Goal: Task Accomplishment & Management: Manage account settings

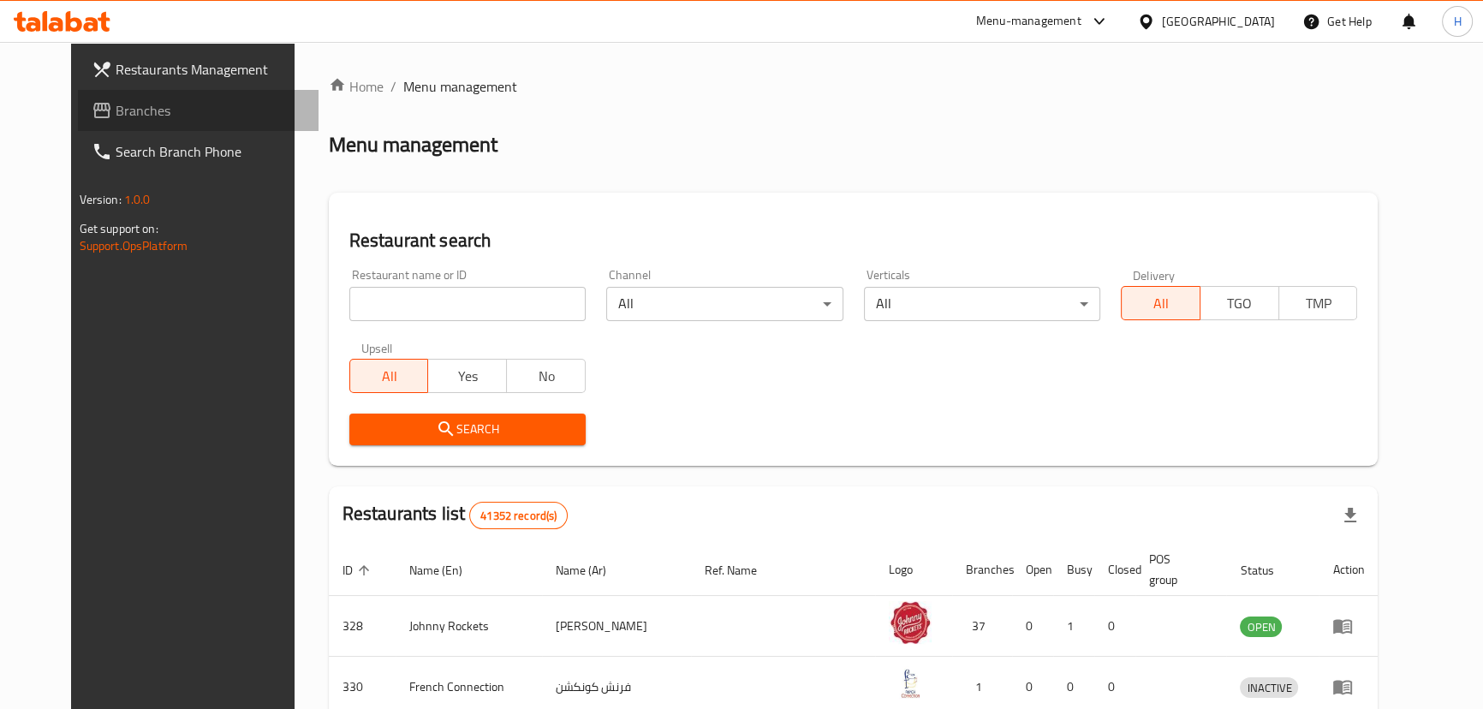
click at [116, 104] on span "Branches" at bounding box center [210, 110] width 189 height 21
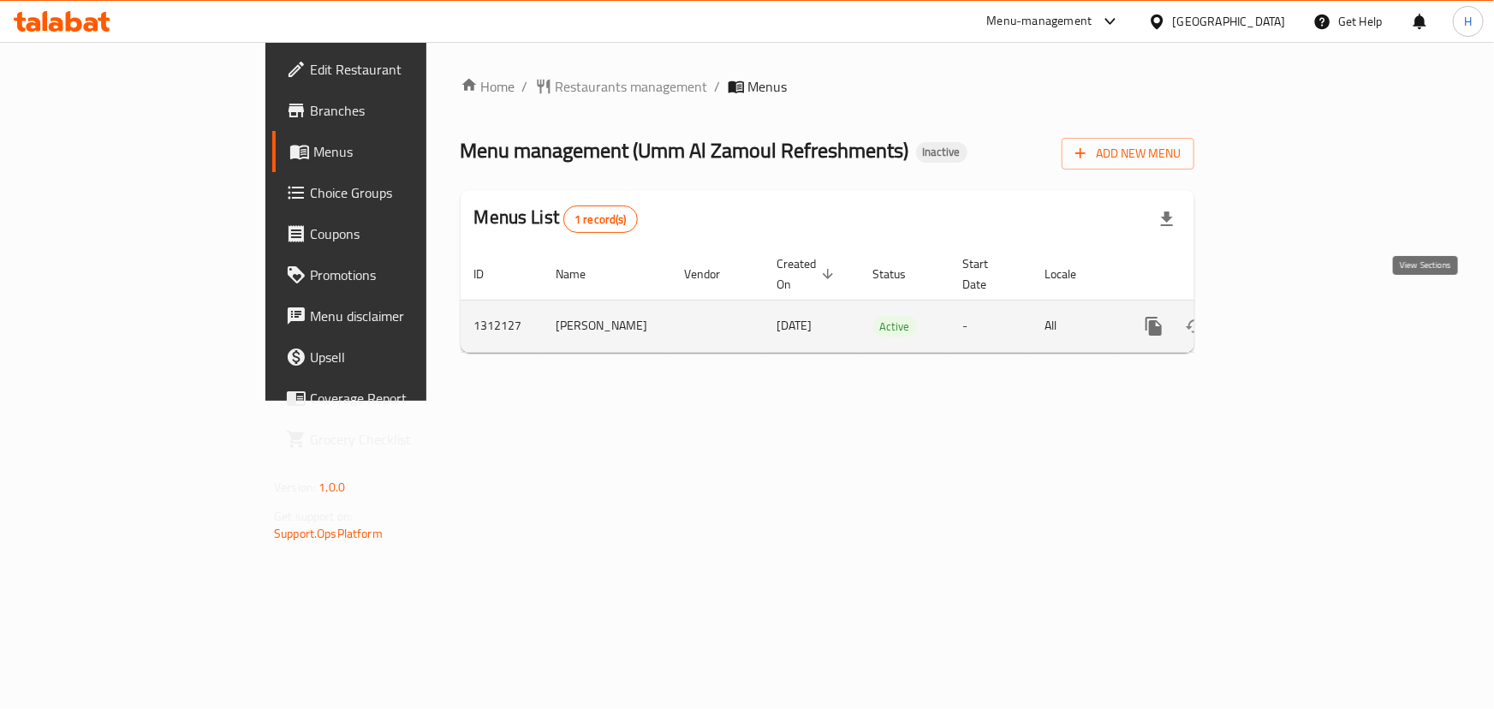
click at [1288, 316] on icon "enhanced table" at bounding box center [1277, 326] width 21 height 21
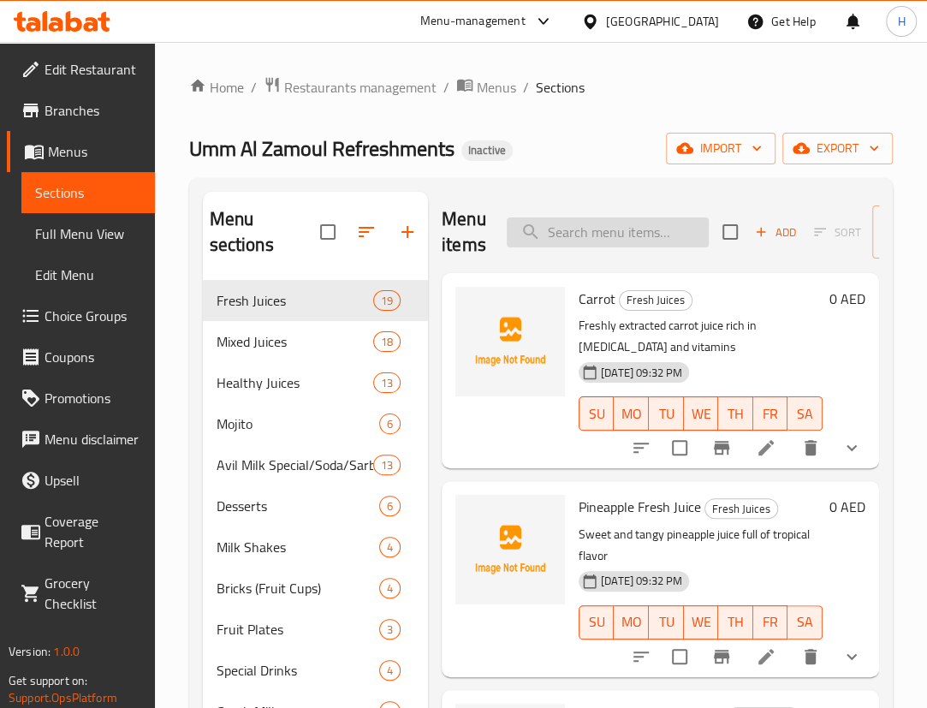
click at [662, 217] on input "search" at bounding box center [608, 232] width 202 height 30
paste input "24 x 24"
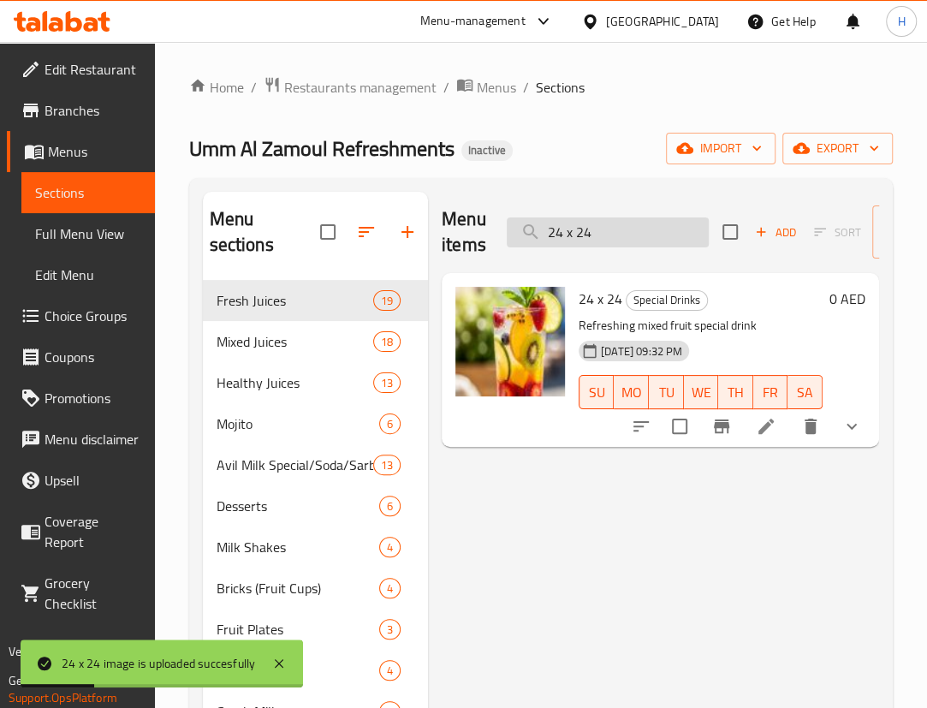
click at [637, 237] on input "24 x 24" at bounding box center [608, 232] width 202 height 30
paste input "Burj Al Arab"
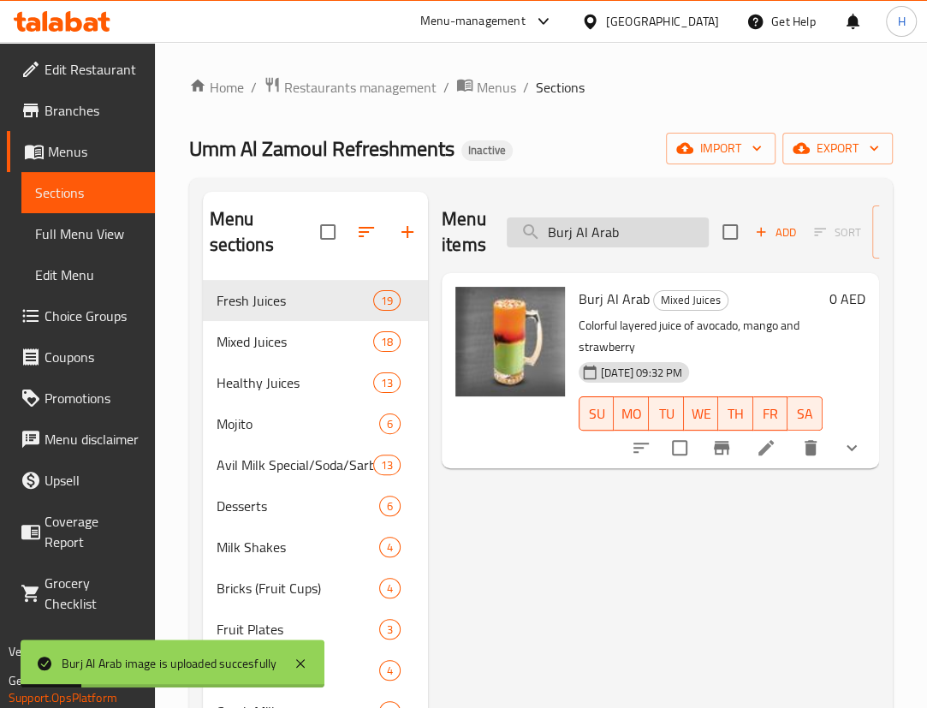
click at [618, 223] on input "Burj Al Arab" at bounding box center [608, 232] width 202 height 30
paste input "Cheese Jam"
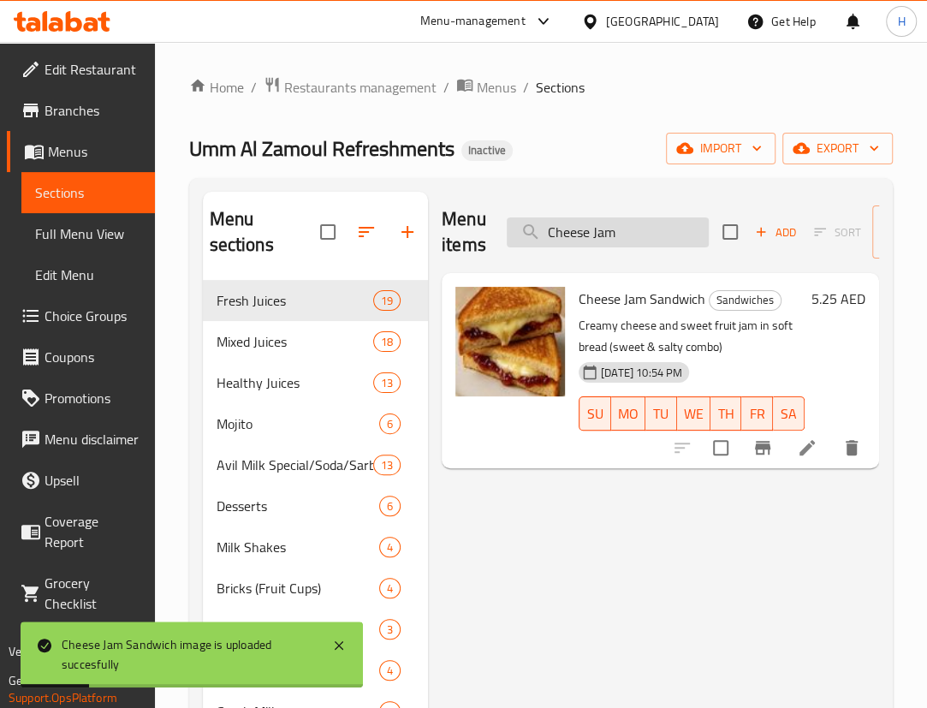
click at [638, 218] on input "Cheese Jam" at bounding box center [608, 232] width 202 height 30
paste input "Fries With Cheese Jalapeno"
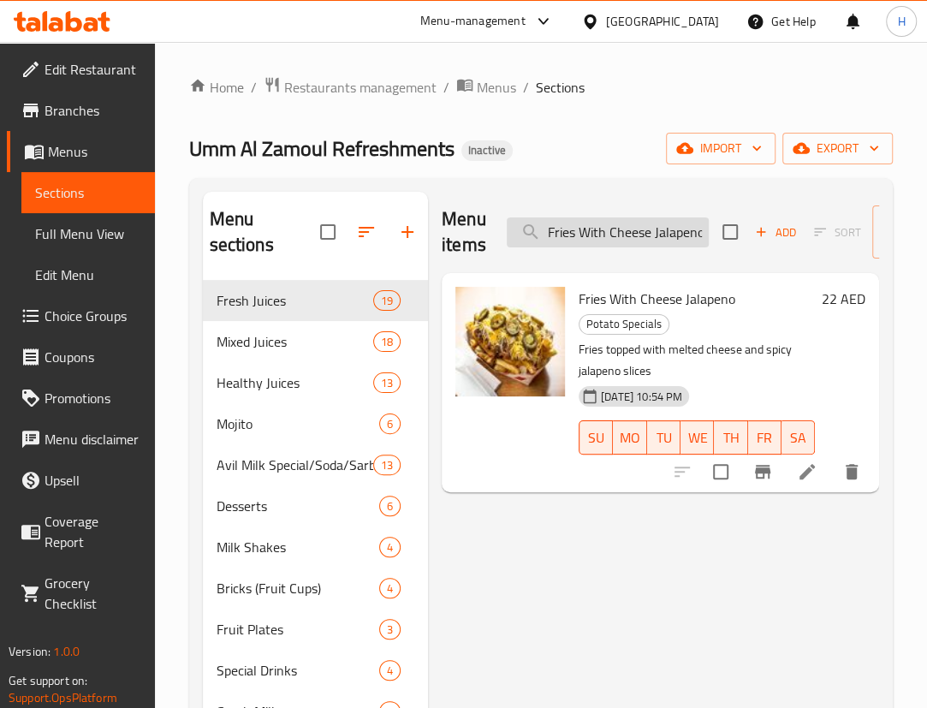
click at [668, 235] on input "Fries With Cheese Jalapeno" at bounding box center [608, 232] width 202 height 30
paste input "Hummer"
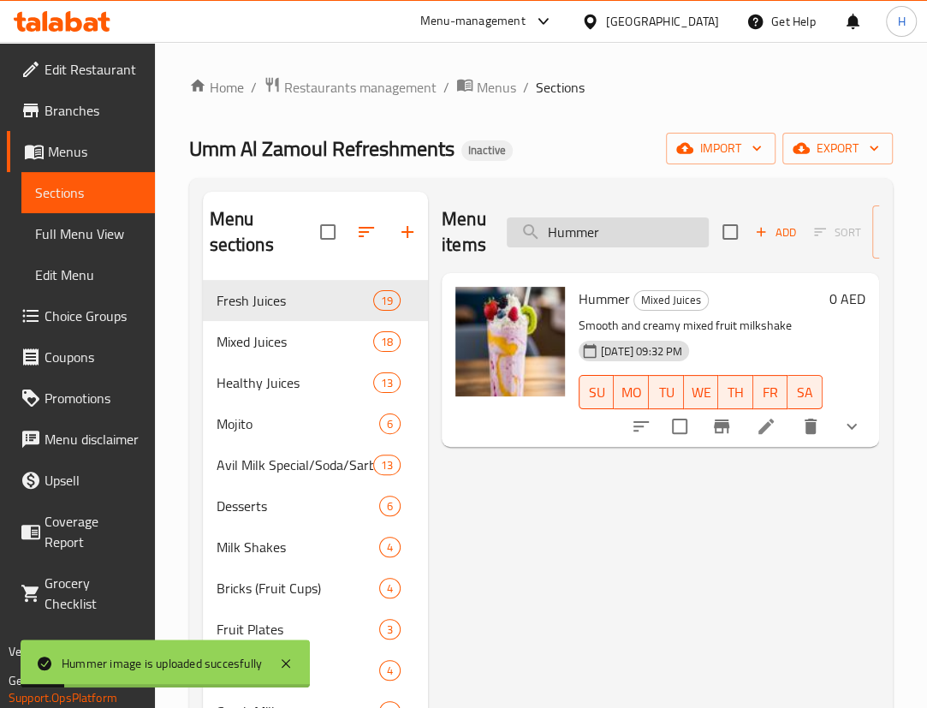
click at [662, 241] on input "Hummer" at bounding box center [608, 232] width 202 height 30
paste input "Kiwi"
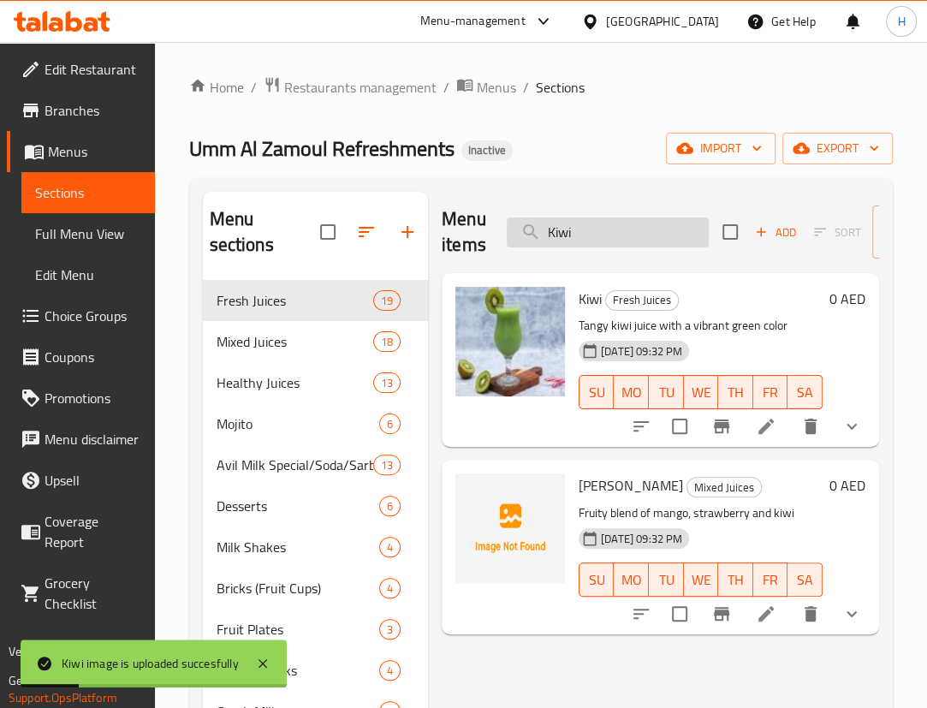
click at [637, 235] on input "Kiwi" at bounding box center [608, 232] width 202 height 30
paste input "Milk Sarbath"
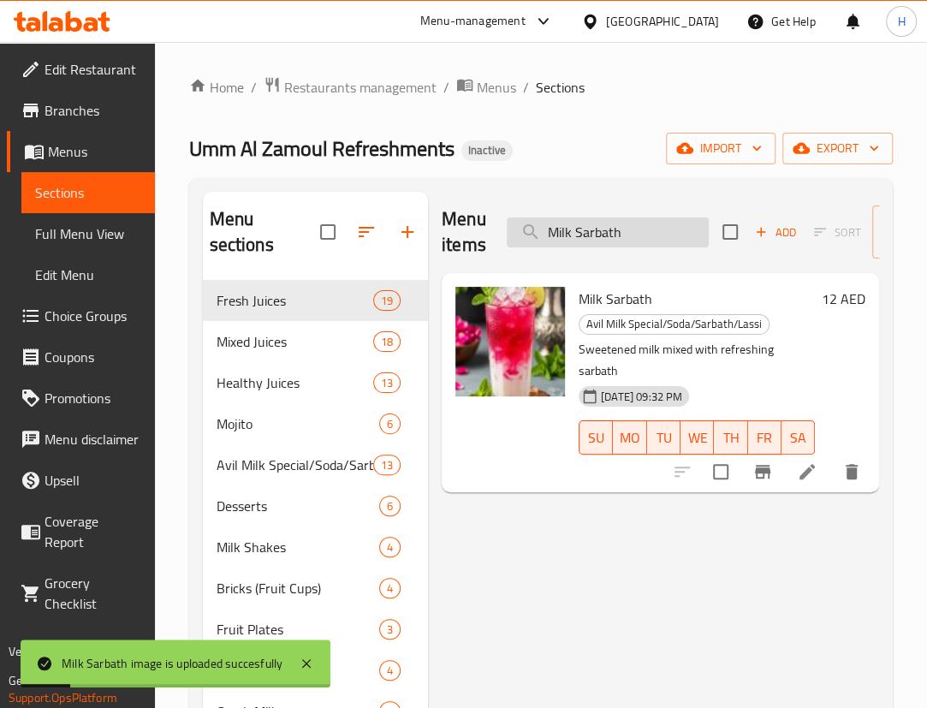
click at [634, 234] on input "Milk Sarbath" at bounding box center [608, 232] width 202 height 30
paste input "Zinger Mathafi Cheetos Combo"
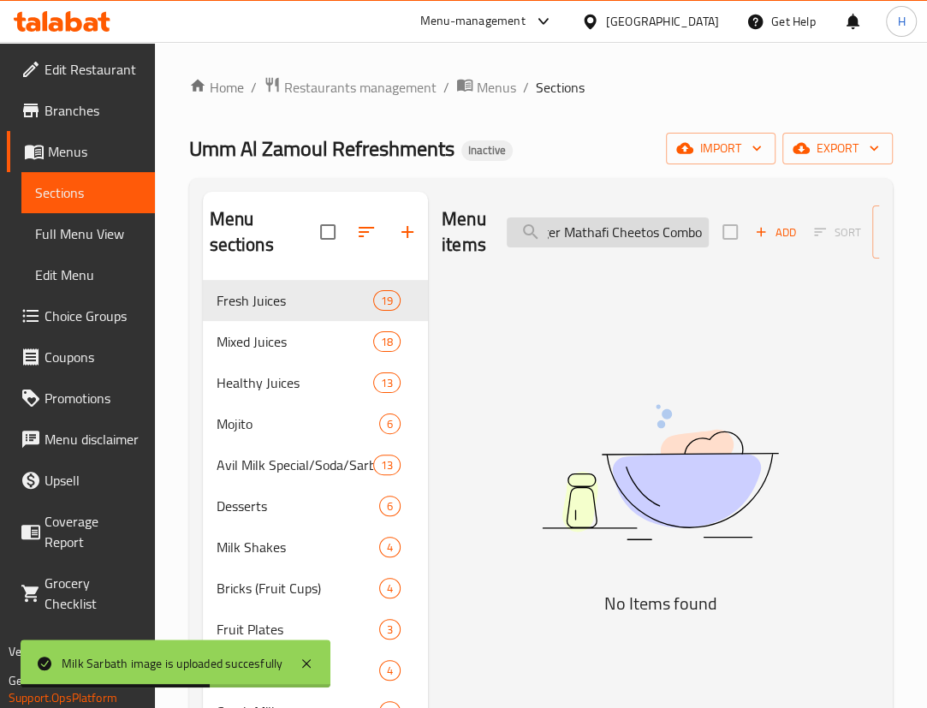
click at [693, 235] on input "Zinger Mathafi Cheetos Combo" at bounding box center [608, 232] width 202 height 30
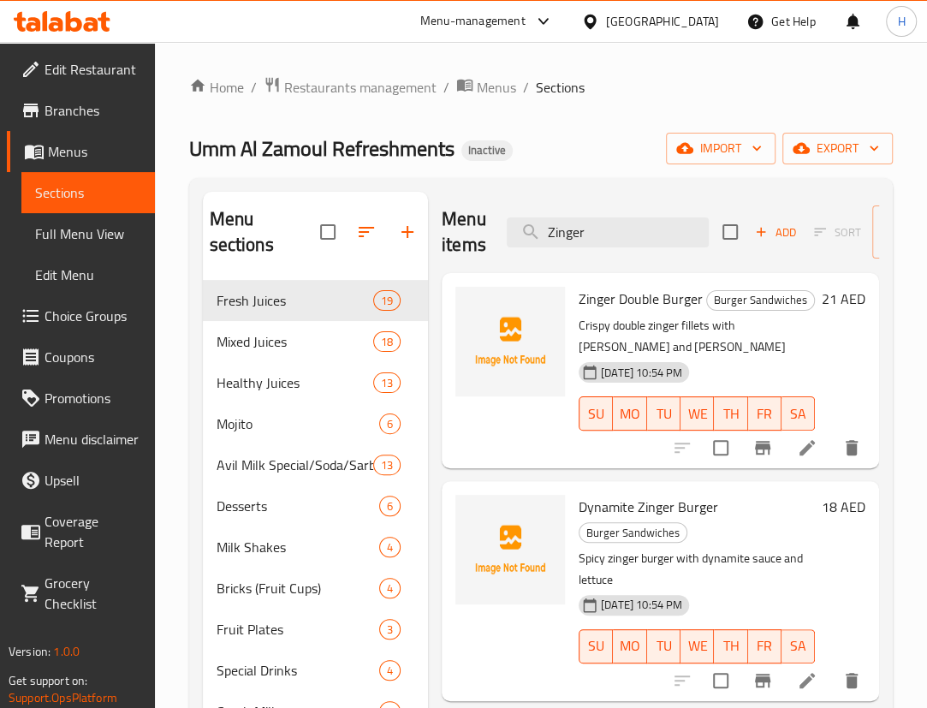
click at [767, 310] on h6 "Zinger Double Burger Burger Sandwiches" at bounding box center [697, 299] width 236 height 24
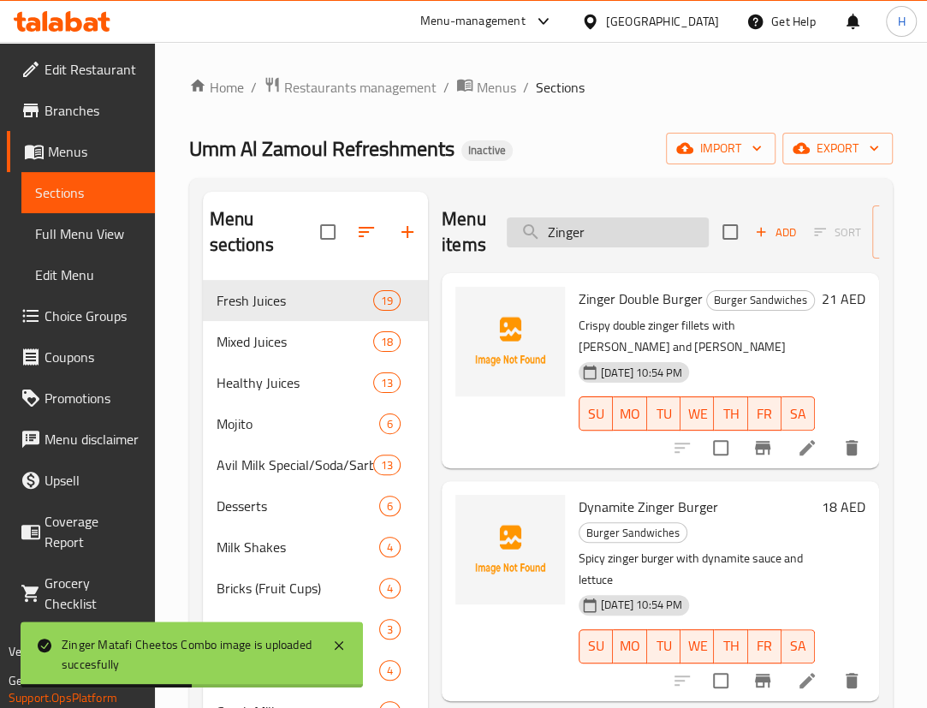
click at [656, 229] on input "Zinger" at bounding box center [608, 232] width 202 height 30
paste input "3D Bur"
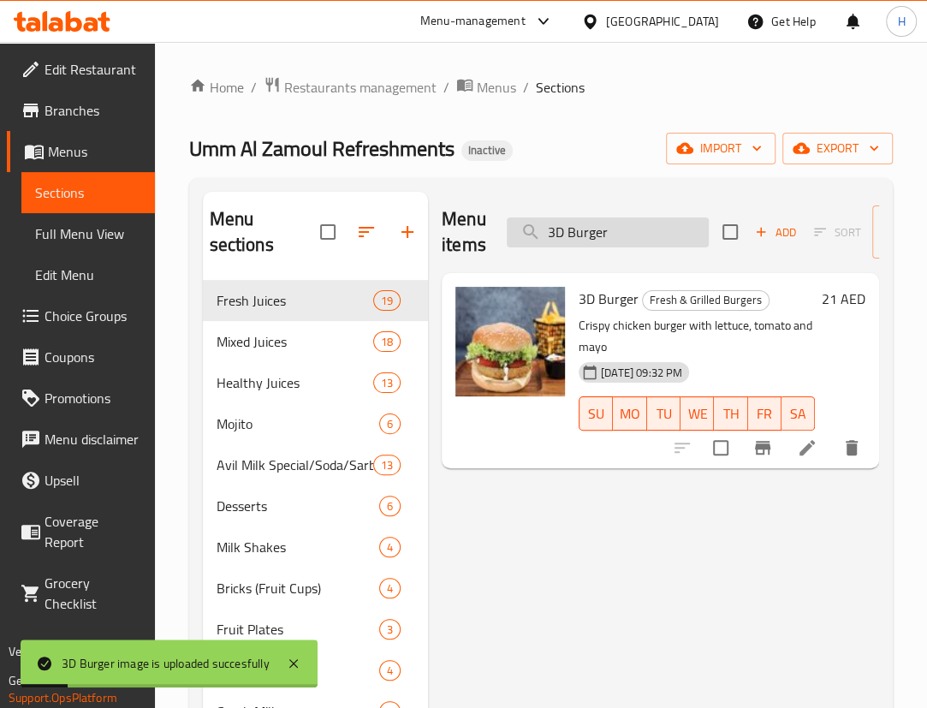
click at [663, 223] on input "3D Burger" at bounding box center [608, 232] width 202 height 30
paste input "Abbadi"
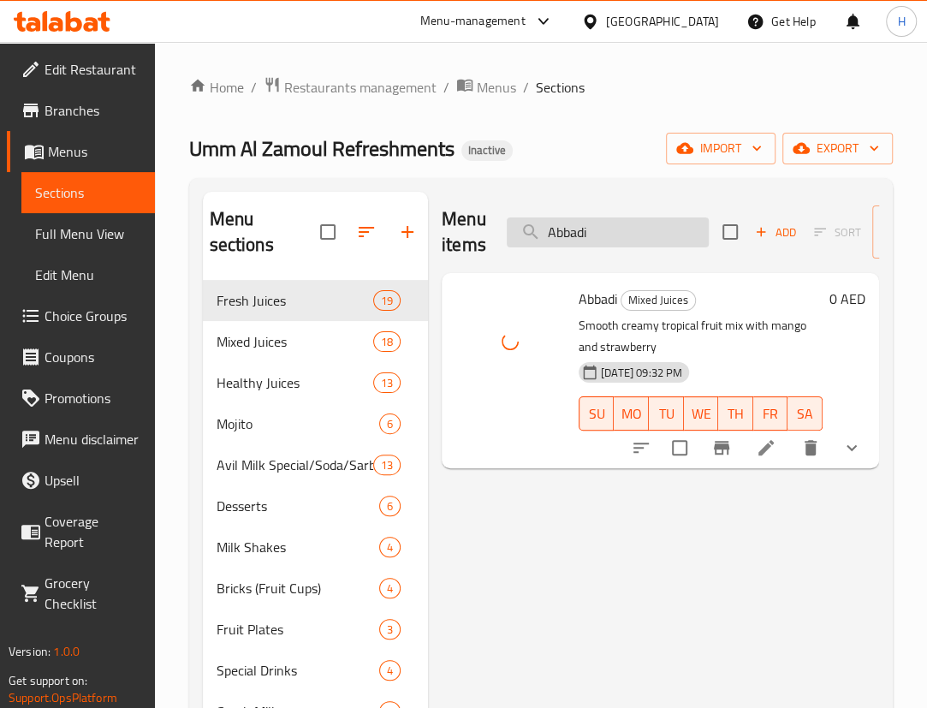
click at [653, 235] on input "Abbadi" at bounding box center [608, 232] width 202 height 30
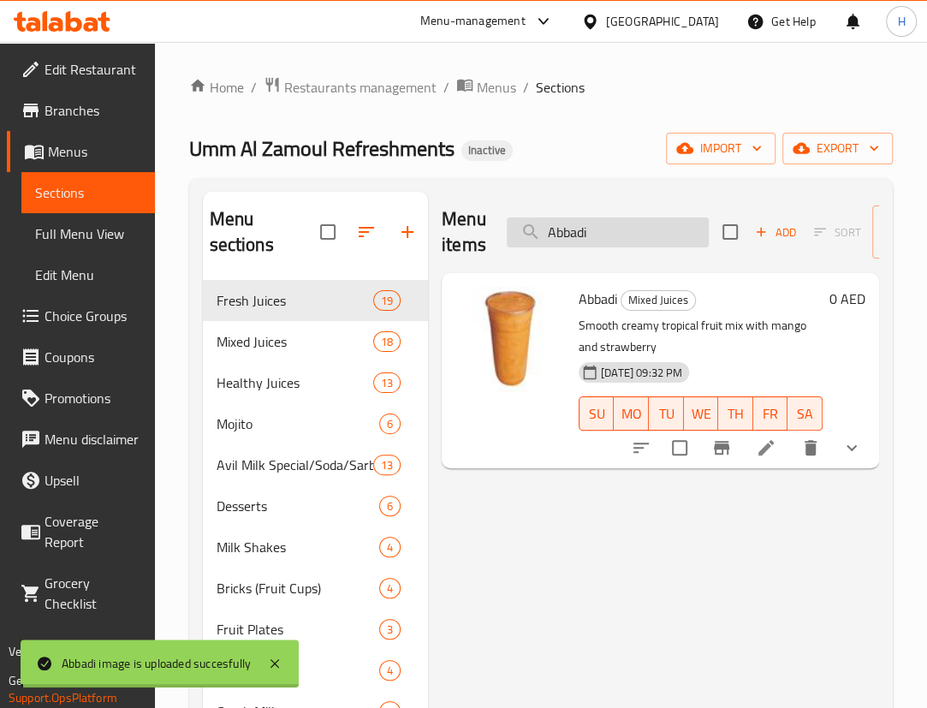
paste input "BC"
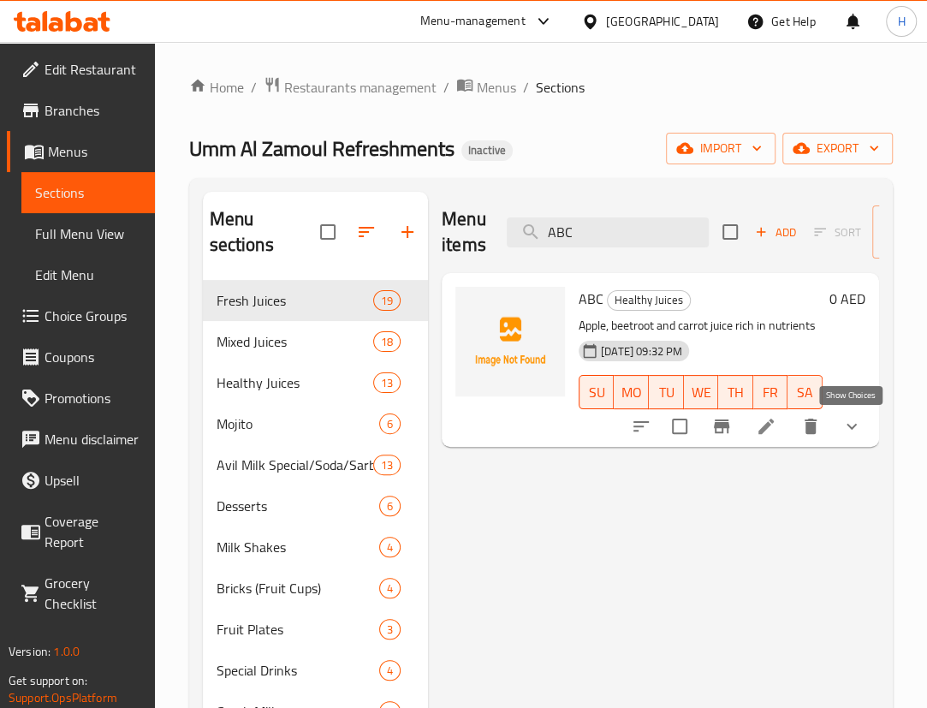
click at [852, 422] on icon "show more" at bounding box center [852, 426] width 21 height 21
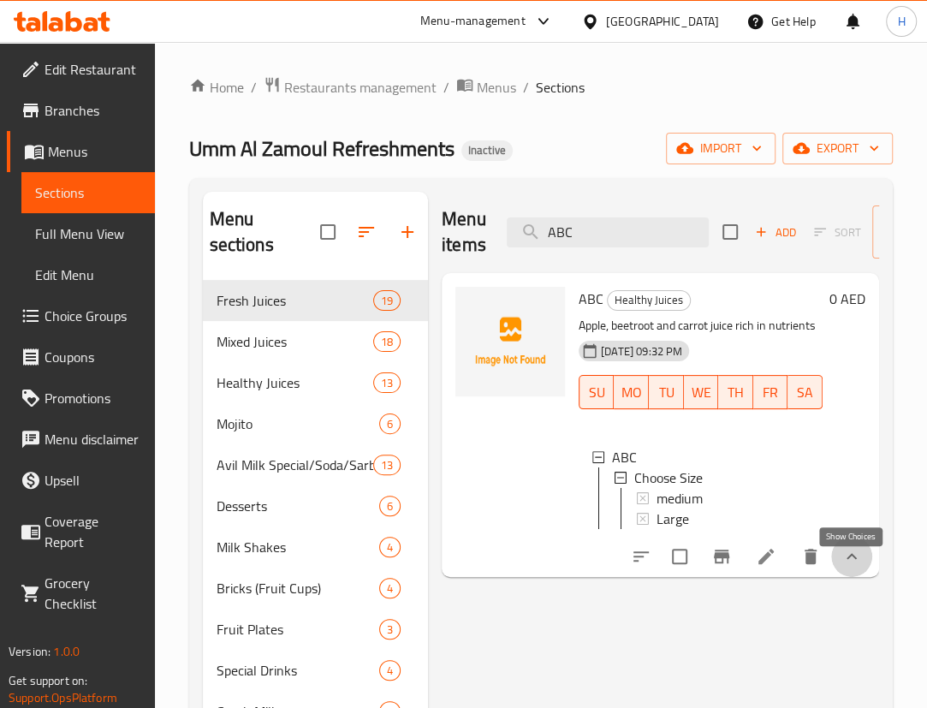
click at [859, 567] on icon "show more" at bounding box center [852, 556] width 21 height 21
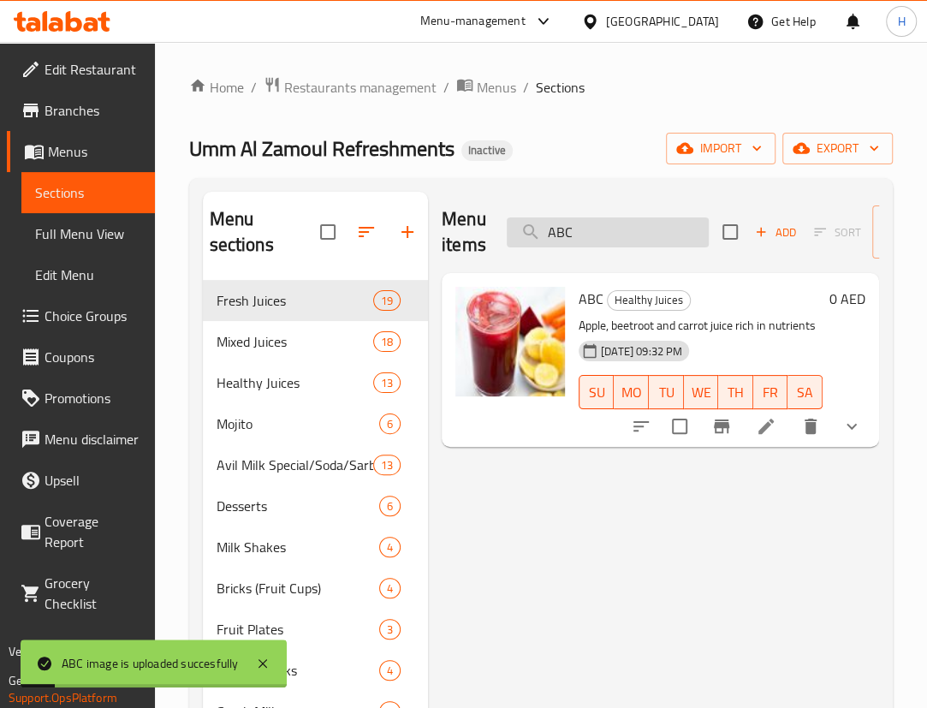
click at [676, 238] on input "ABC" at bounding box center [608, 232] width 202 height 30
paste input "l Jazeera Family Club"
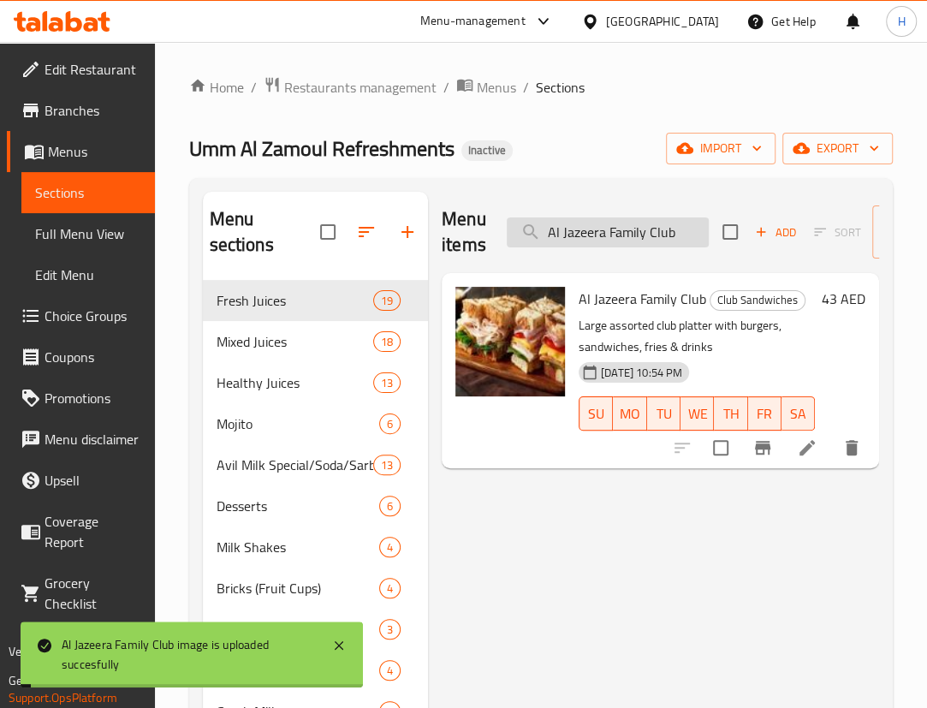
click at [617, 231] on input "Al Jazeera Family Club" at bounding box center [608, 232] width 202 height 30
click at [617, 232] on input "Al Jazeera Family Club" at bounding box center [608, 232] width 202 height 30
paste input "Zamoul Special"
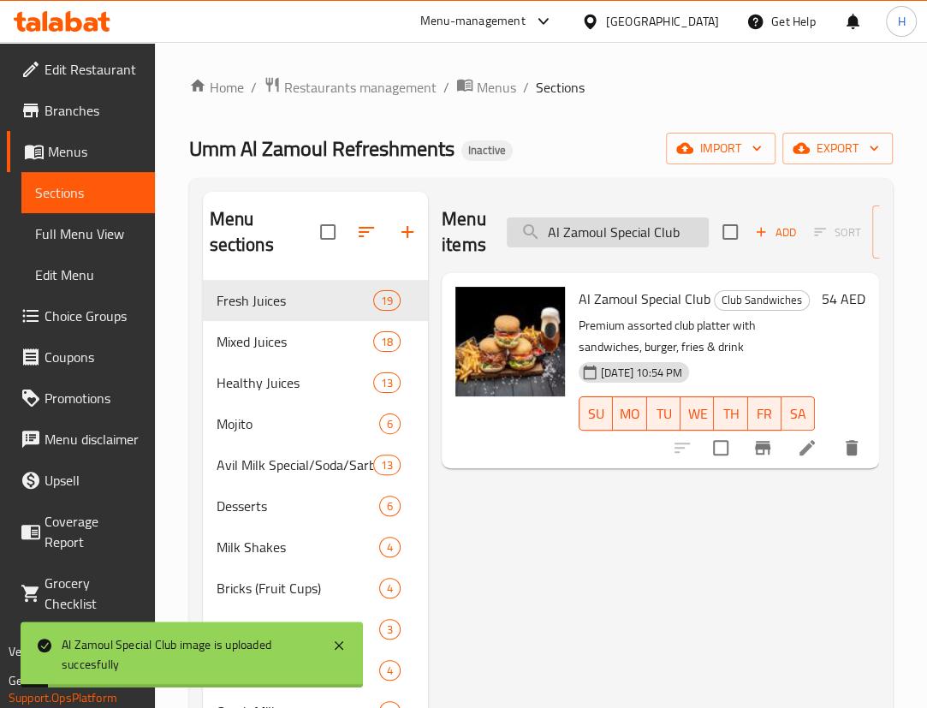
click at [643, 237] on input "Al Zamoul Special Club" at bounding box center [608, 232] width 202 height 30
paste input "search"
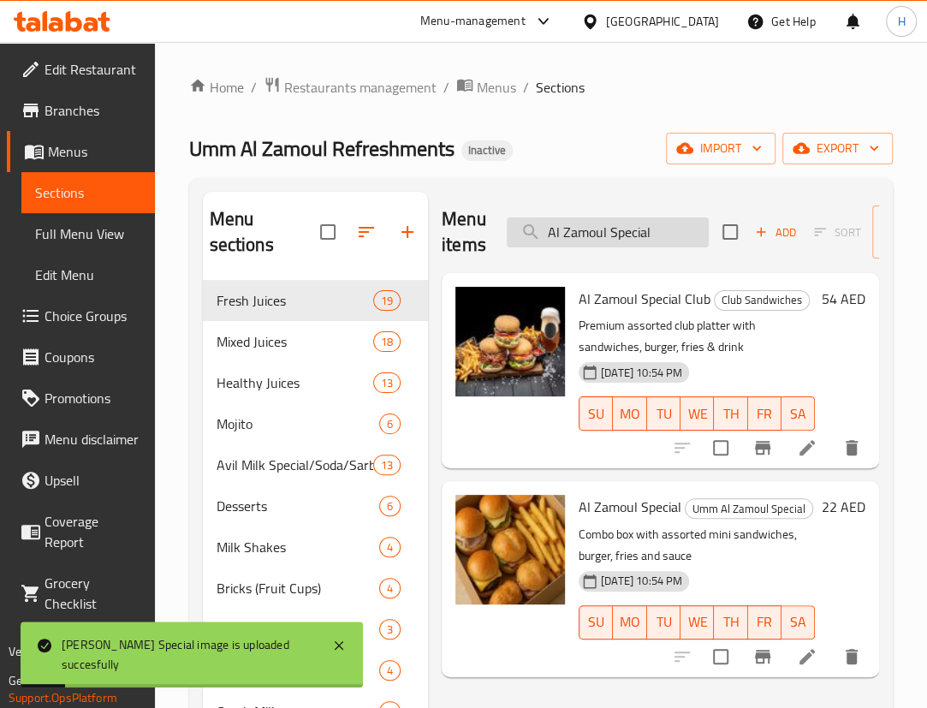
click at [645, 229] on input "Al Zamoul Special" at bounding box center [608, 232] width 202 height 30
paste input "mango"
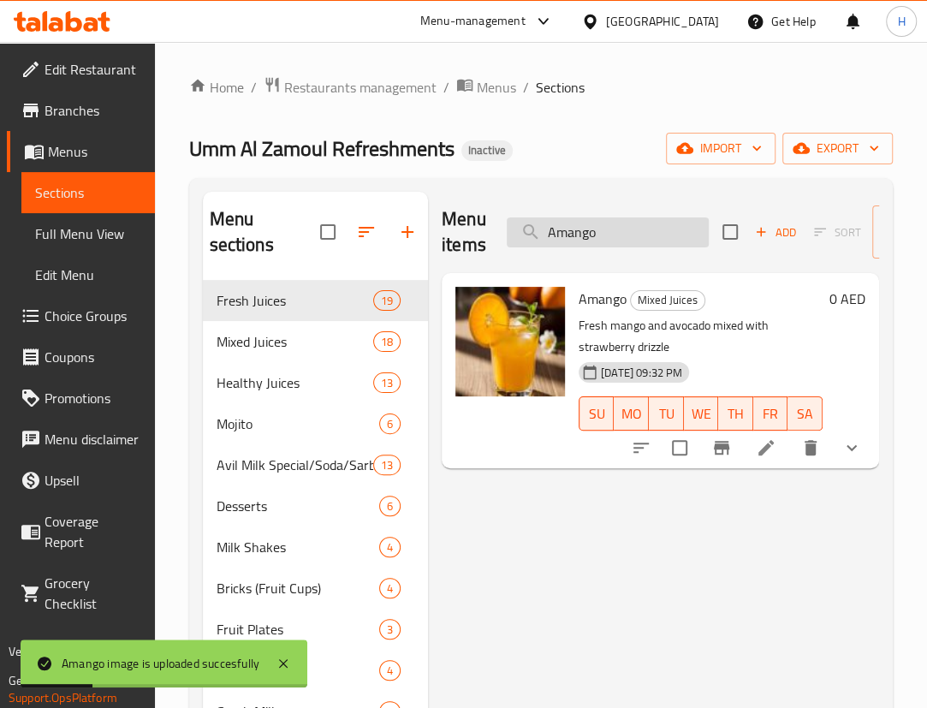
click at [670, 228] on input "Amango" at bounding box center [608, 232] width 202 height 30
paste input "pple Juice"
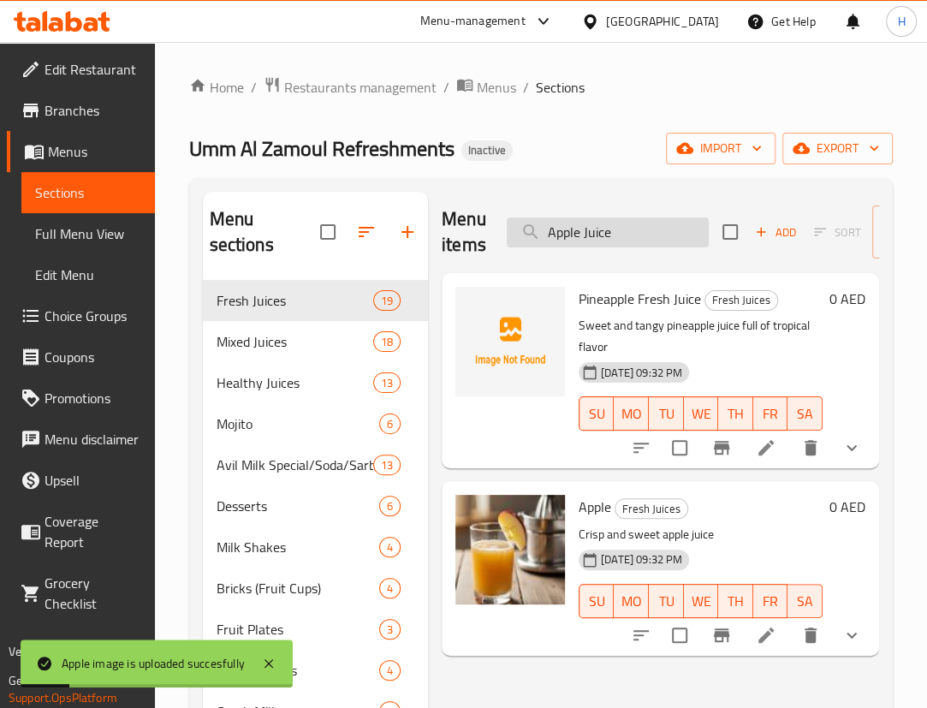
click at [622, 237] on input "Apple Juice" at bounding box center [608, 232] width 202 height 30
paste input "vil Milk Tender Coconut"
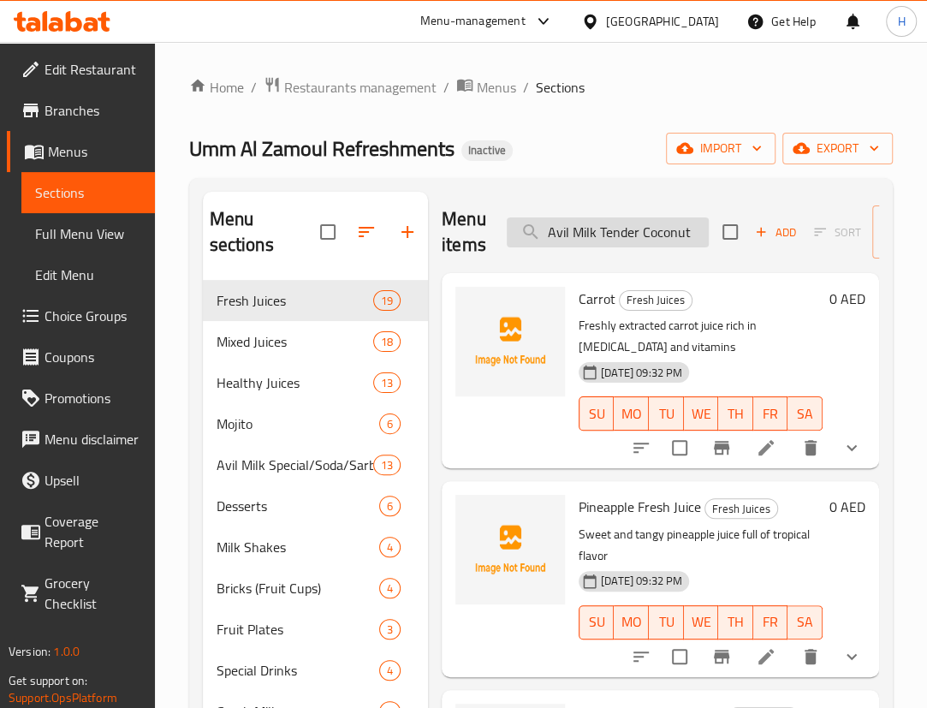
click at [703, 233] on input "Avil Milk Tender Coconut" at bounding box center [608, 232] width 202 height 30
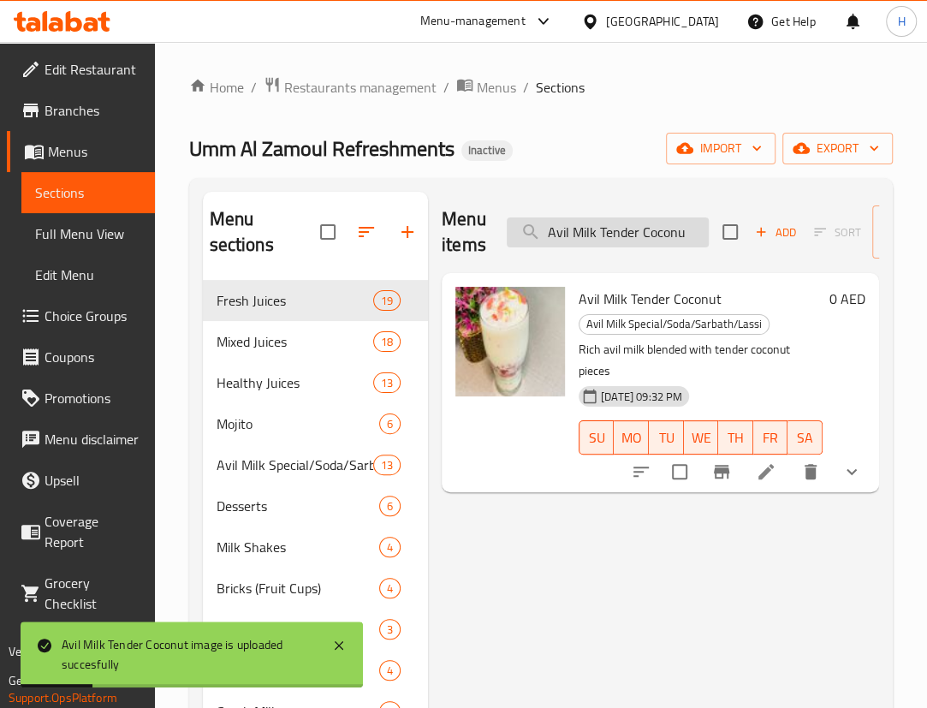
click at [687, 227] on input "Avil Milk Tender Coconu" at bounding box center [608, 232] width 202 height 30
paste input "ocado + Dates"
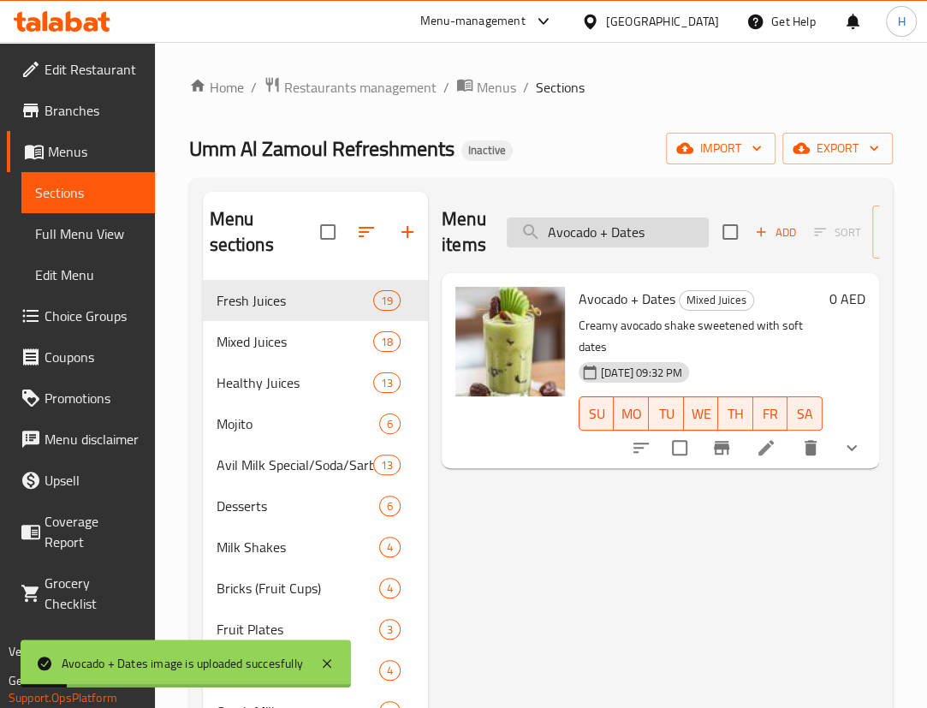
click at [642, 240] on input "Avocado + Dates" at bounding box center [608, 232] width 202 height 30
paste input "Special"
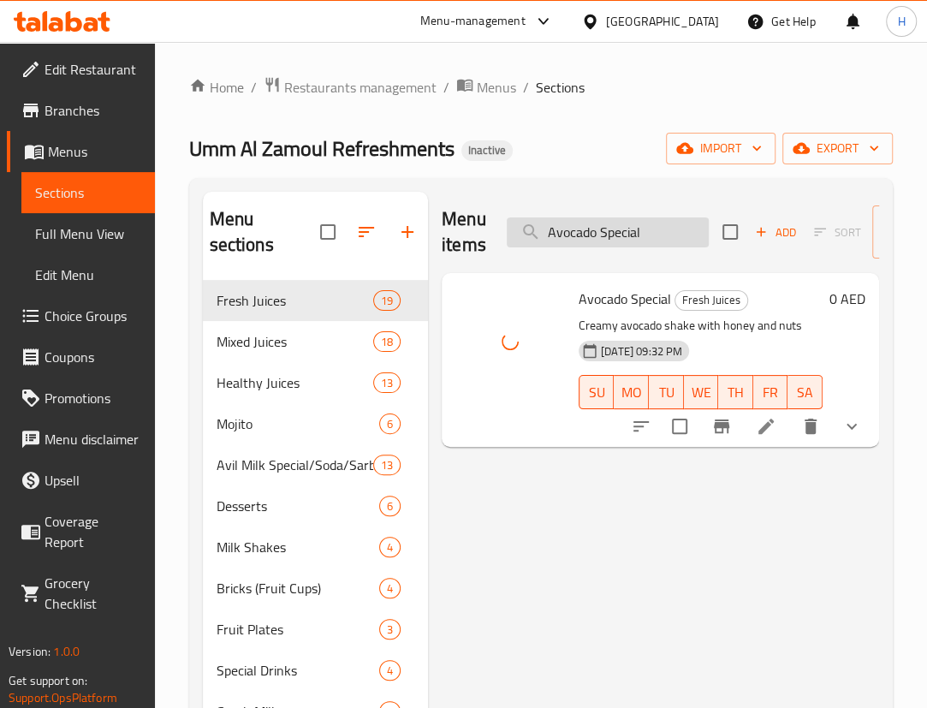
click at [622, 245] on input "Avocado Special" at bounding box center [608, 232] width 202 height 30
paste input "search"
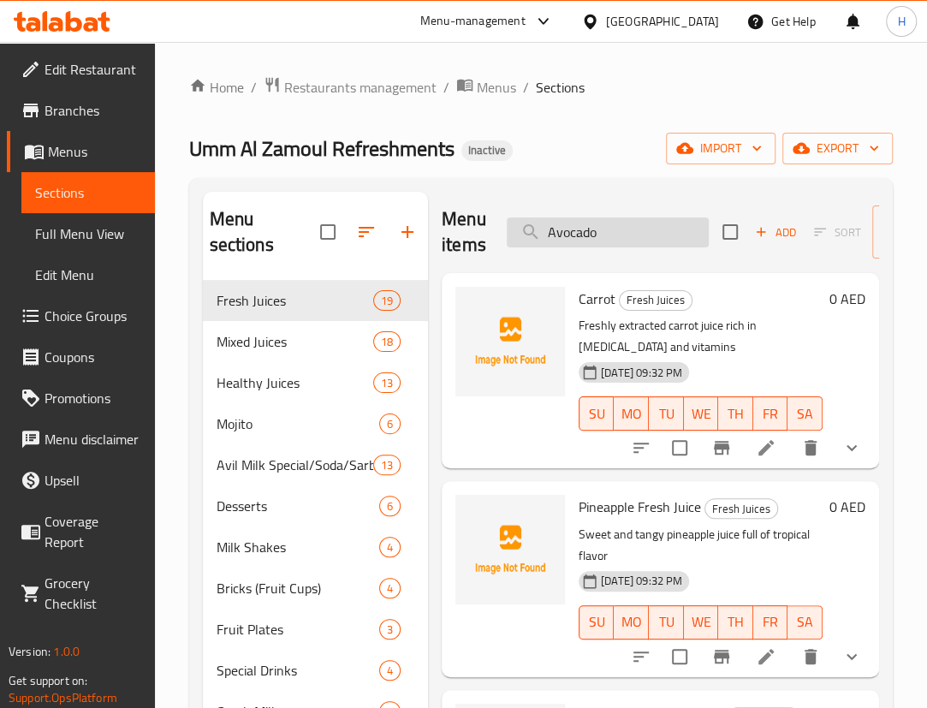
click at [589, 236] on input "Avocado" at bounding box center [608, 232] width 202 height 30
click at [643, 224] on input "Avocado" at bounding box center [608, 232] width 202 height 30
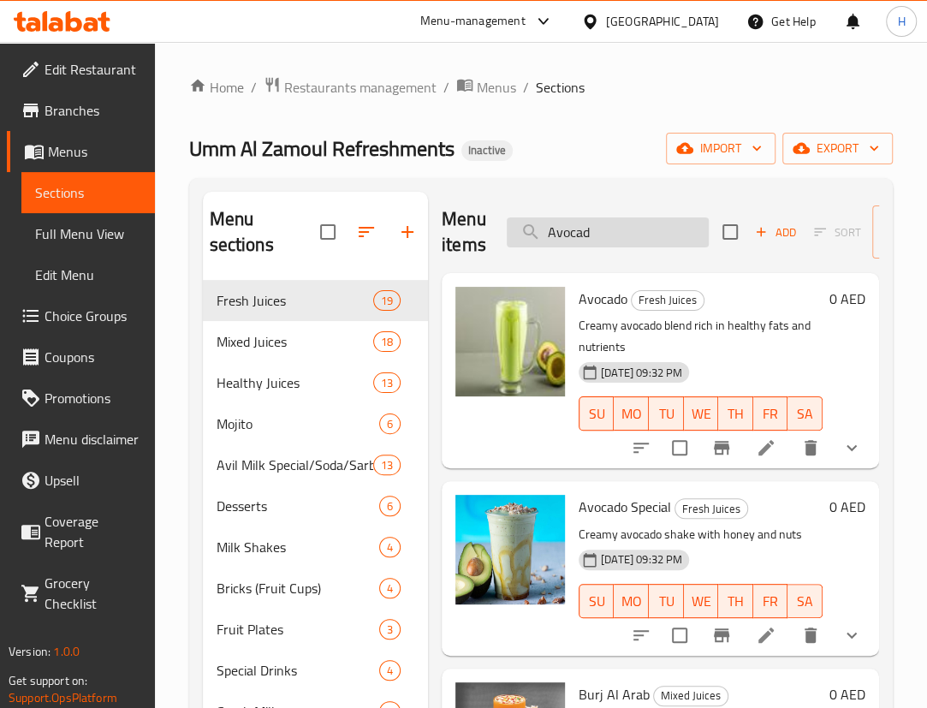
click at [643, 224] on input "Avocad" at bounding box center [608, 232] width 202 height 30
paste input "Banana"
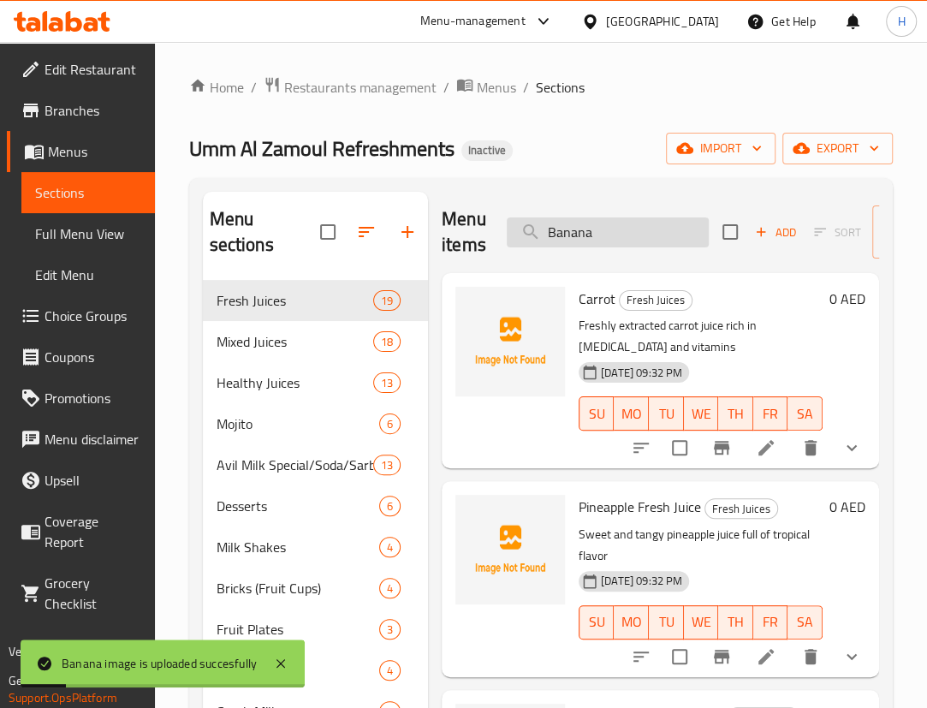
click at [697, 229] on input "Banana" at bounding box center [608, 232] width 202 height 30
paste input "eef Nashif Plate"
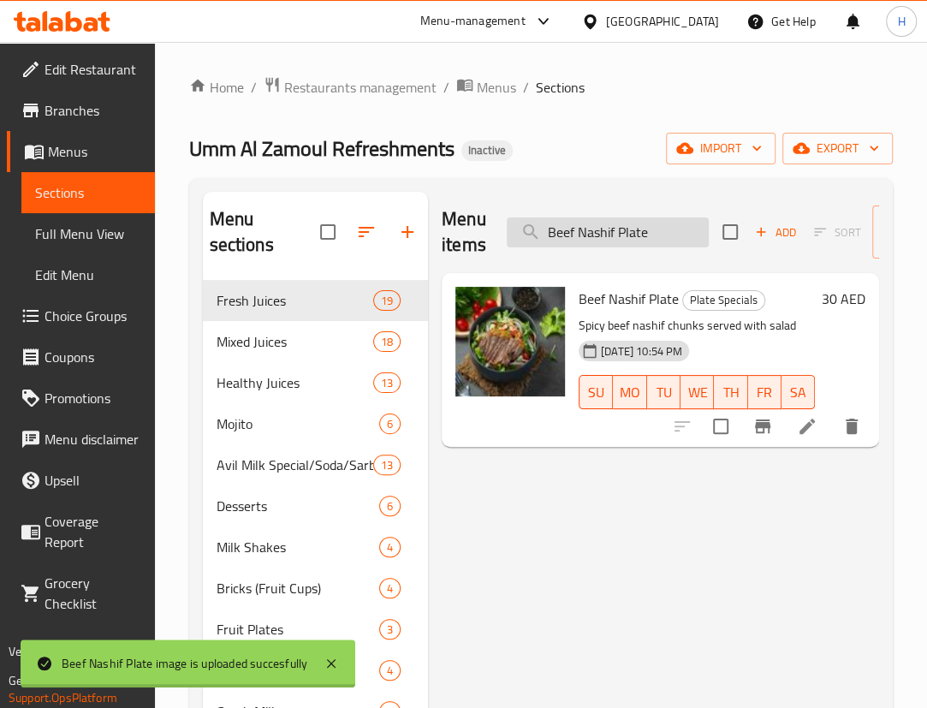
click at [625, 244] on input "Beef Nashif Plate" at bounding box center [608, 232] width 202 height 30
paste input "troot Juic"
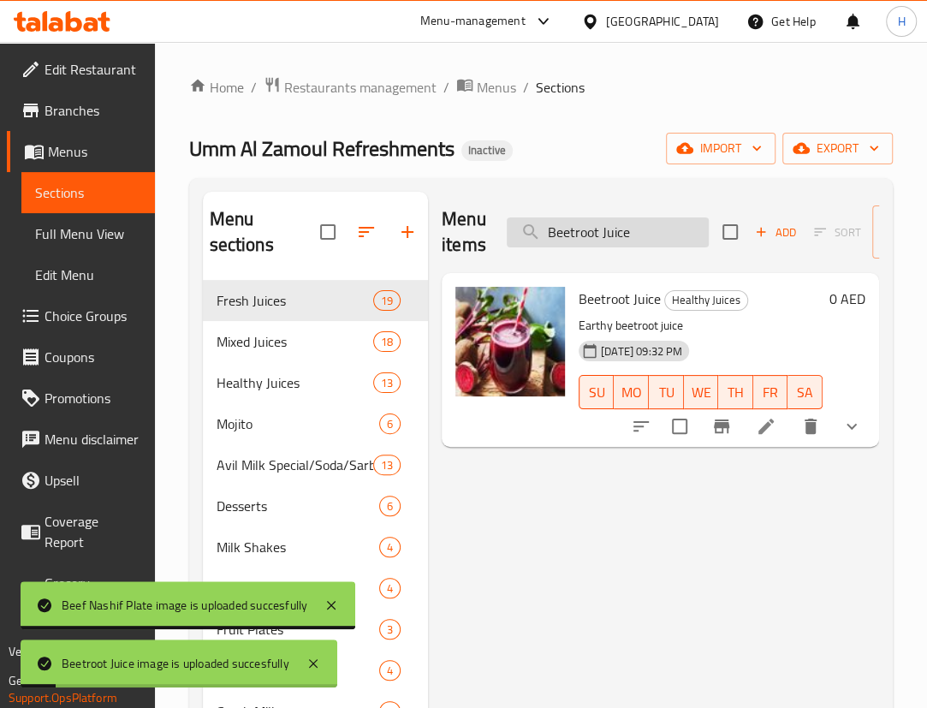
click at [603, 235] on input "Beetroot Juice" at bounding box center [608, 232] width 202 height 30
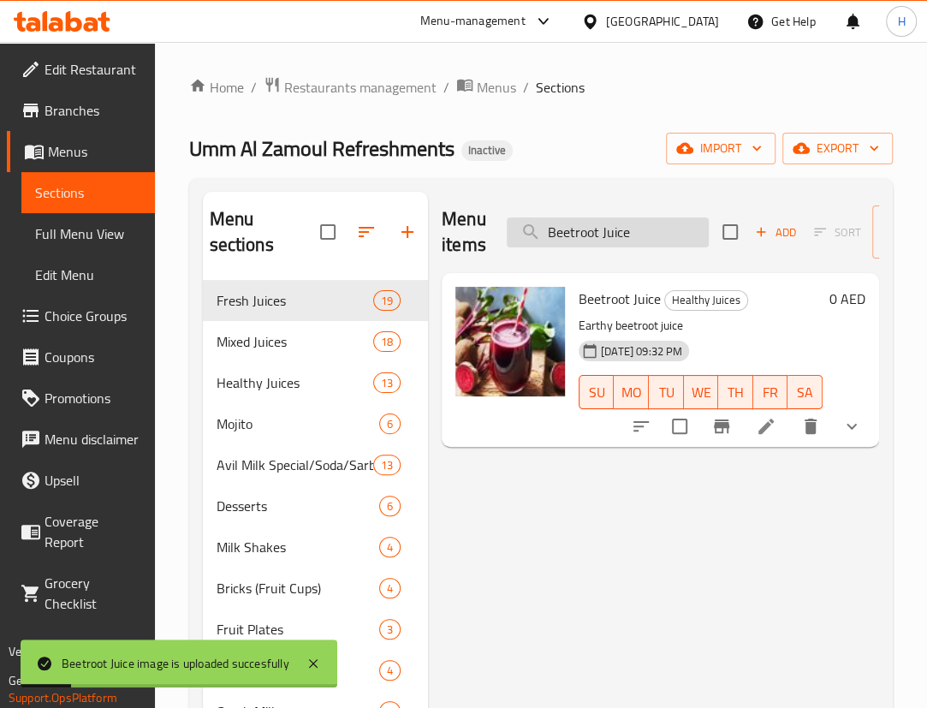
click at [603, 235] on input "Beetroot Juice" at bounding box center [608, 232] width 202 height 30
paste input "lue Berry Slush"
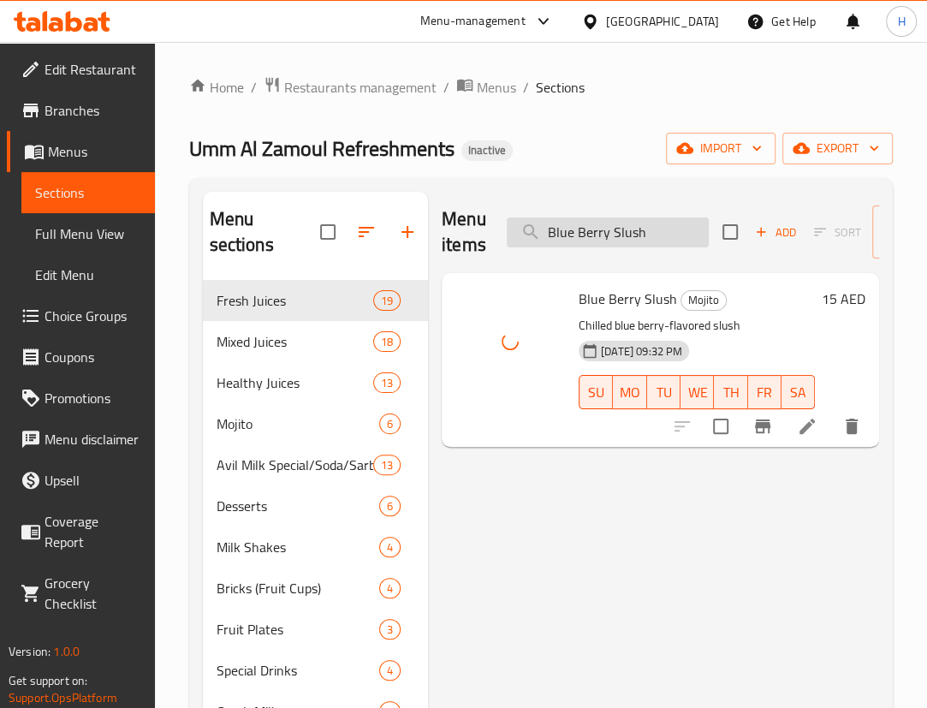
click at [600, 227] on input "Blue Berry Slush" at bounding box center [608, 232] width 202 height 30
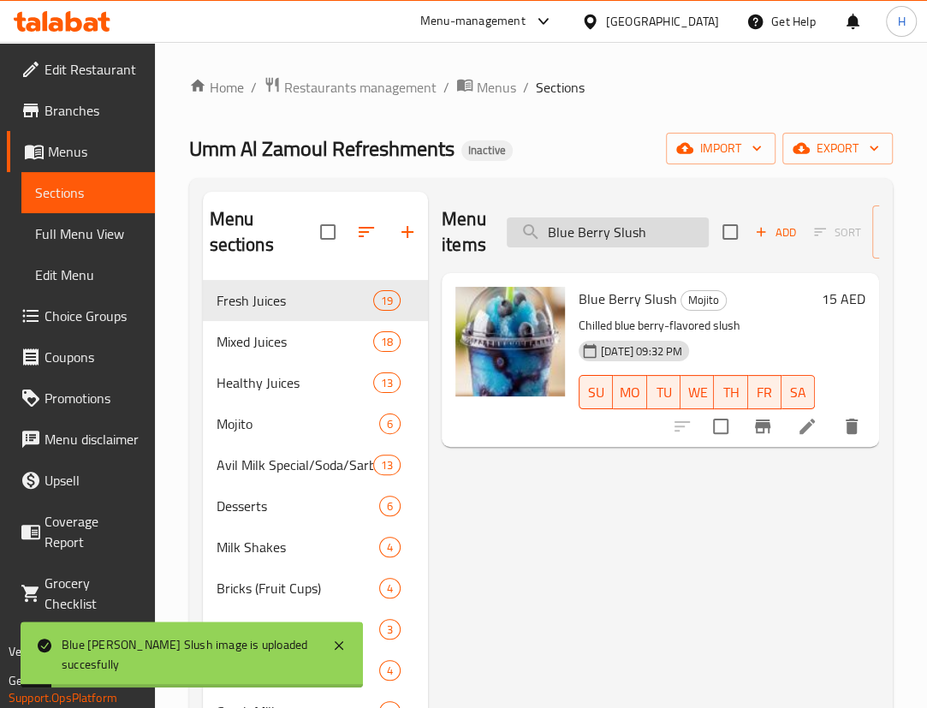
click at [600, 227] on input "Blue Berry Slush" at bounding box center [608, 232] width 202 height 30
paste input "ody Cooler"
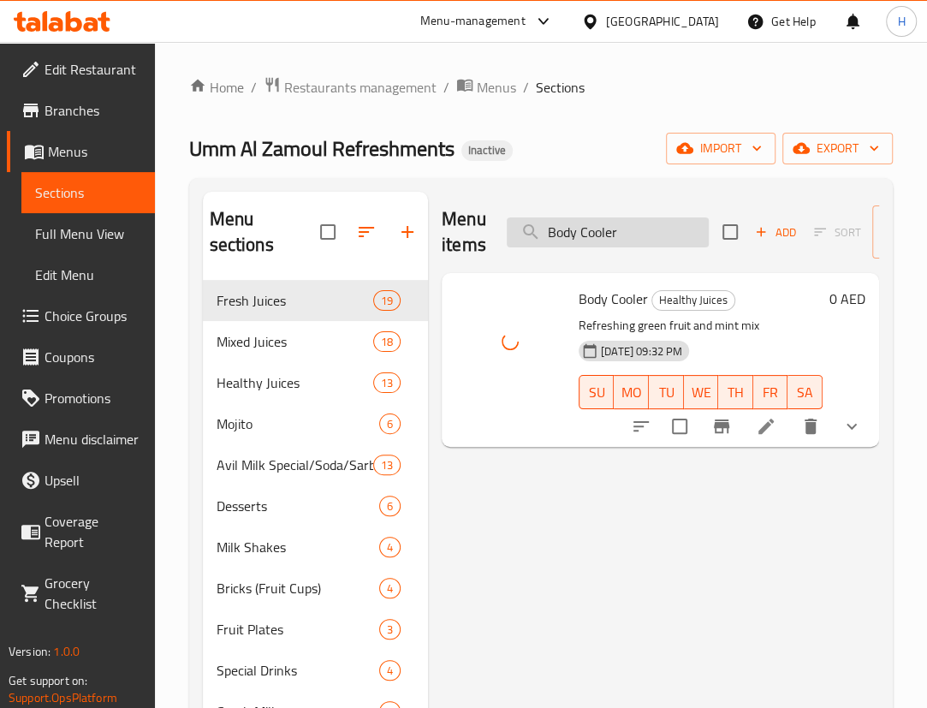
click at [596, 222] on input "Body Cooler" at bounding box center [608, 232] width 202 height 30
paste input "iled Egg Plate"
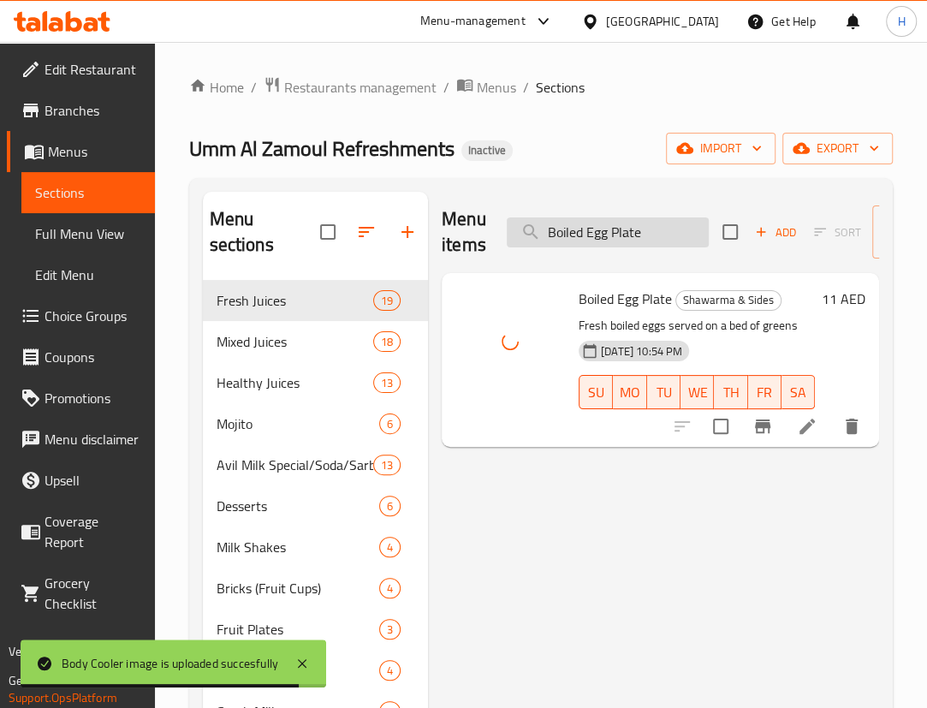
click at [670, 222] on input "Boiled Egg Plate" at bounding box center [608, 232] width 202 height 30
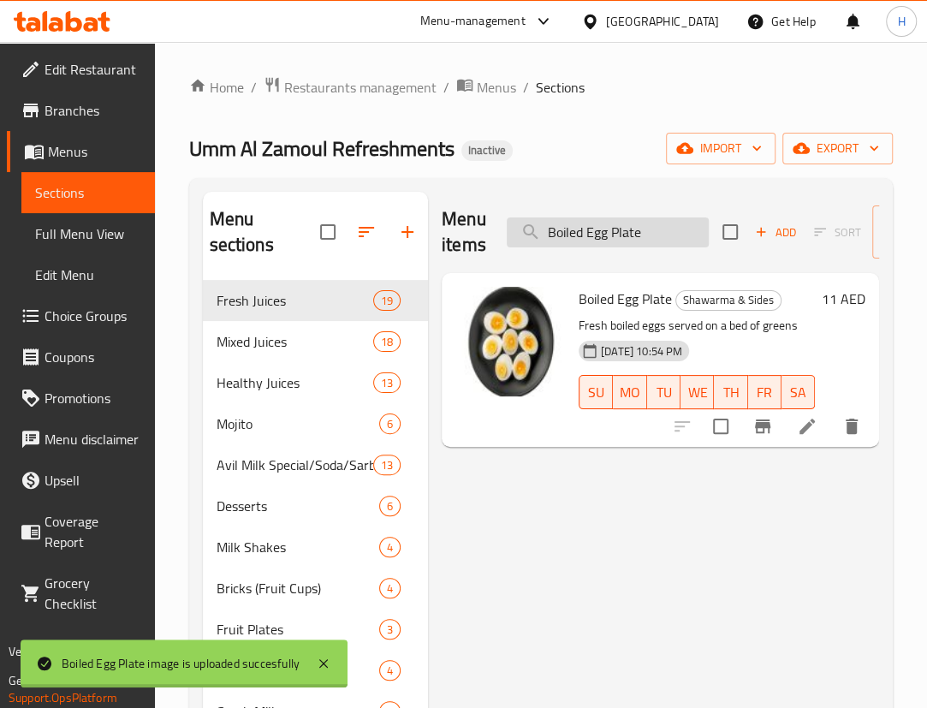
click at [670, 222] on input "Boiled Egg Plate" at bounding box center [608, 232] width 202 height 30
paste input "utterfly Prawns Combo"
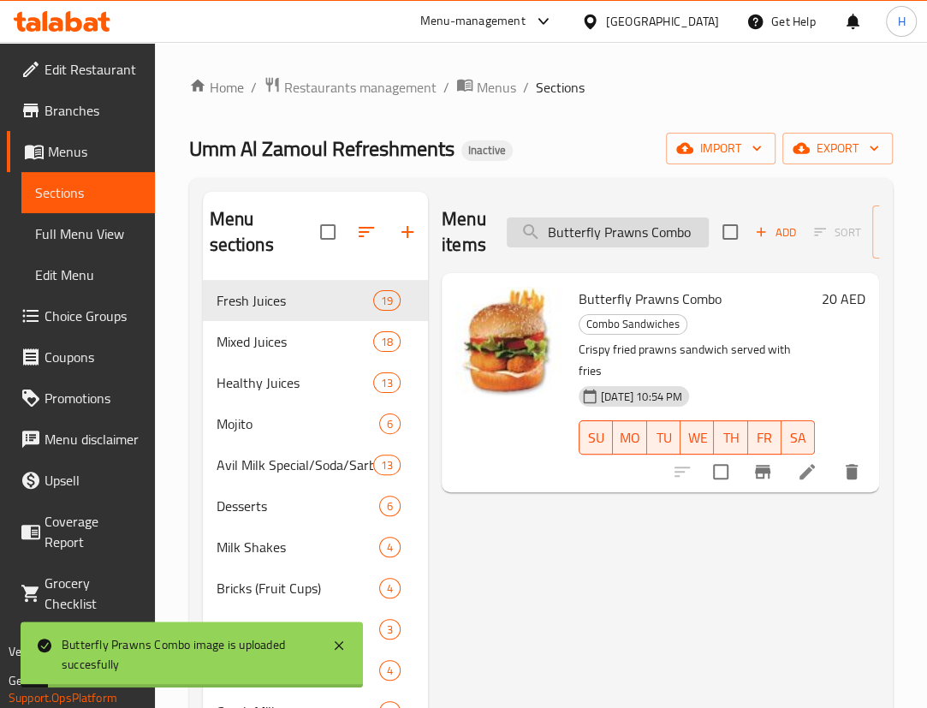
click at [593, 223] on input "Butterfly Prawns Combo" at bounding box center [608, 232] width 202 height 30
paste input "eef Nashif Plate"
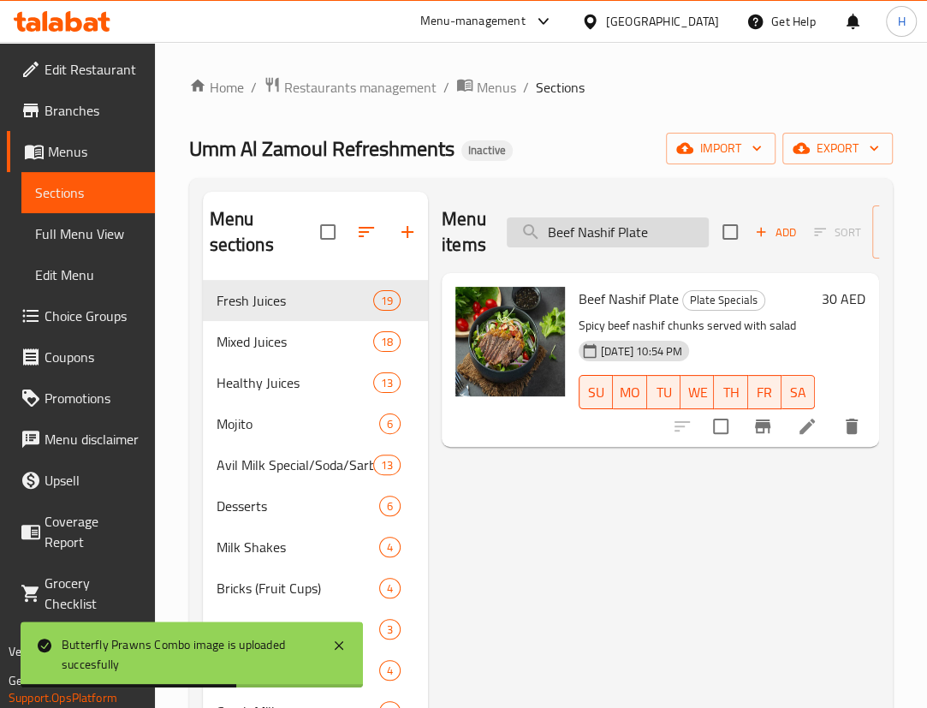
click at [618, 242] on input "Beef Nashif Plate" at bounding box center [608, 232] width 202 height 30
click at [617, 242] on input "Beef Nashif Plate" at bounding box center [608, 232] width 202 height 30
paste input "troot Juic"
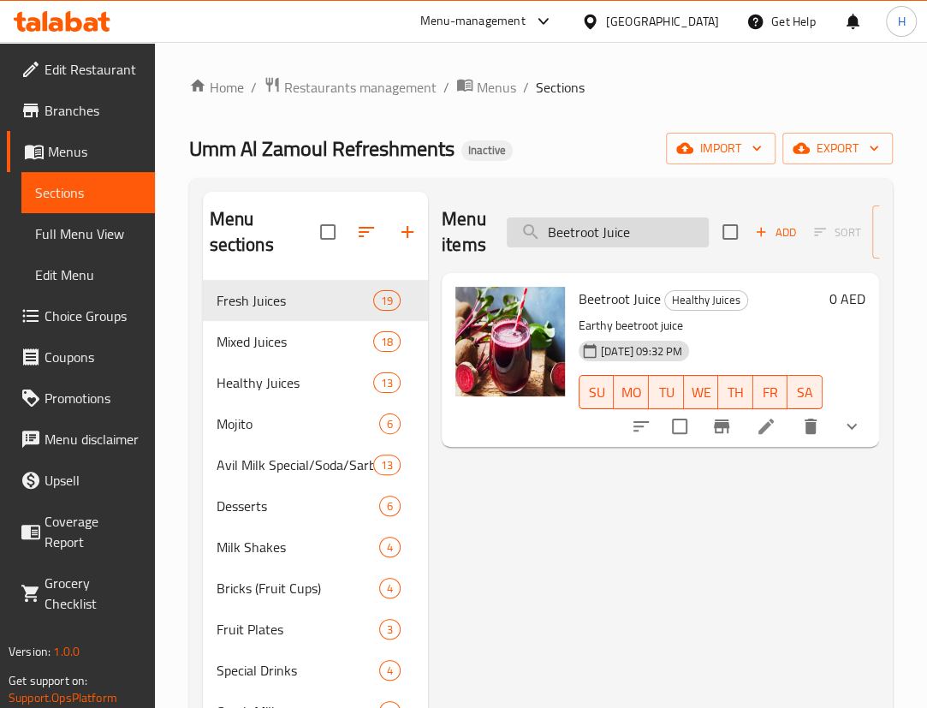
drag, startPoint x: 642, startPoint y: 251, endPoint x: 641, endPoint y: 238, distance: 13.0
click at [642, 251] on div "Menu items Beetroot Juice Add Sort Manage items" at bounding box center [661, 232] width 438 height 81
click at [641, 235] on input "Beetroot Juice" at bounding box center [608, 232] width 202 height 30
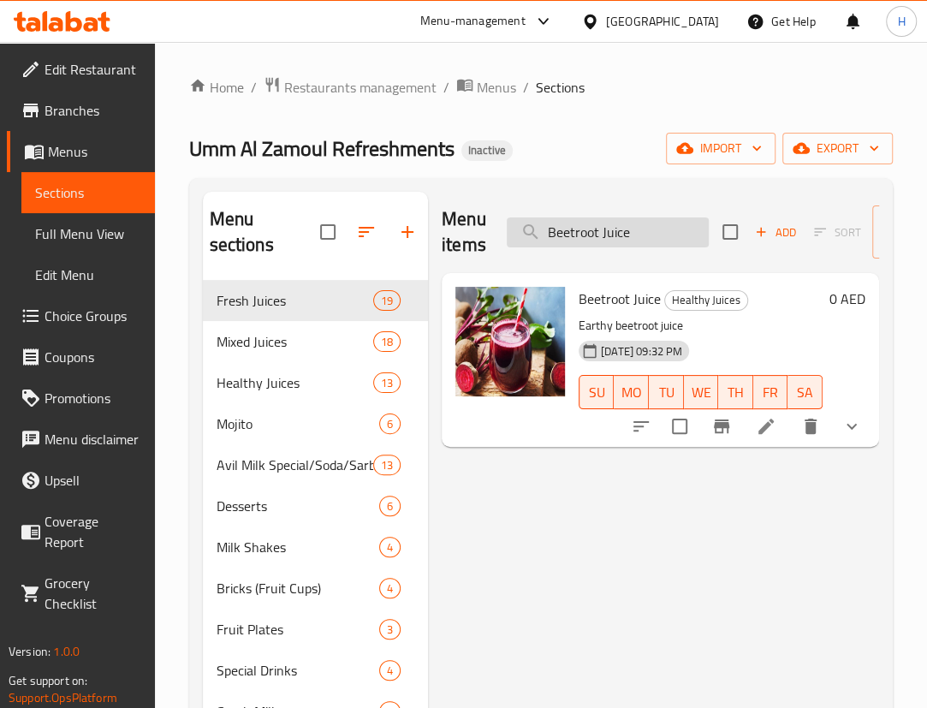
paste input "lue Berry Slush"
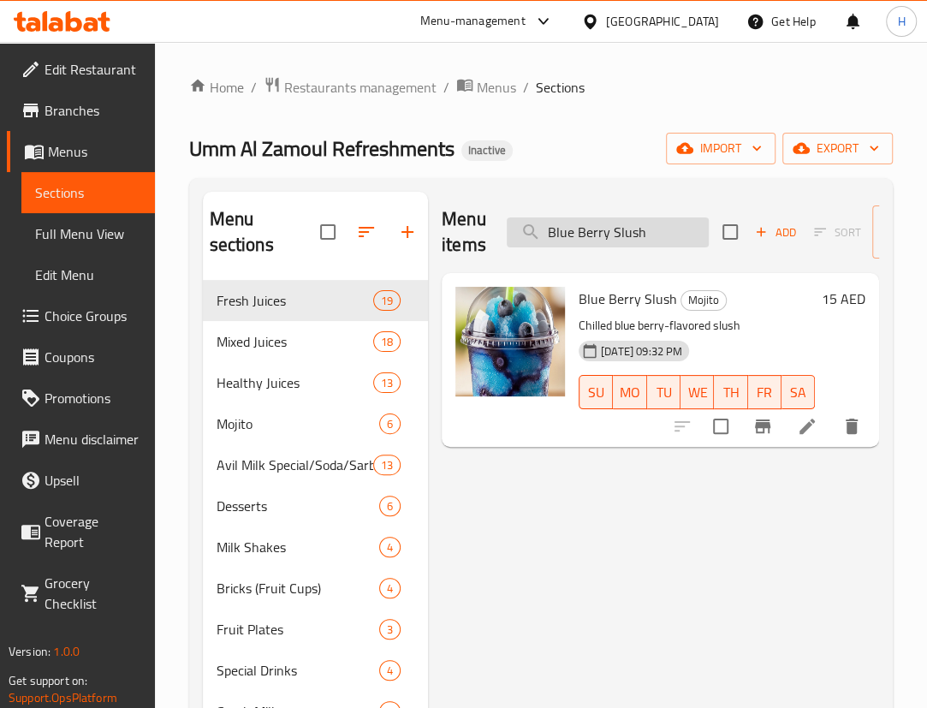
click at [641, 239] on input "Blue Berry Slush" at bounding box center [608, 232] width 202 height 30
paste input "ody Cooler"
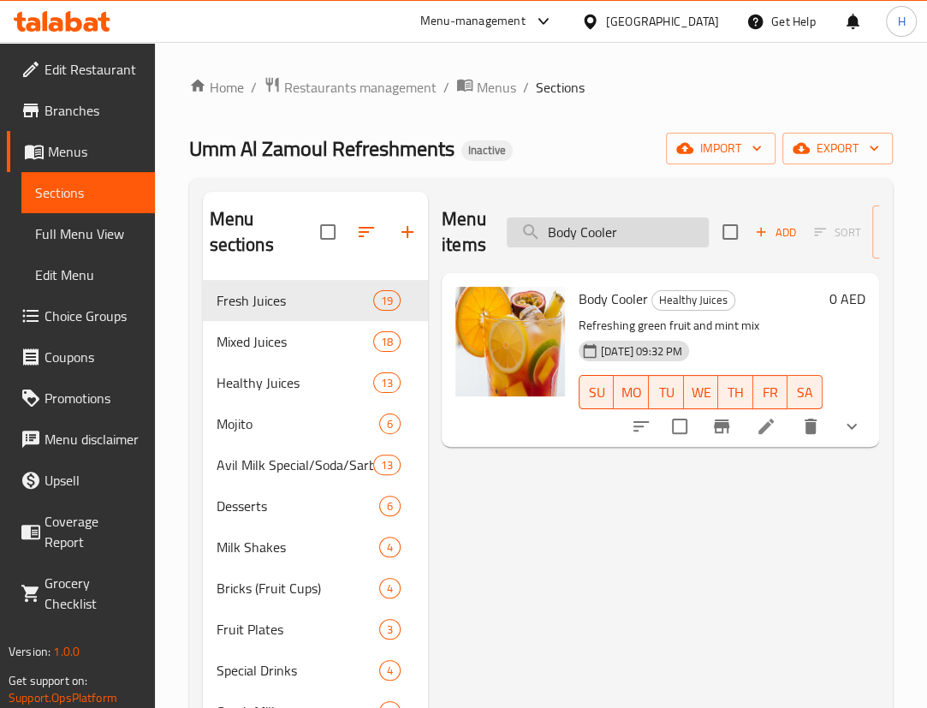
click at [645, 223] on input "Body Cooler" at bounding box center [608, 232] width 202 height 30
paste input "iled Egg Plate"
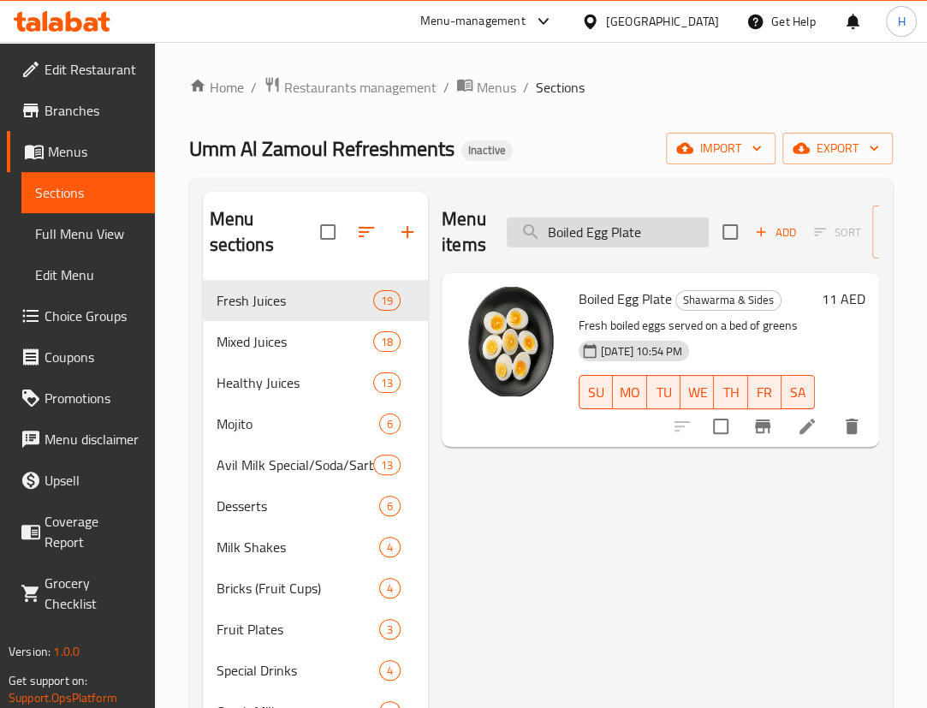
click at [624, 233] on input "Boiled Egg Plate" at bounding box center [608, 232] width 202 height 30
paste input "utterfly Prawns Combo"
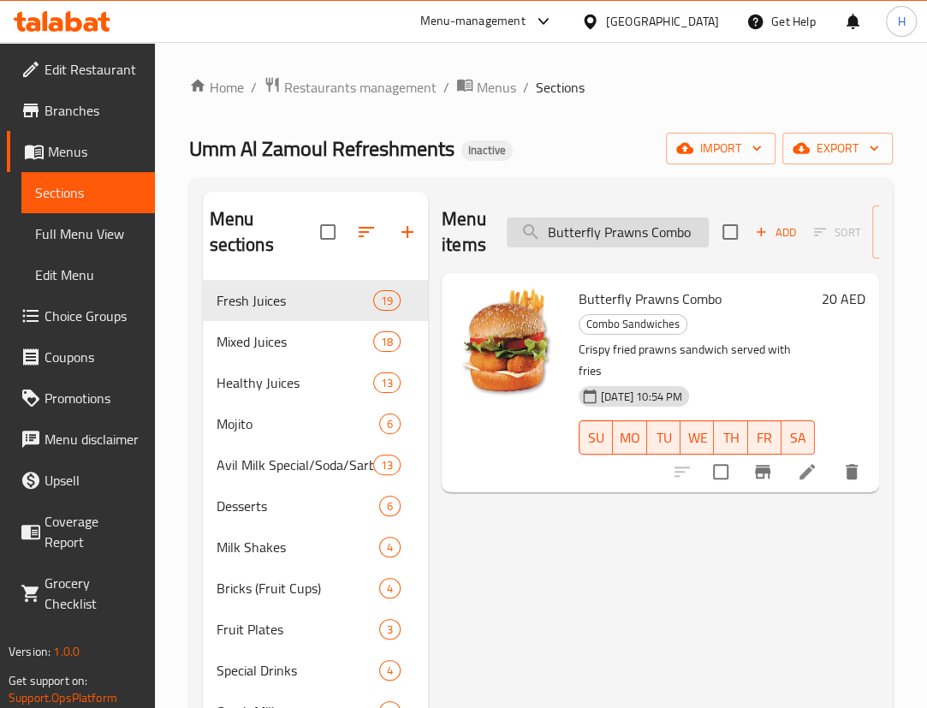
click at [642, 245] on input "Butterfly Prawns Combo" at bounding box center [608, 232] width 202 height 30
paste input "search"
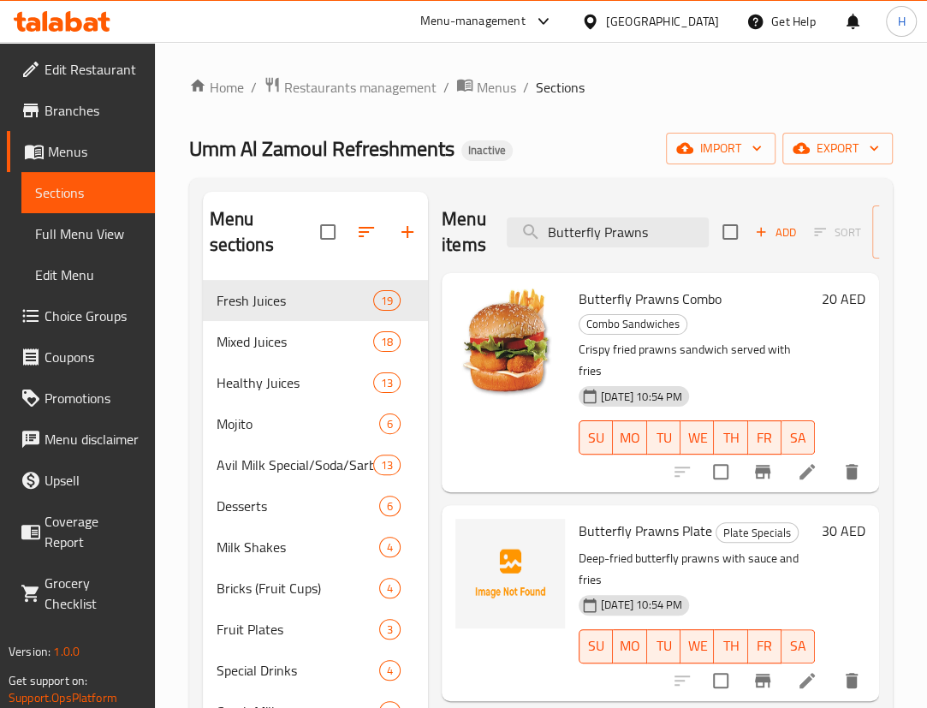
scroll to position [77, 0]
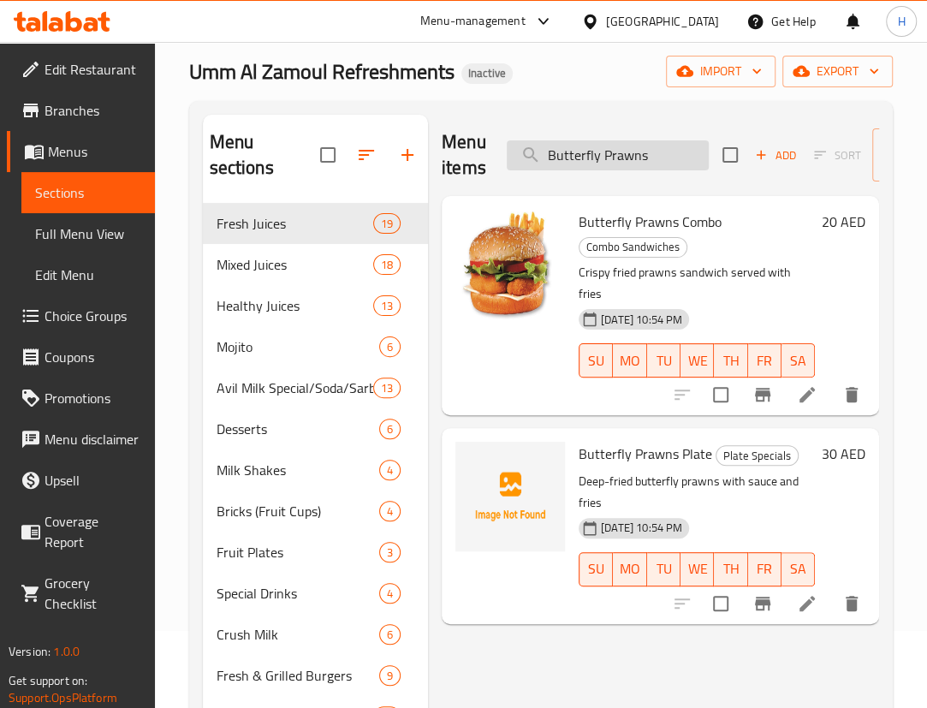
click at [677, 150] on input "Butterfly Prawns" at bounding box center [608, 155] width 202 height 30
paste input "Combo"
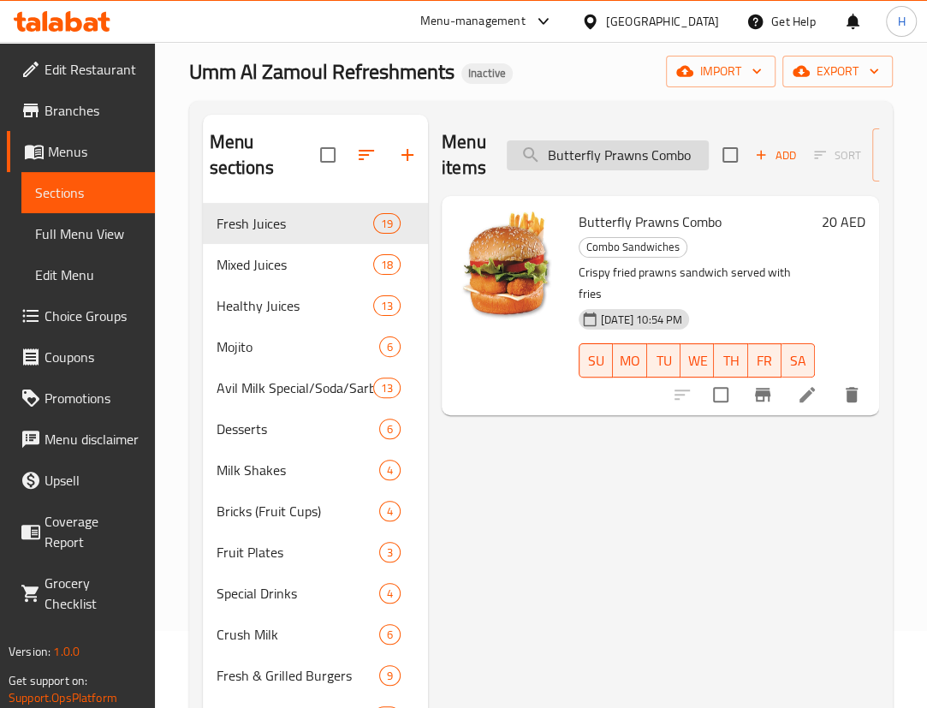
click at [605, 152] on input "Butterfly Prawns Combo" at bounding box center [608, 155] width 202 height 30
paste input "search"
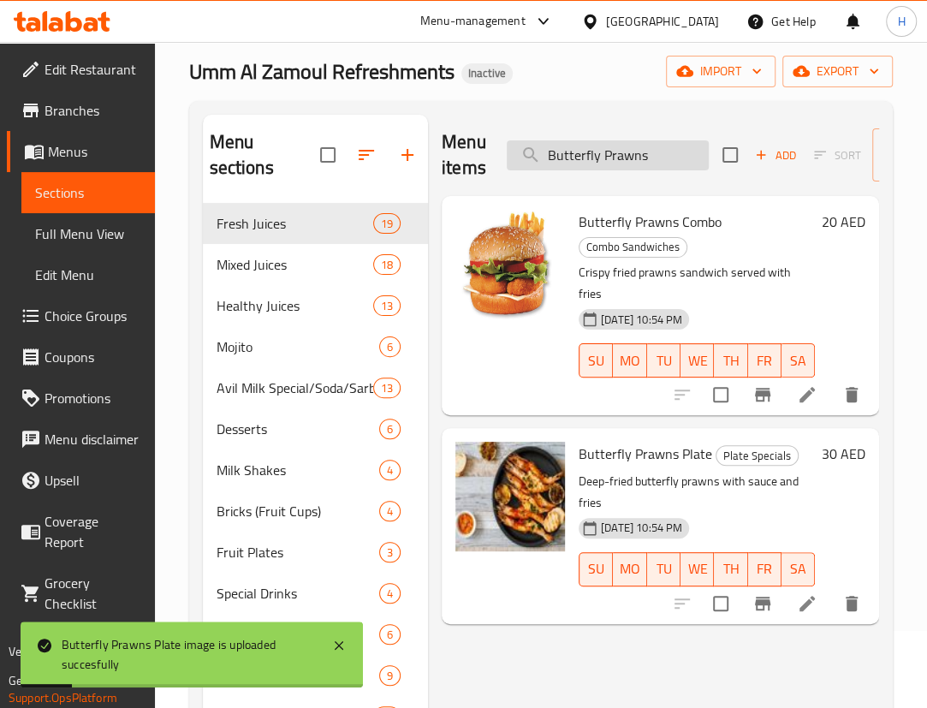
click at [663, 155] on input "Butterfly Prawns" at bounding box center [608, 155] width 202 height 30
paste input "Carrot Juice"
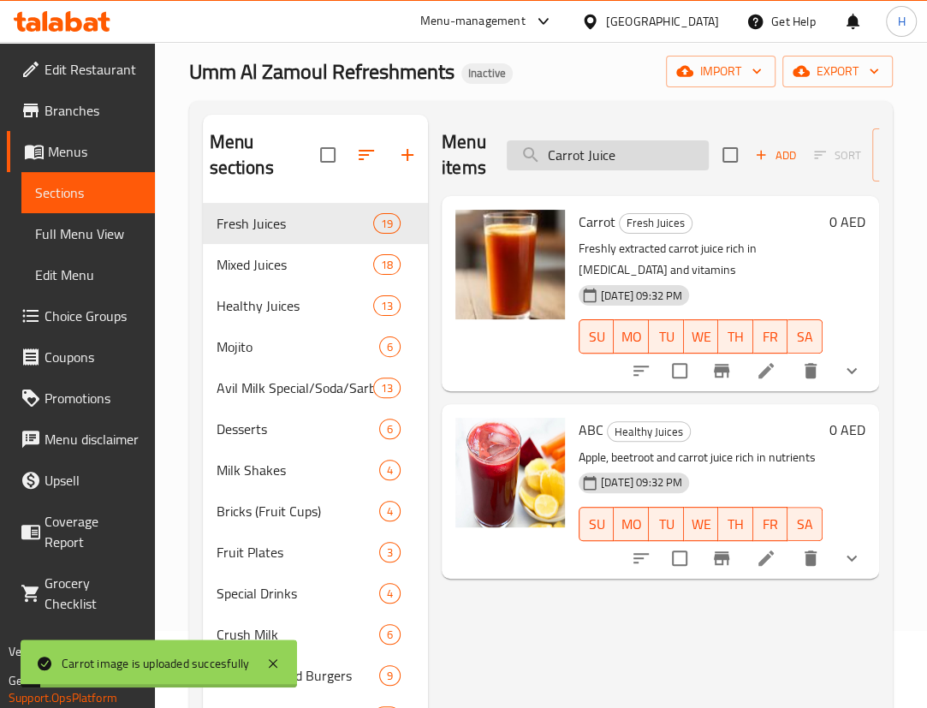
click at [608, 138] on div "Menu items Carrot Juice Add Sort Manage items" at bounding box center [661, 155] width 438 height 81
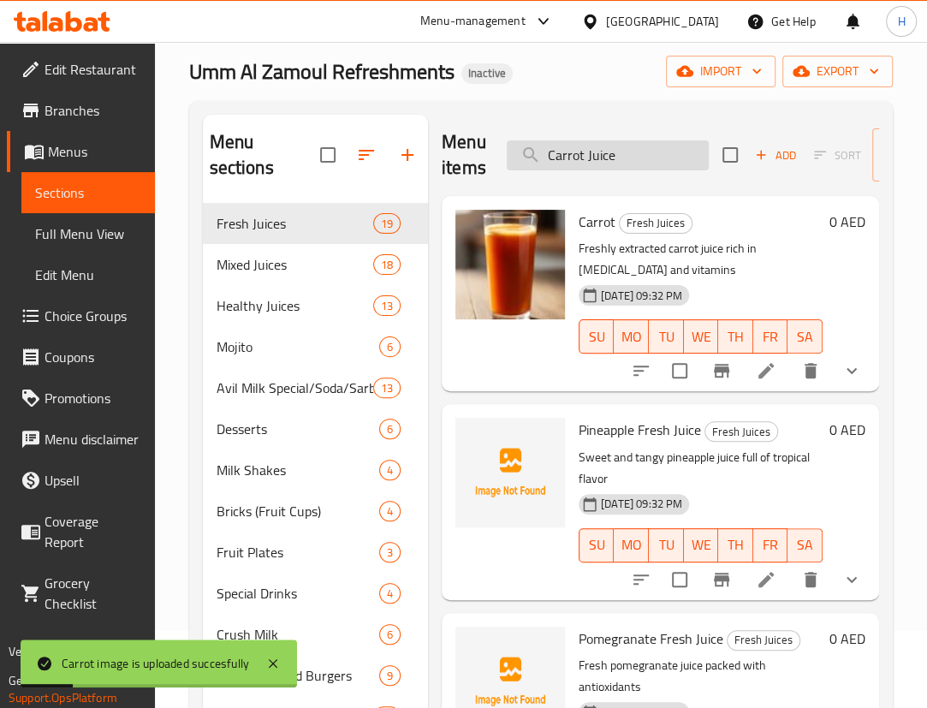
click at [615, 151] on input "Carrot Juice" at bounding box center [608, 155] width 202 height 30
paste input "heese Honey Porotta"
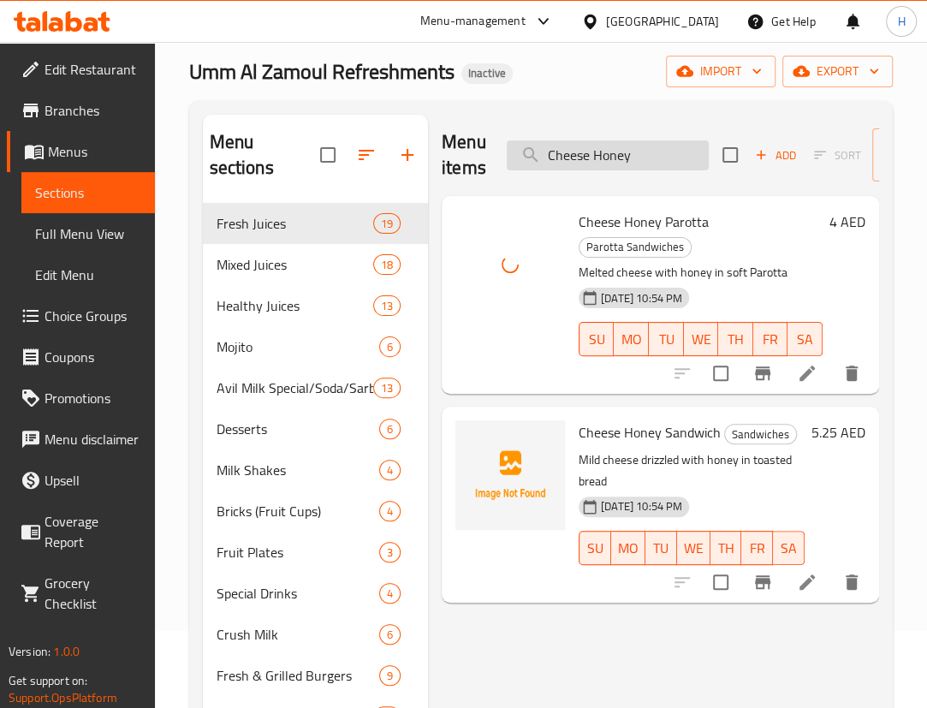
click at [646, 159] on input "Cheese Honey" at bounding box center [608, 155] width 202 height 30
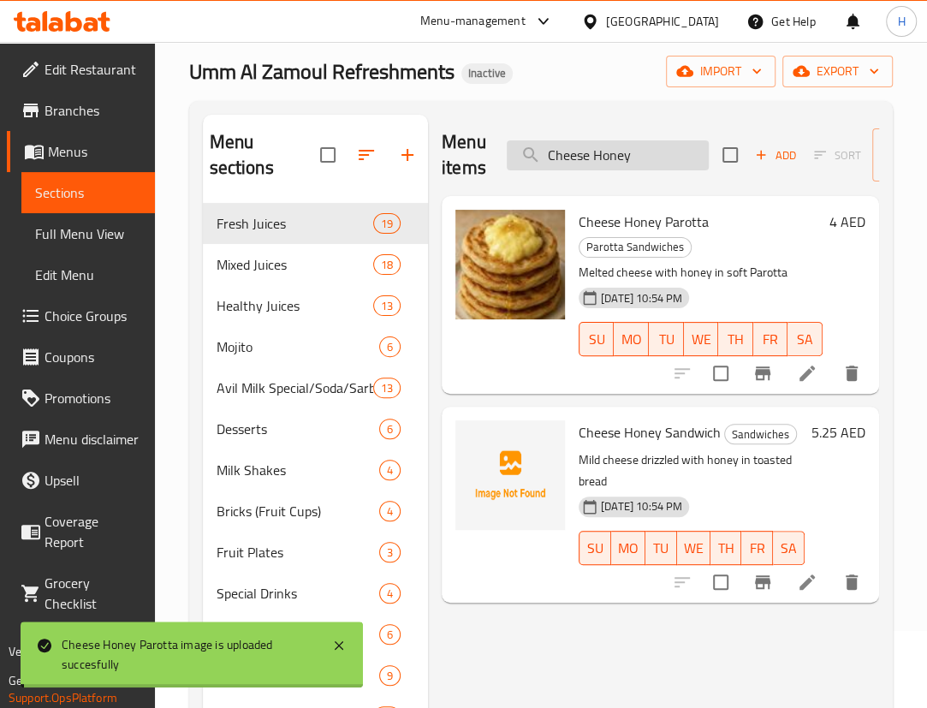
click at [646, 159] on input "Cheese Honey" at bounding box center [608, 155] width 202 height 30
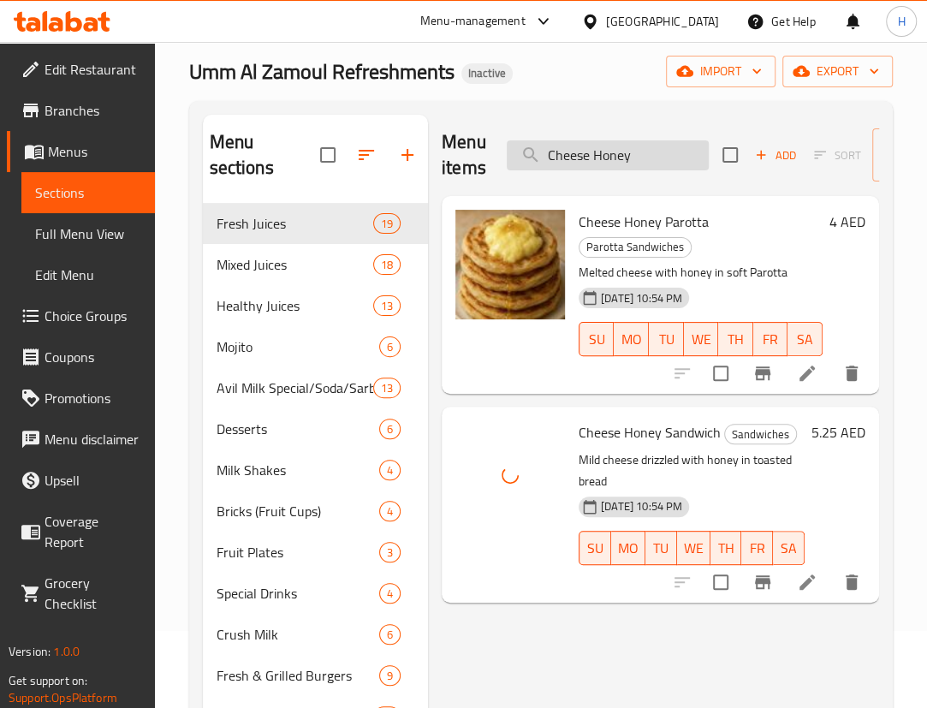
click at [657, 144] on input "Cheese Honey" at bounding box center [608, 155] width 202 height 30
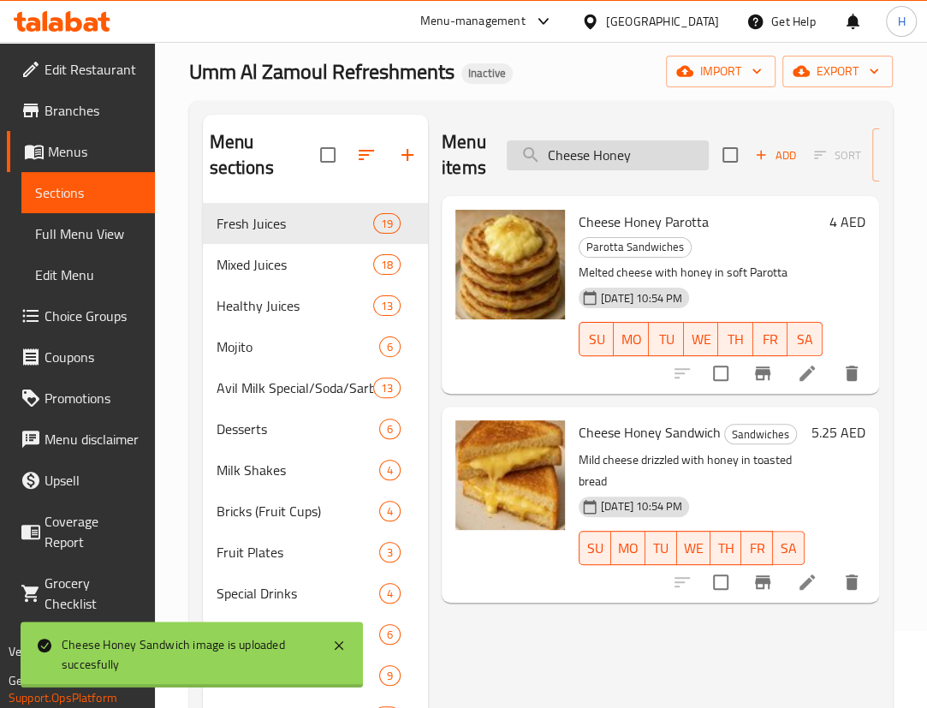
click at [657, 144] on input "Cheese Honey" at bounding box center [608, 155] width 202 height 30
paste input "za-gar Burger"
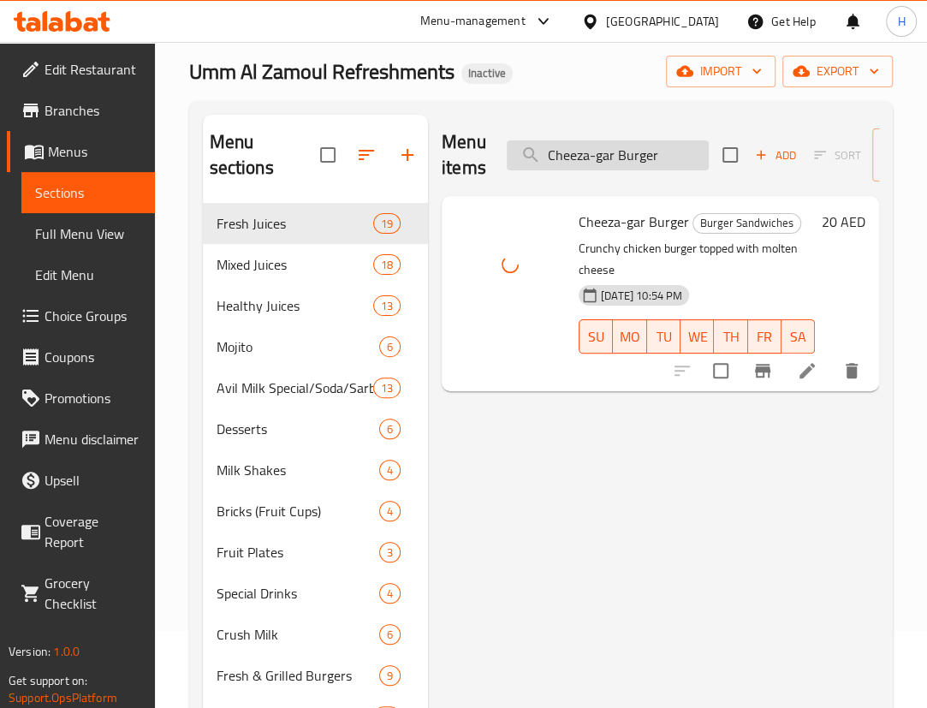
click at [697, 156] on input "Cheeza-gar Burger" at bounding box center [608, 155] width 202 height 30
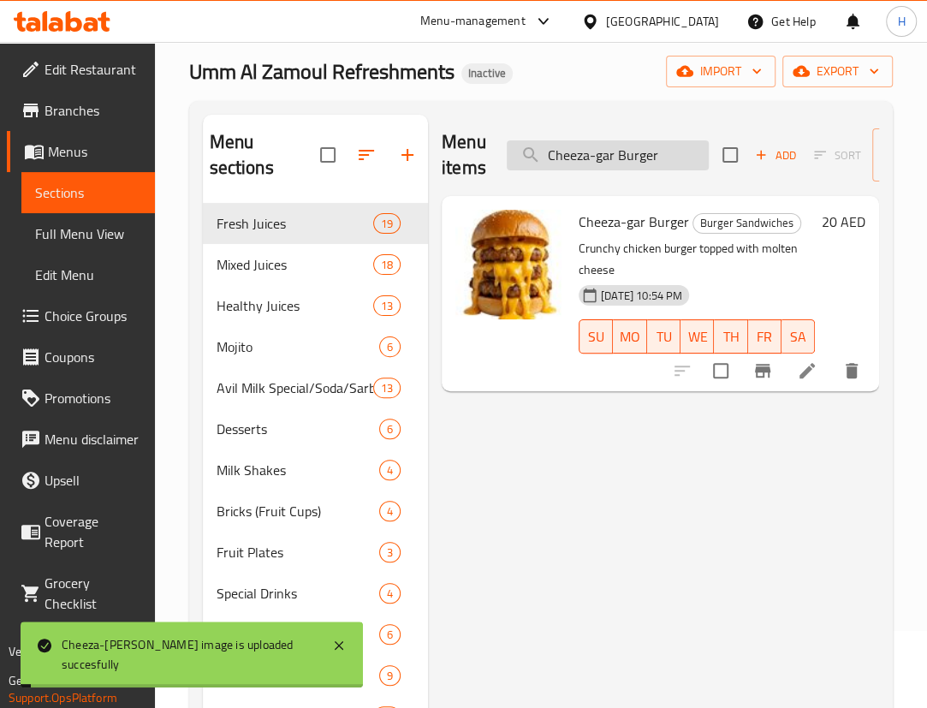
click at [697, 156] on input "Cheeza-gar Burger" at bounding box center [608, 155] width 202 height 30
paste input "icken 65 Porotta"
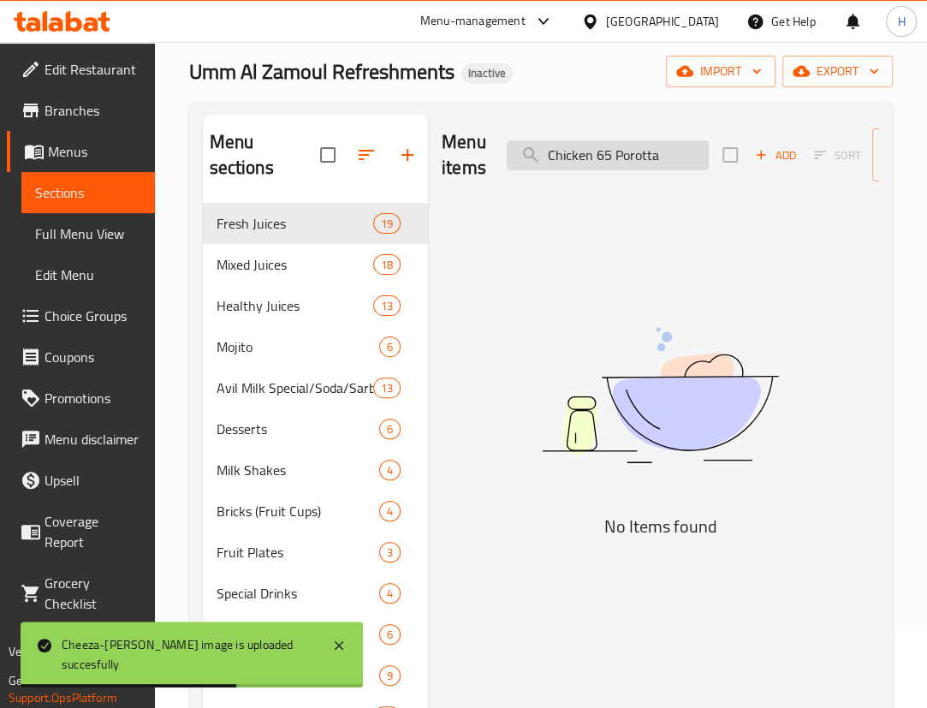
click at [651, 162] on input "Chicken 65 Porotta" at bounding box center [608, 155] width 202 height 30
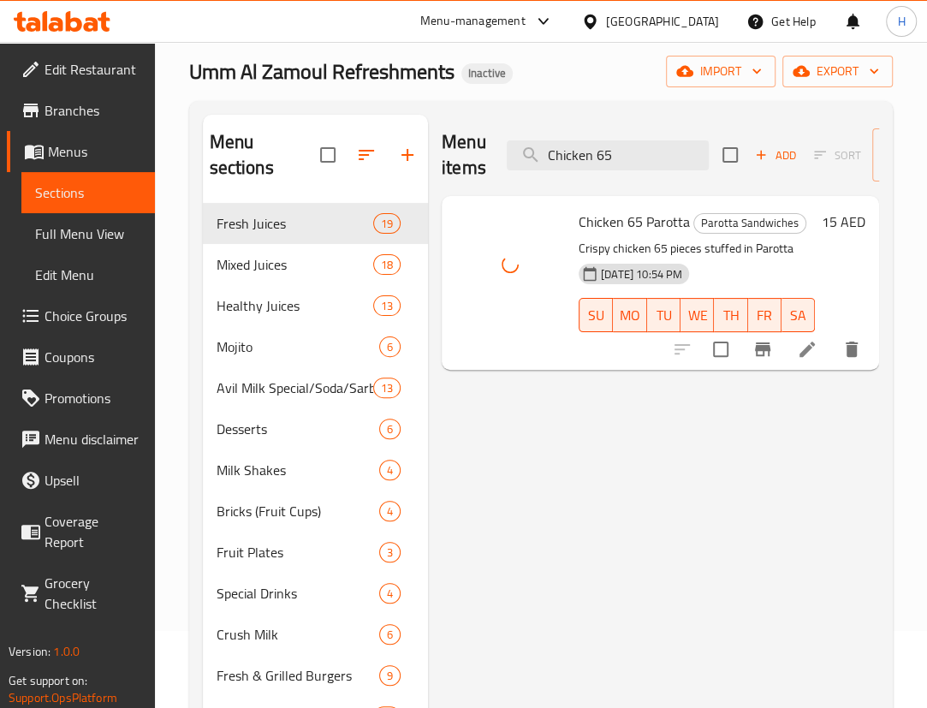
click at [655, 137] on div "Menu items Chicken 65 Add Sort Manage items" at bounding box center [661, 155] width 438 height 81
click at [650, 146] on input "Chicken 65" at bounding box center [608, 155] width 202 height 30
paste input "Mayo"
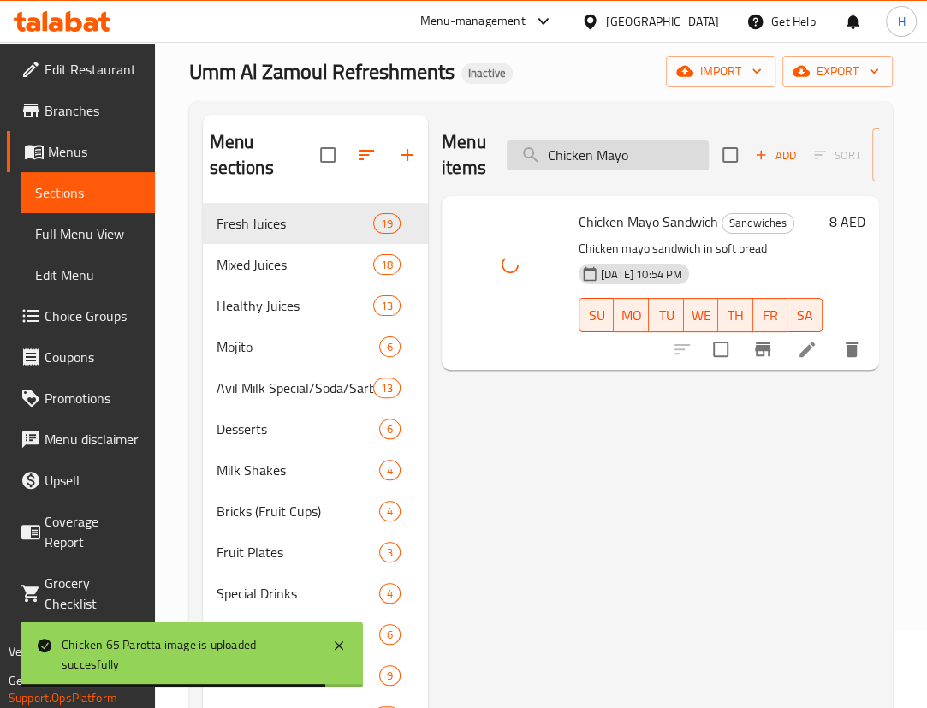
click at [630, 154] on input "Chicken Mayo" at bounding box center [608, 155] width 202 height 30
paste input "Nuggets"
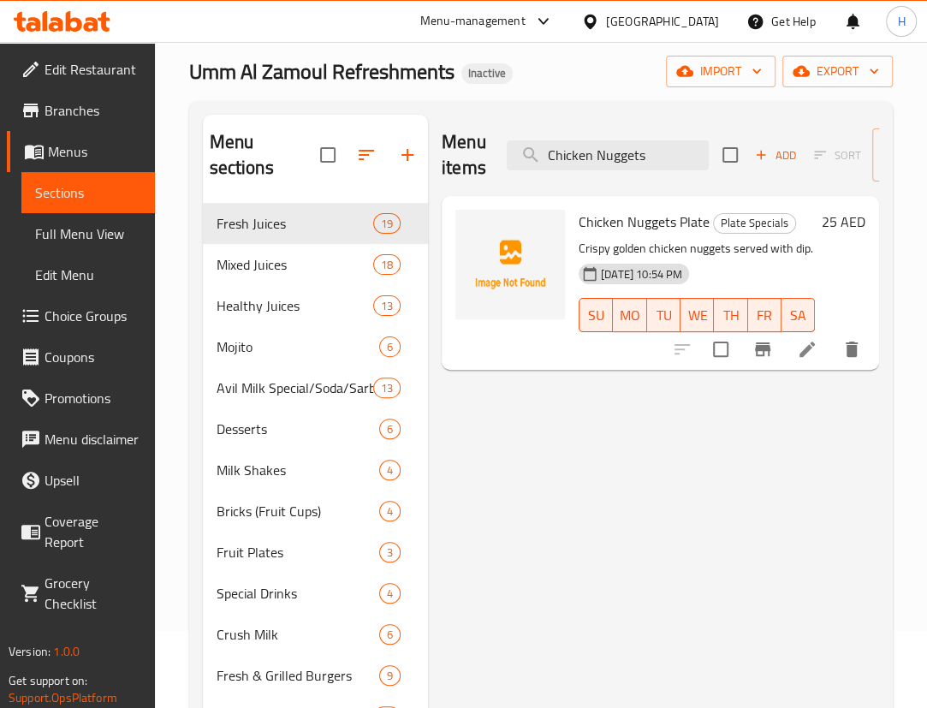
click at [628, 221] on span "Chicken Nuggets Plate" at bounding box center [644, 222] width 131 height 26
copy h6 "Chicken Nuggets Plate"
click at [783, 505] on div "Menu items Chicken Nuggets Add Sort Manage items Chicken Nuggets Plate Plate Sp…" at bounding box center [653, 635] width 451 height 1040
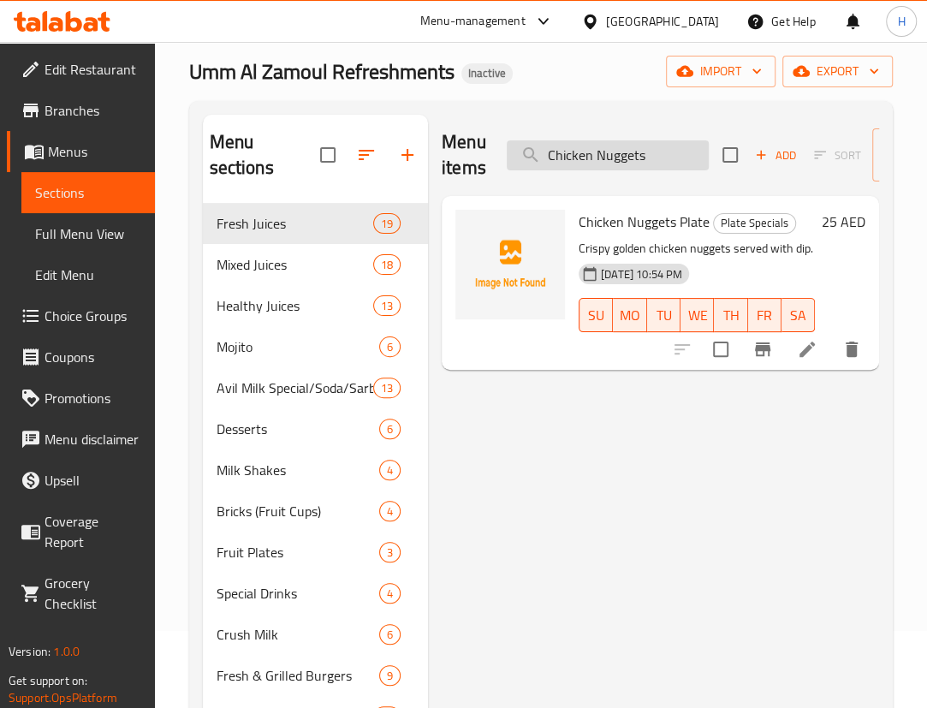
click at [653, 166] on input "Chicken Nuggets" at bounding box center [608, 155] width 202 height 30
paste input "Sandwich"
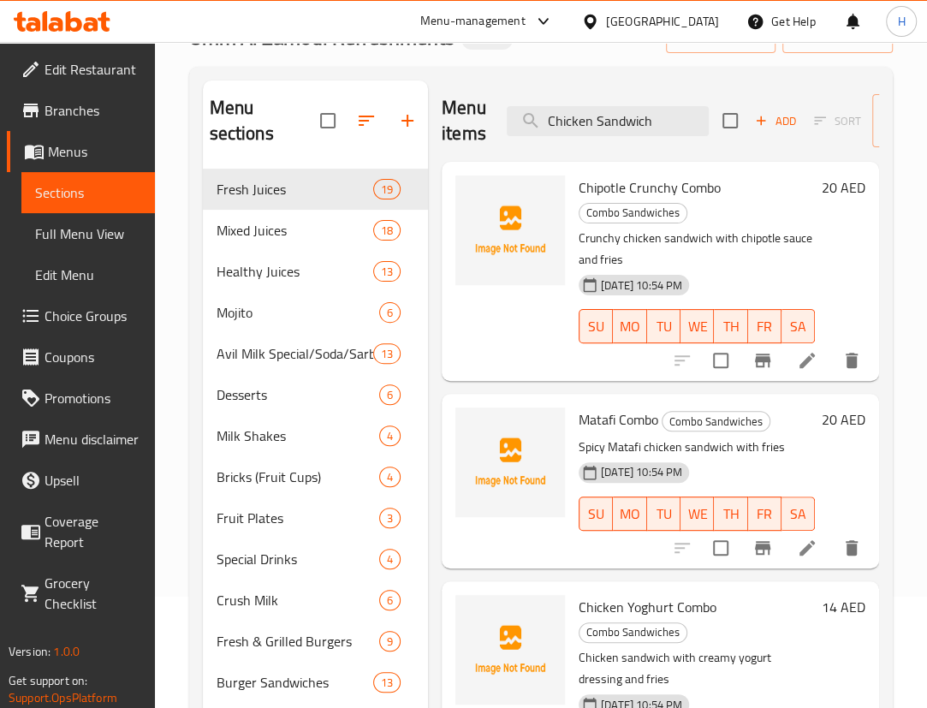
scroll to position [0, 0]
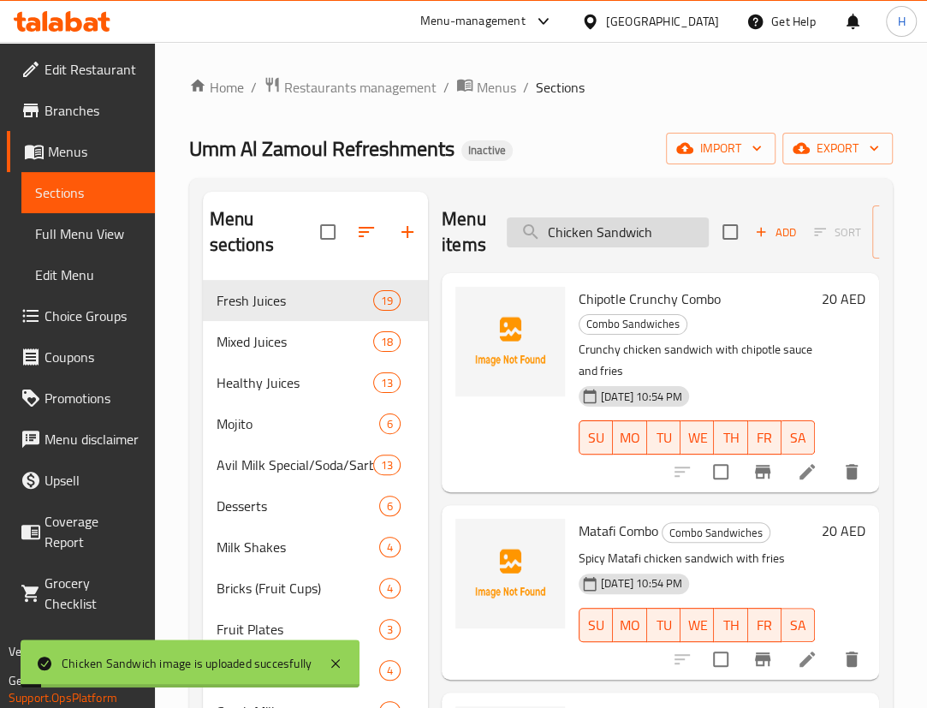
click at [644, 223] on input "Chicken Sandwich" at bounding box center [608, 232] width 202 height 30
paste input "Yoghurt Combo"
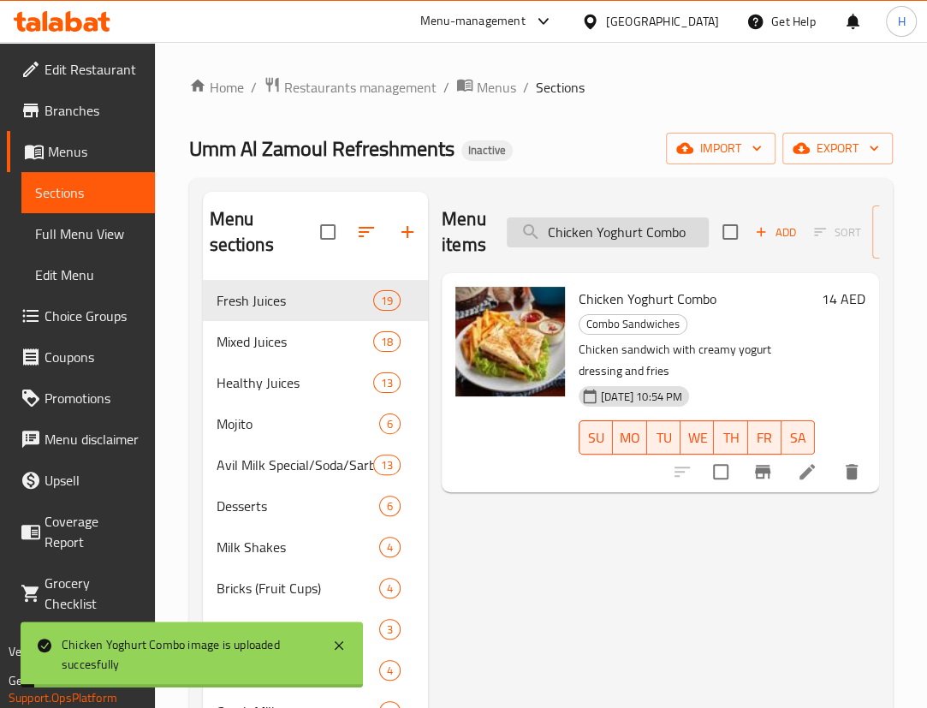
click at [658, 223] on input "Chicken Yoghurt Combo" at bounding box center [608, 232] width 202 height 30
paste input "ocolate"
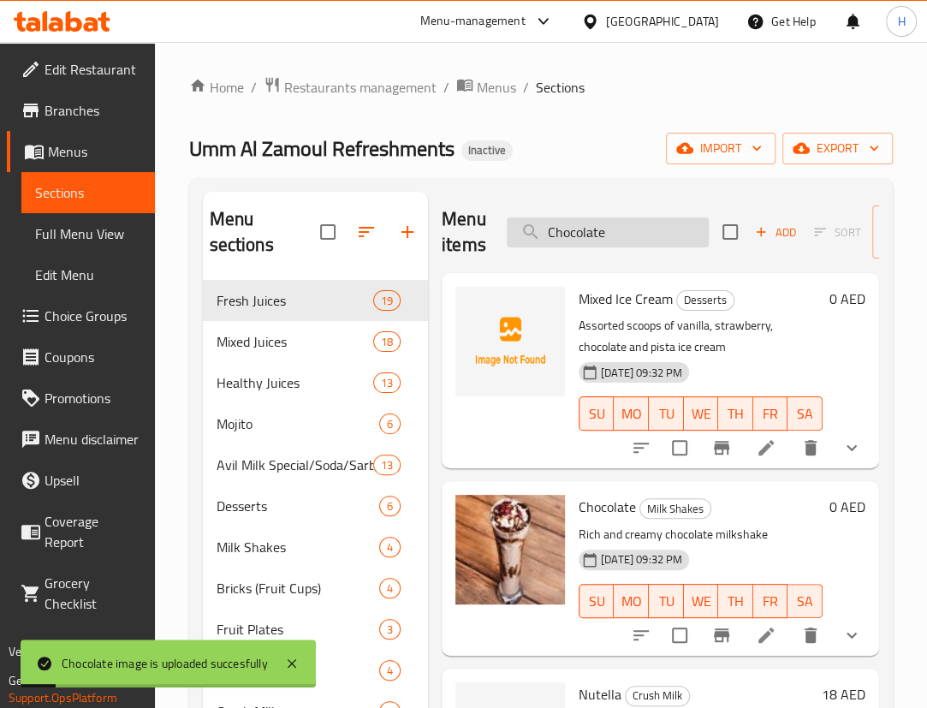
click at [600, 238] on input "Chocolate" at bounding box center [608, 232] width 202 height 30
paste input "lub Mushrif"
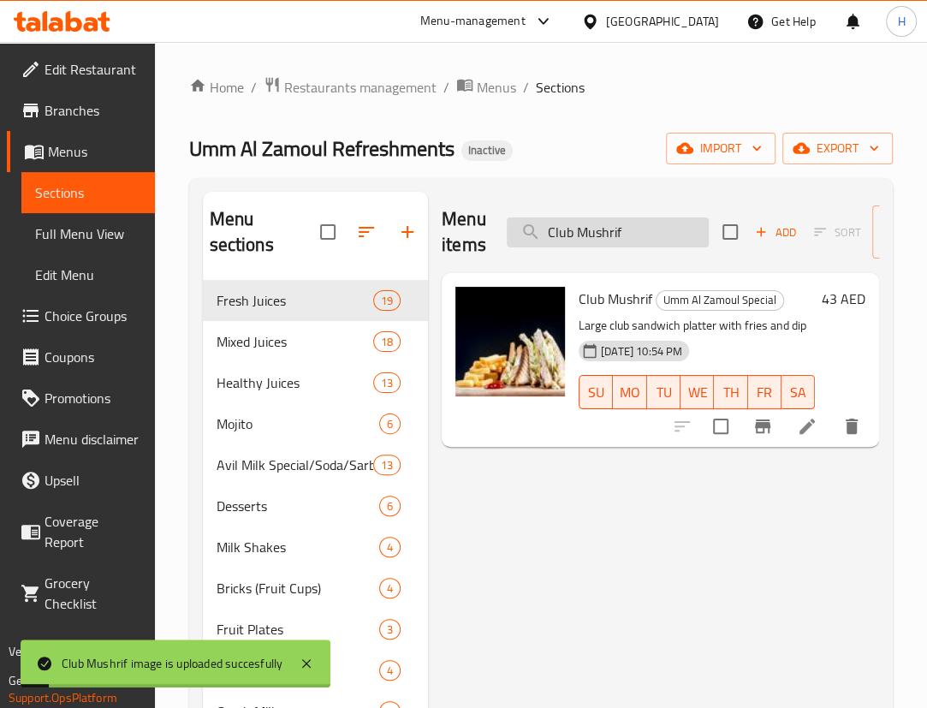
click at [642, 237] on input "Club Mushrif" at bounding box center [608, 232] width 202 height 30
paste input "ucumber"
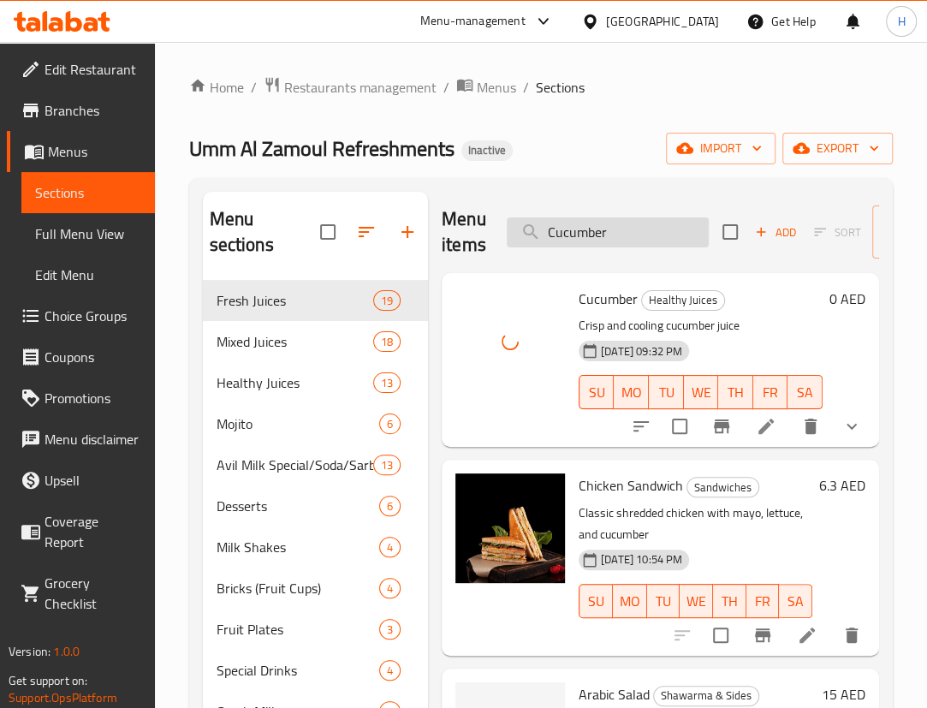
click at [633, 224] on input "Cucumber" at bounding box center [608, 232] width 202 height 30
paste input "Dinner Meal"
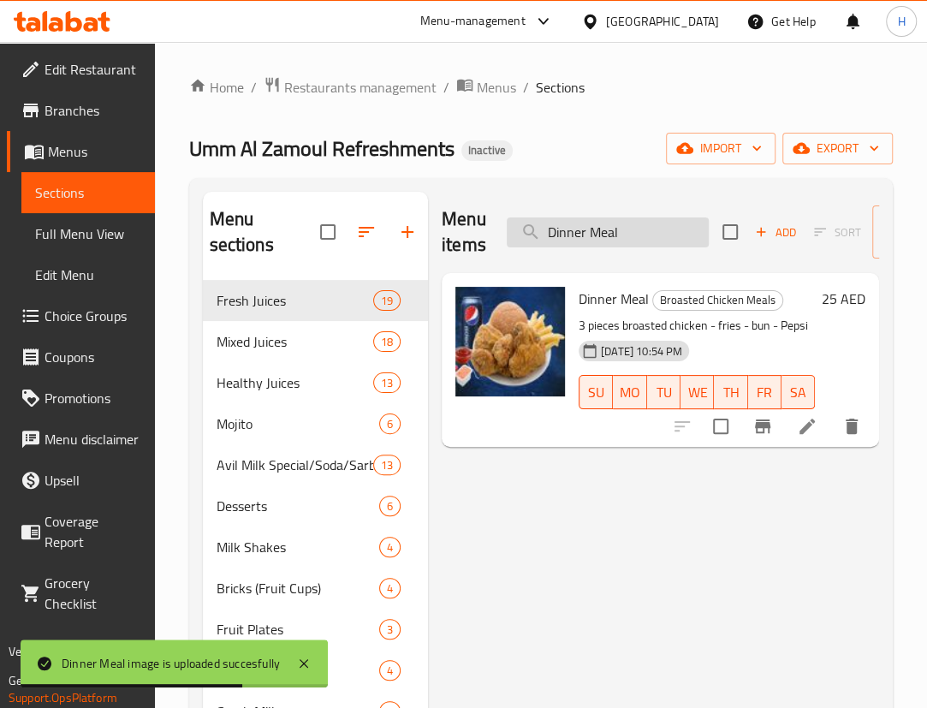
click at [589, 224] on input "Dinner Meal" at bounding box center [608, 232] width 202 height 30
paste input "ouble)"
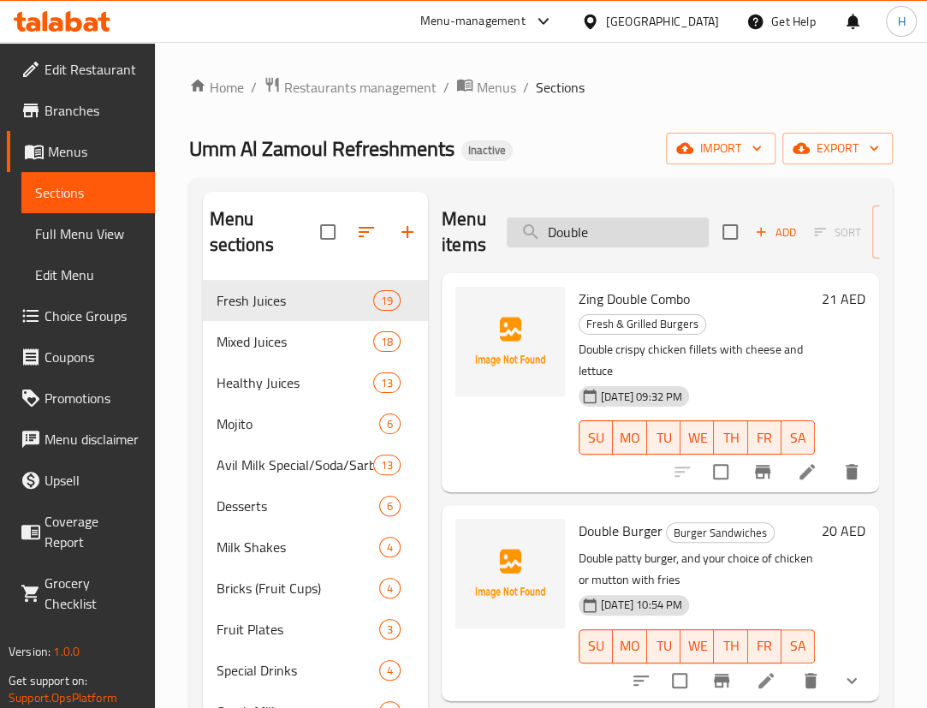
click at [652, 223] on input "Double" at bounding box center [608, 232] width 202 height 30
paste input "ynamite Prawns"
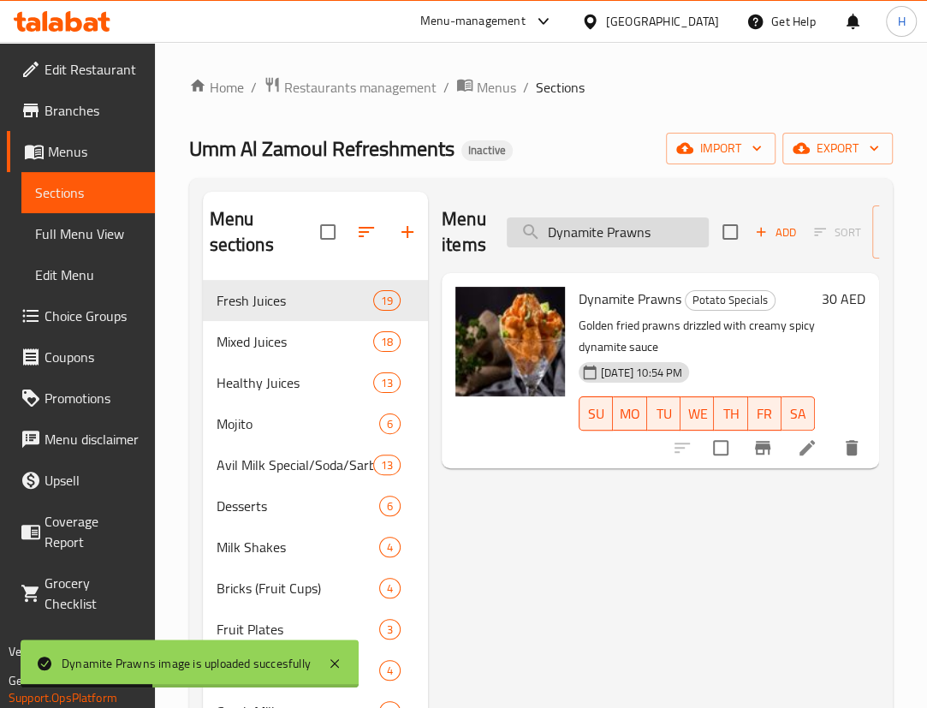
click at [663, 239] on input "Dynamite Prawns" at bounding box center [608, 232] width 202 height 30
paste input "Falooda Special"
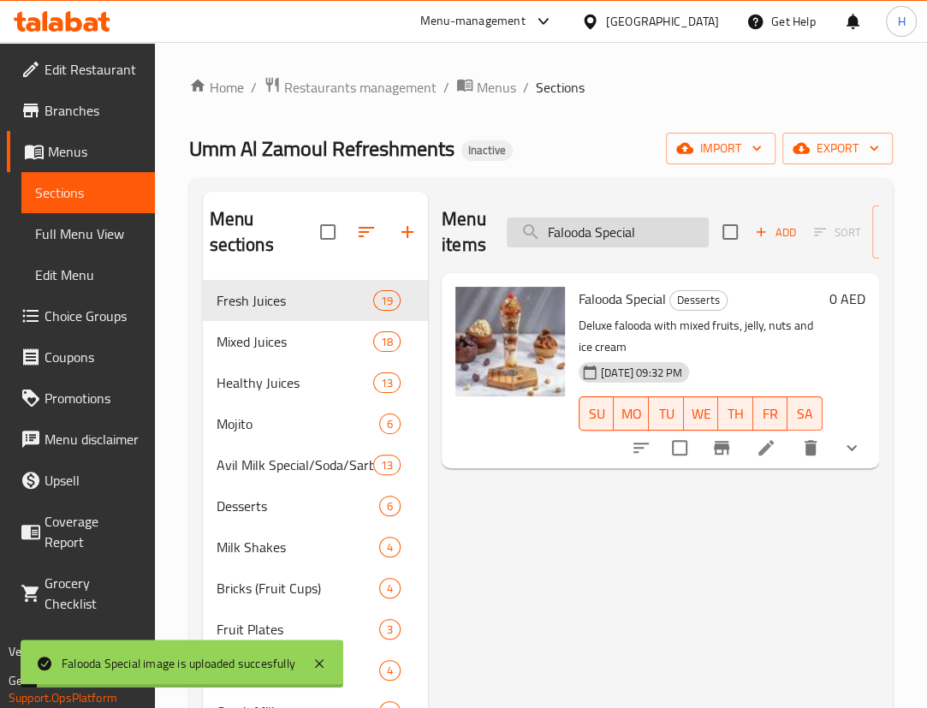
click at [624, 241] on input "Falooda Special" at bounding box center [608, 232] width 202 height 30
paste input "rench Fries"
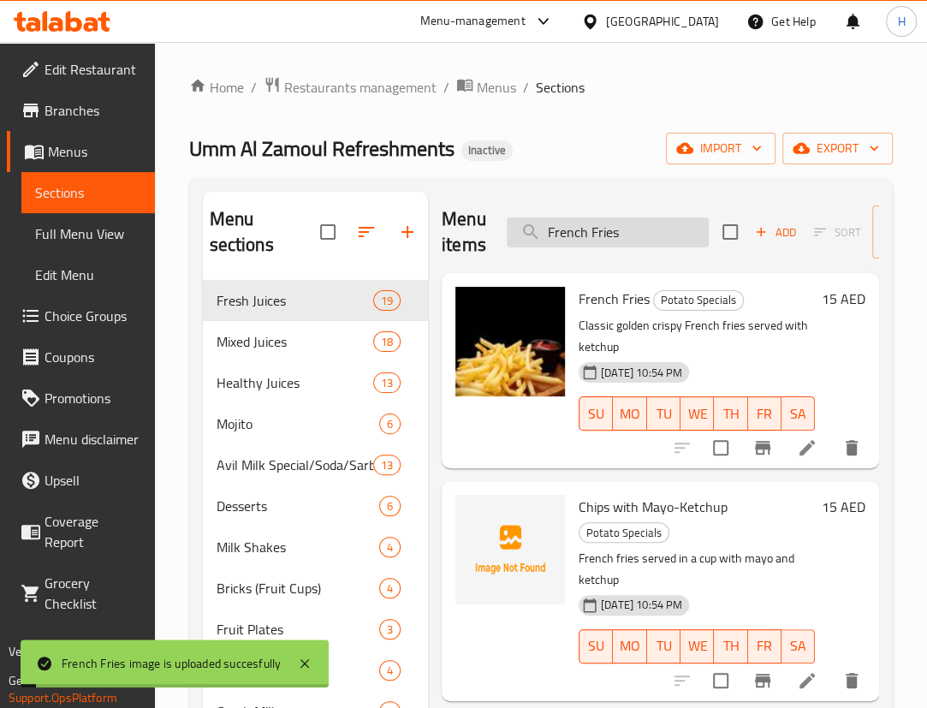
click at [642, 230] on input "French Fries" at bounding box center [608, 232] width 202 height 30
paste input "sh Cheetos Burger"
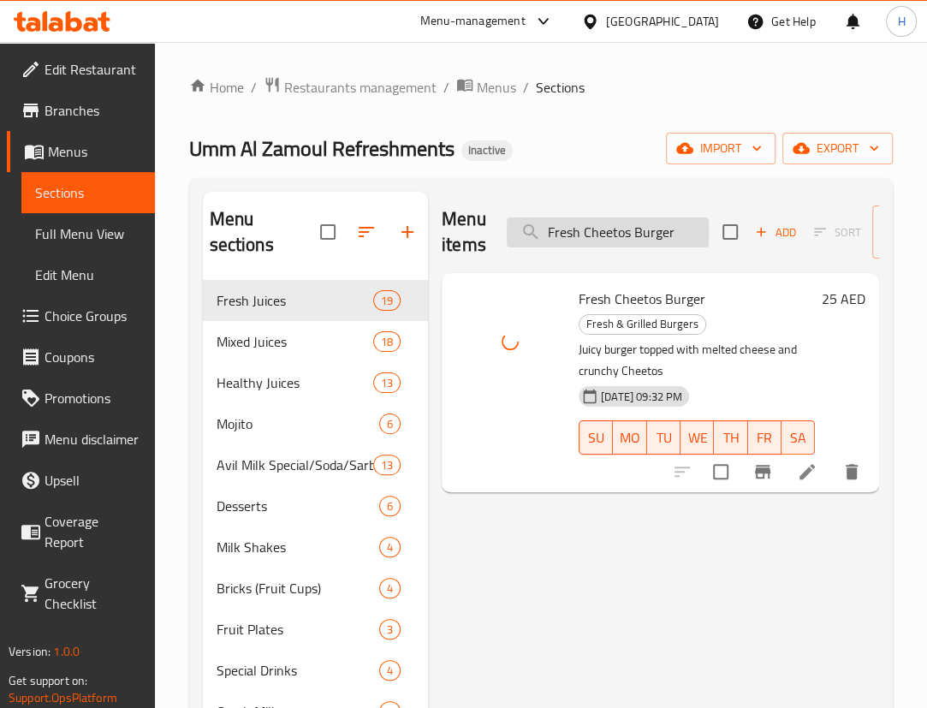
click at [659, 221] on input "Fresh Cheetos Burger" at bounding box center [608, 232] width 202 height 30
paste input "ies With Cheese"
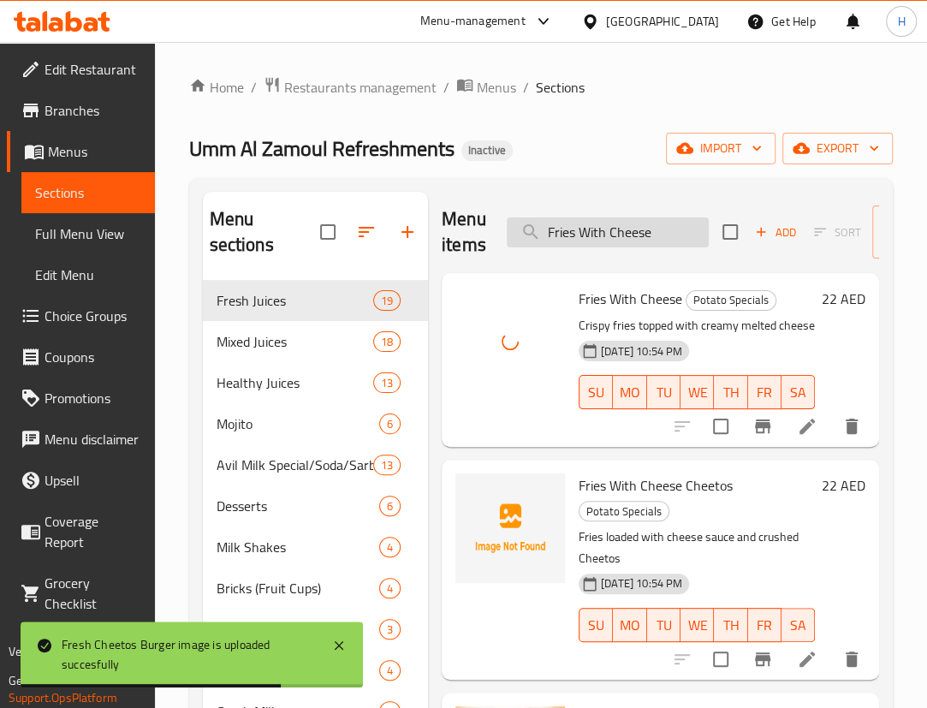
click at [641, 246] on input "Fries With Cheese" at bounding box center [608, 232] width 202 height 30
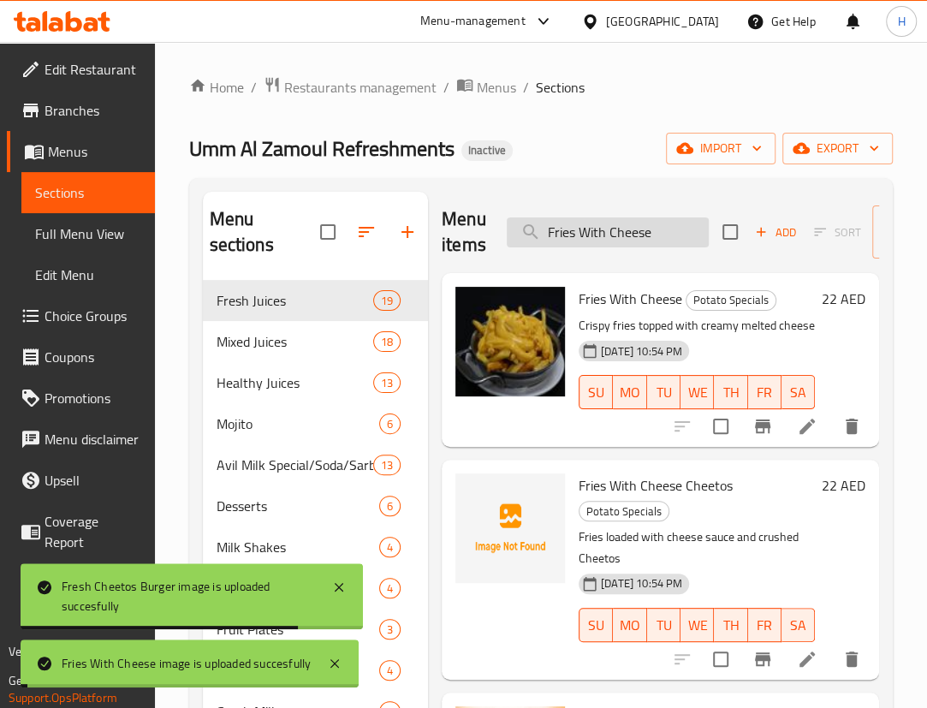
click at [641, 246] on input "Fries With Cheese" at bounding box center [608, 232] width 202 height 30
paste input "uit Salad Plate Big"
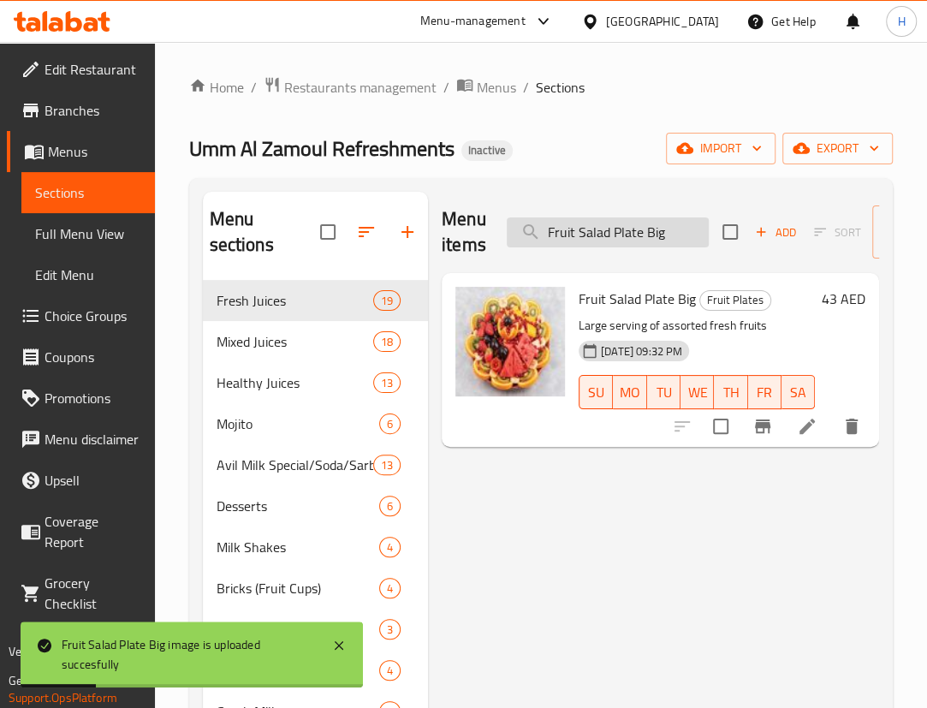
click at [678, 230] on input "Fruit Salad Plate Big" at bounding box center [608, 232] width 202 height 30
paste input "search"
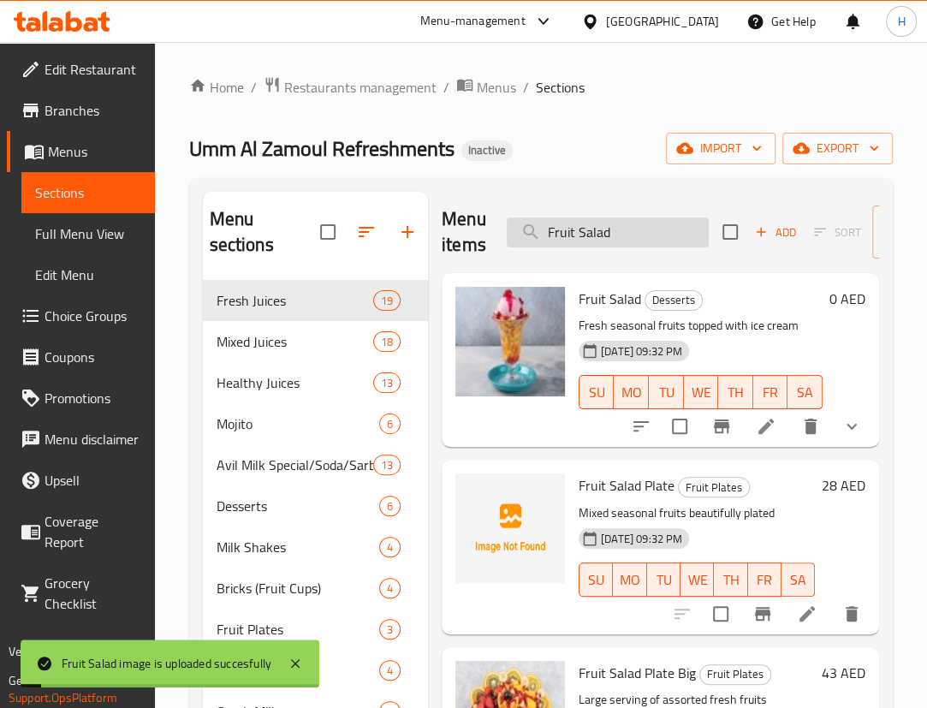
click at [677, 231] on input "Fruit Salad" at bounding box center [608, 232] width 202 height 30
paste input "Ginger W Honey"
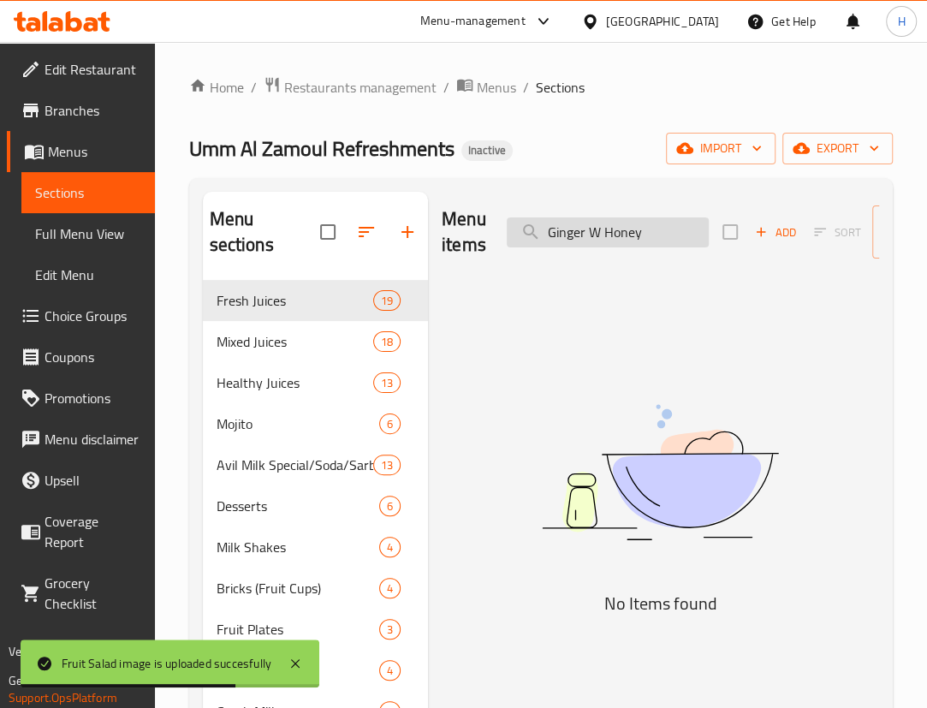
click at [621, 230] on input "Ginger W Honey" at bounding box center [608, 232] width 202 height 30
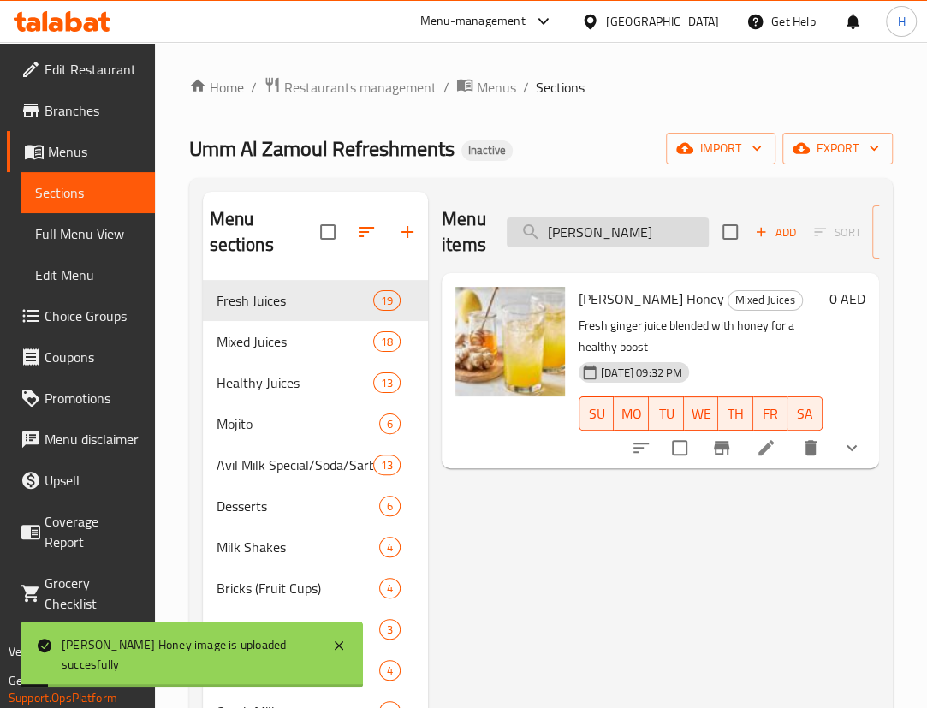
click at [652, 235] on input "Ginger W" at bounding box center [608, 232] width 202 height 30
paste input "reen Berry Mojito"
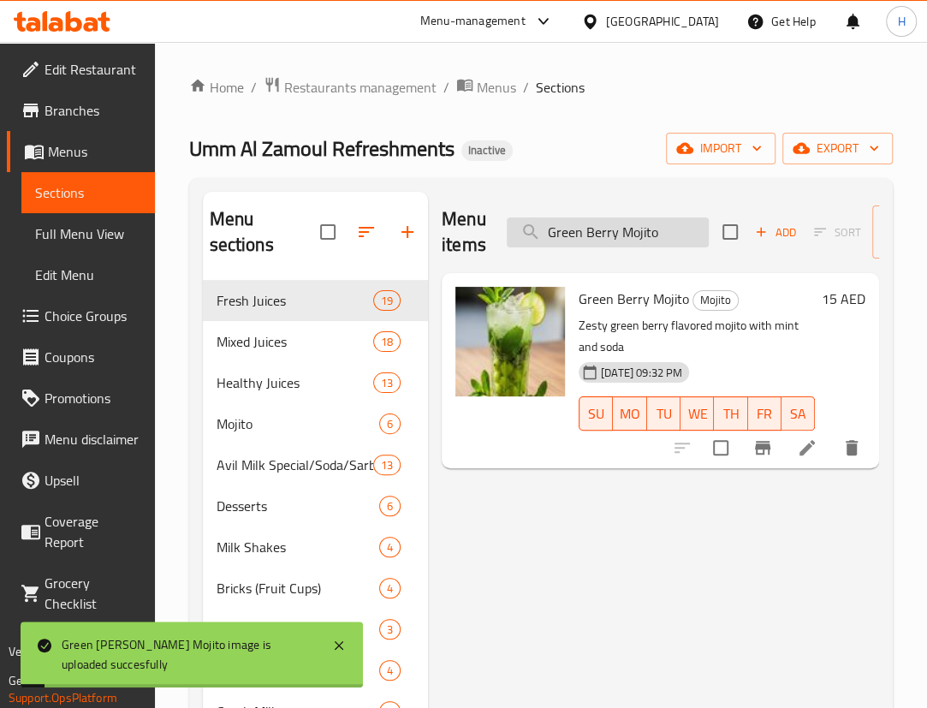
click at [644, 246] on input "Green Berry Mojito" at bounding box center [608, 232] width 202 height 30
paste input "illed Sheesh Tawook"
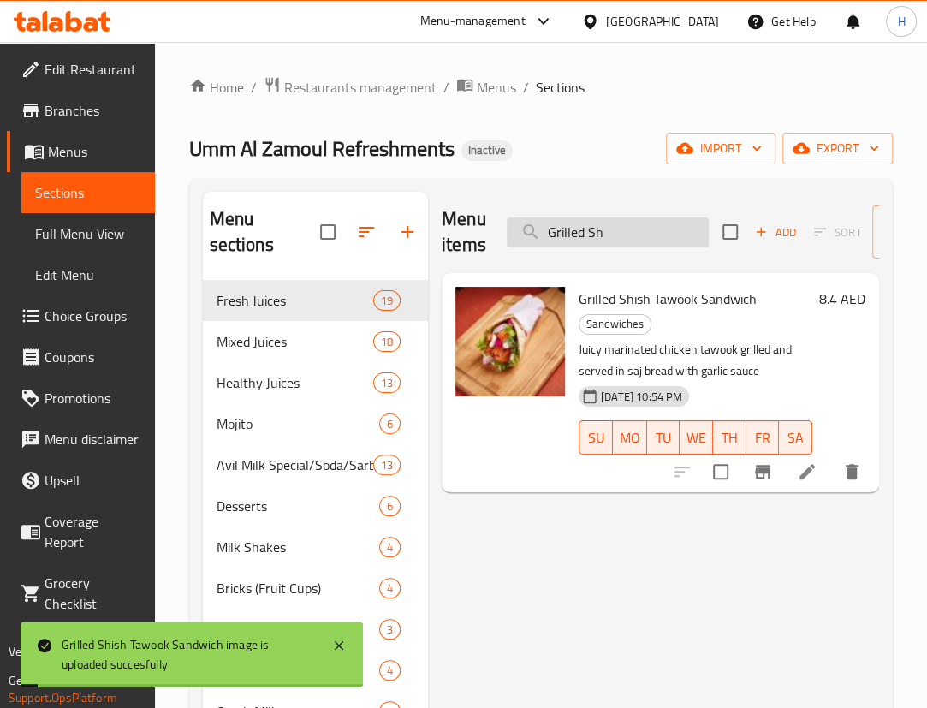
click at [664, 240] on input "Grilled Sh" at bounding box center [608, 232] width 202 height 30
paste input "uava"
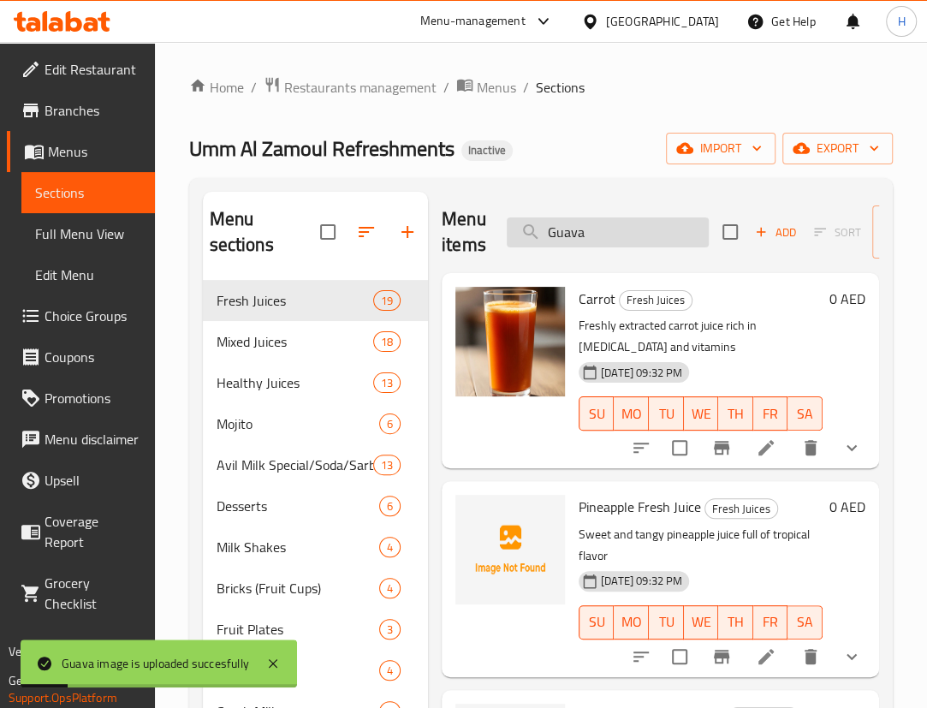
click at [629, 241] on input "Guava" at bounding box center [608, 232] width 202 height 30
paste input "Halloumi"
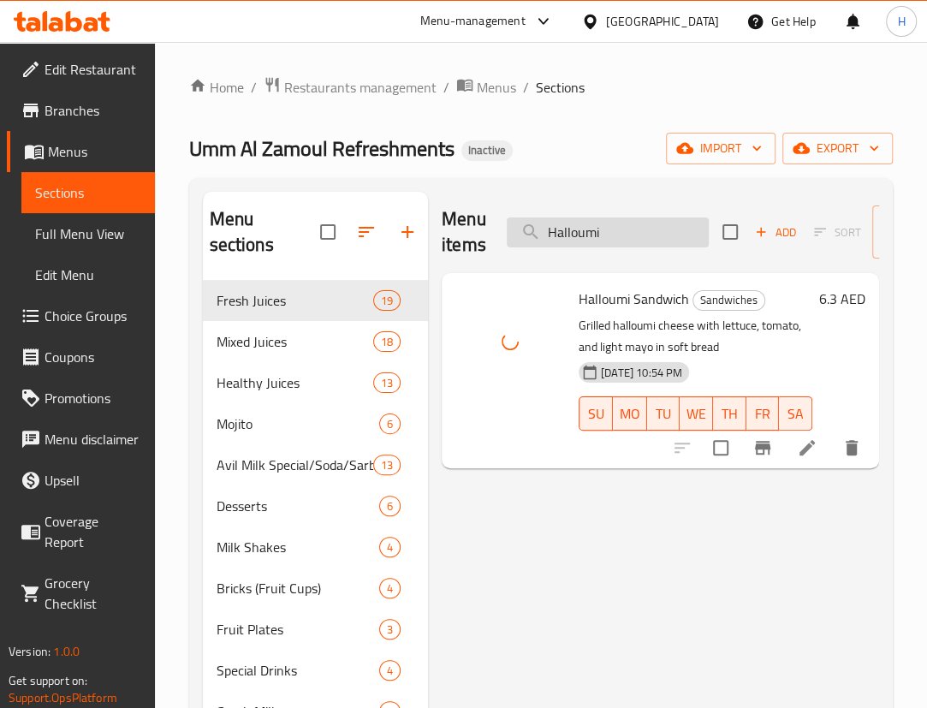
click at [667, 236] on input "Halloumi" at bounding box center [608, 232] width 202 height 30
paste input "otdog W Mayo-Ketchup"
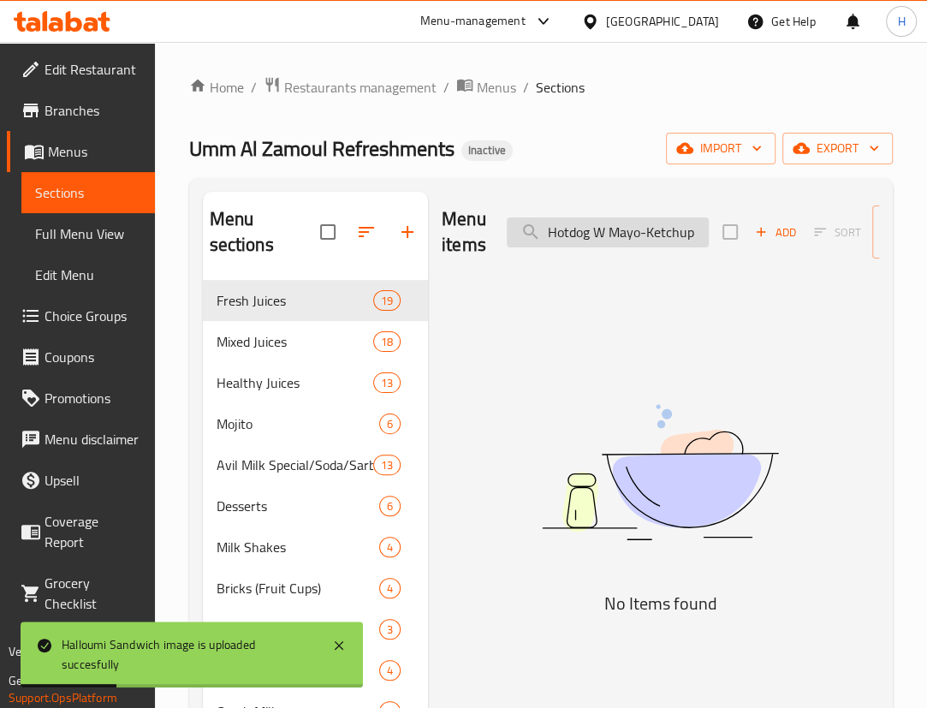
click at [676, 230] on input "Hotdog W Mayo-Ketchup" at bounding box center [608, 232] width 202 height 30
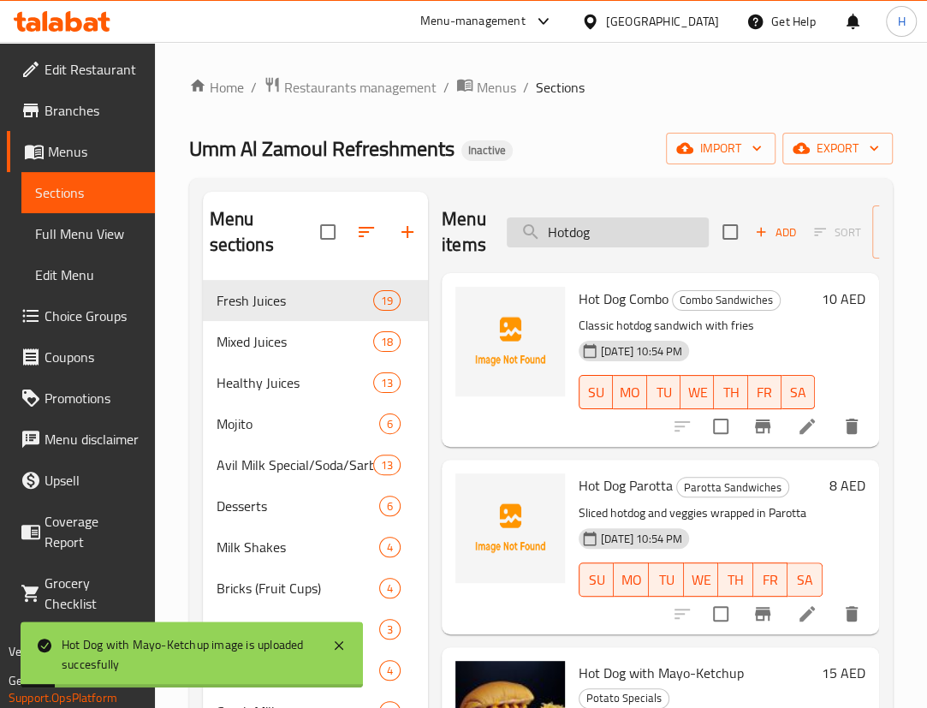
click at [612, 233] on input "Hotdog" at bounding box center [608, 232] width 202 height 30
click at [612, 231] on input "Hotdog" at bounding box center [608, 232] width 202 height 30
paste input "iphone burger"
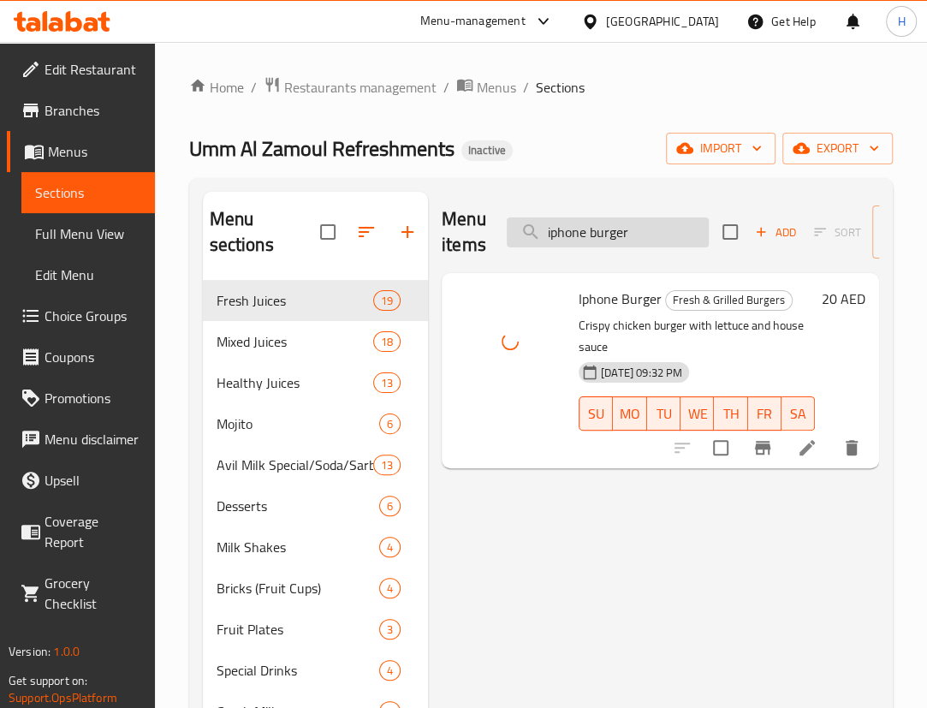
click at [617, 240] on input "iphone burger" at bounding box center [608, 232] width 202 height 30
paste input "Jumbo Prawns B"
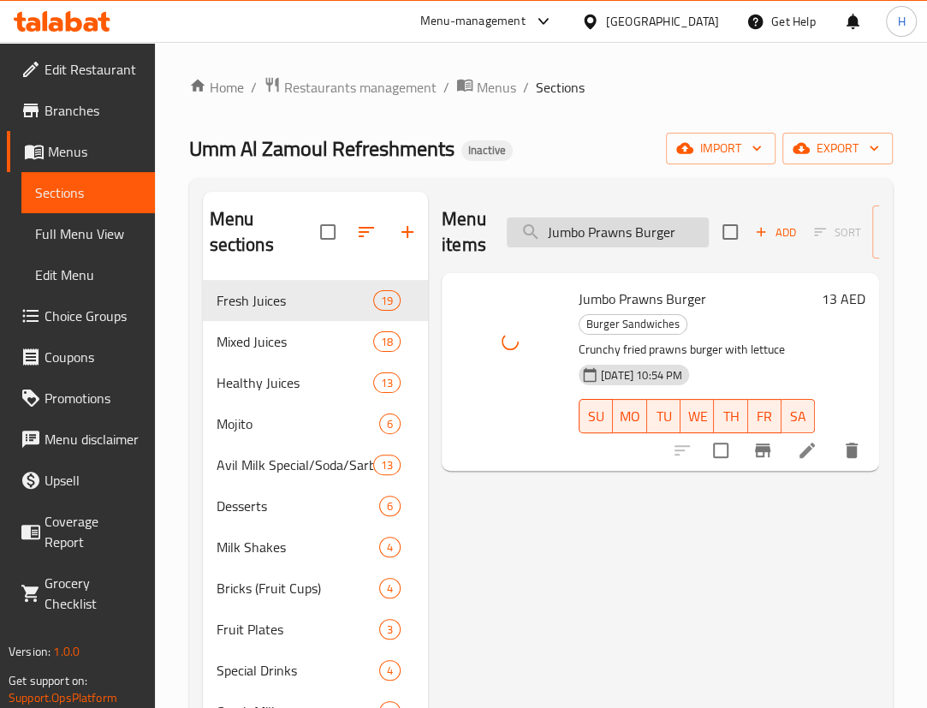
click at [642, 233] on input "Jumbo Prawns Burger" at bounding box center [608, 232] width 202 height 30
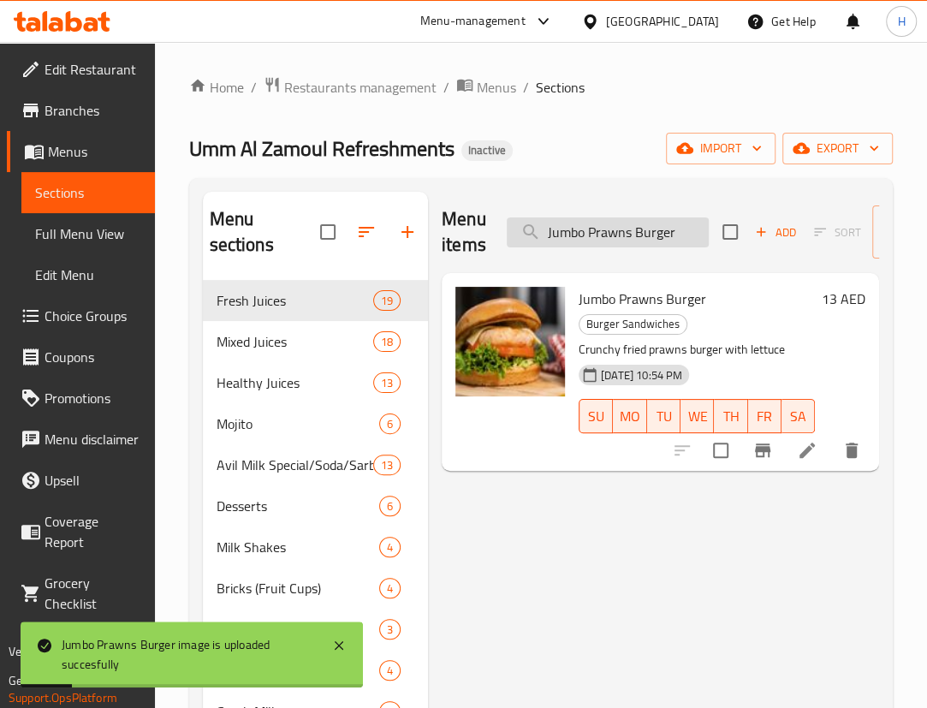
paste input "search"
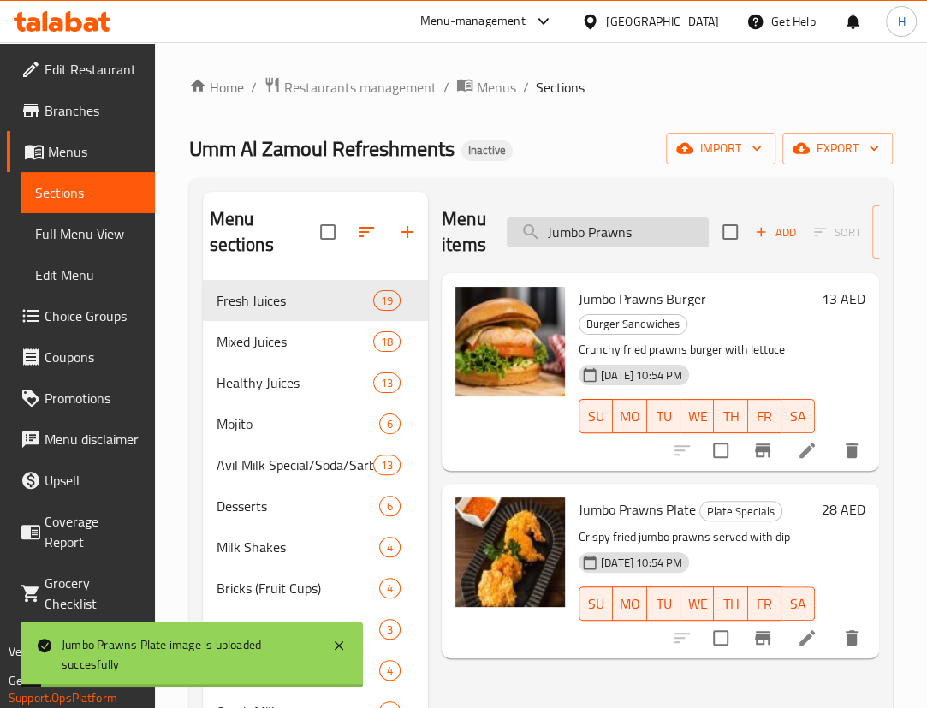
click at [655, 234] on input "Jumbo Prawns" at bounding box center [608, 232] width 202 height 30
paste input "iphone burger"
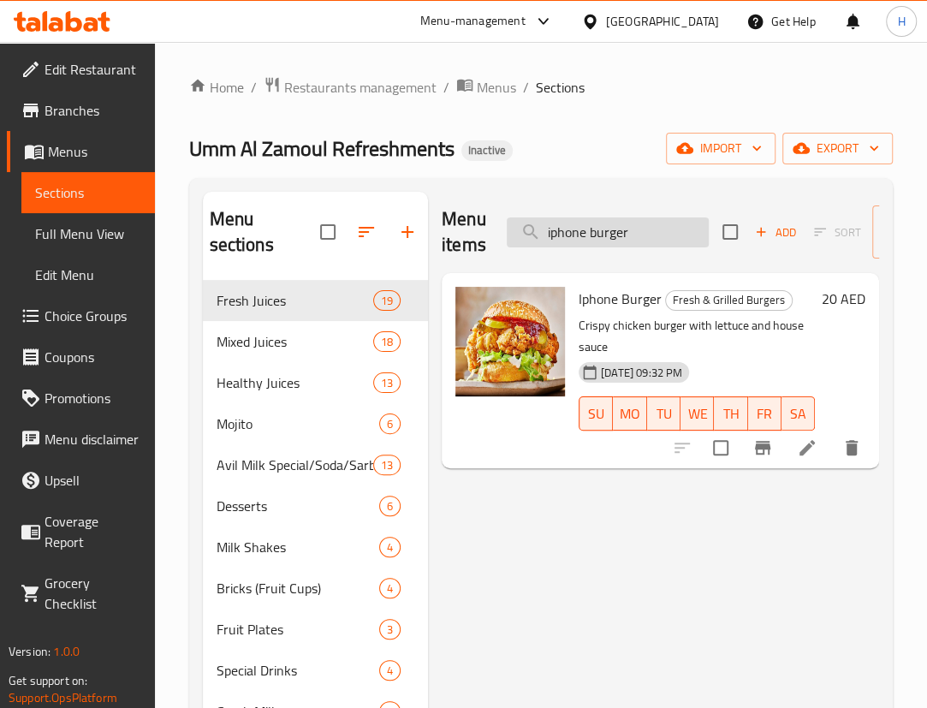
click at [668, 237] on input "iphone burger" at bounding box center [608, 232] width 202 height 30
paste input "Lemon Mint"
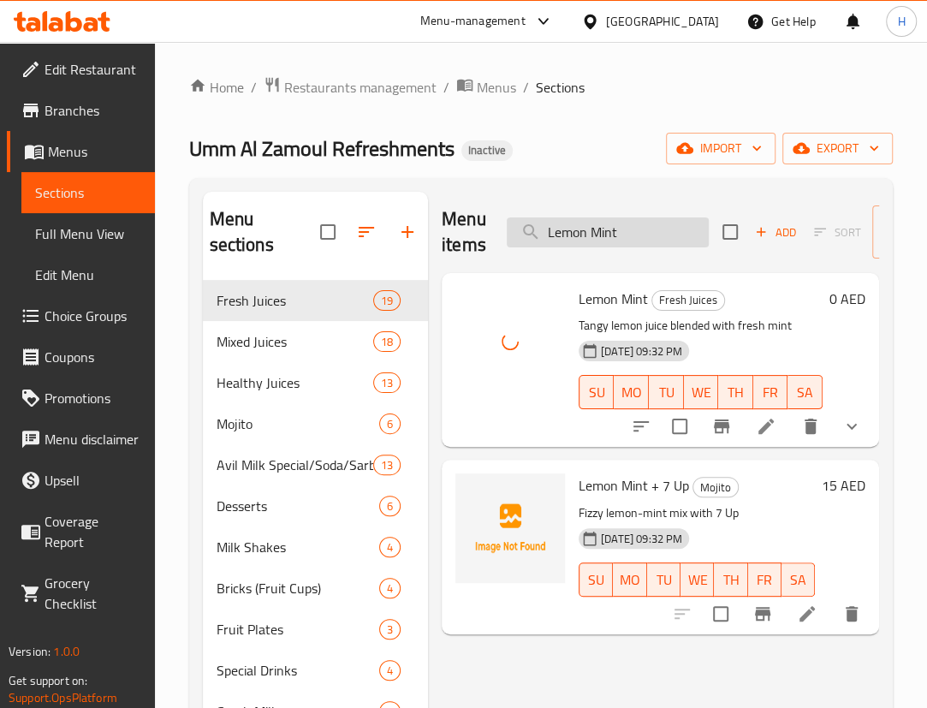
click at [623, 240] on input "Lemon Mint" at bounding box center [608, 232] width 202 height 30
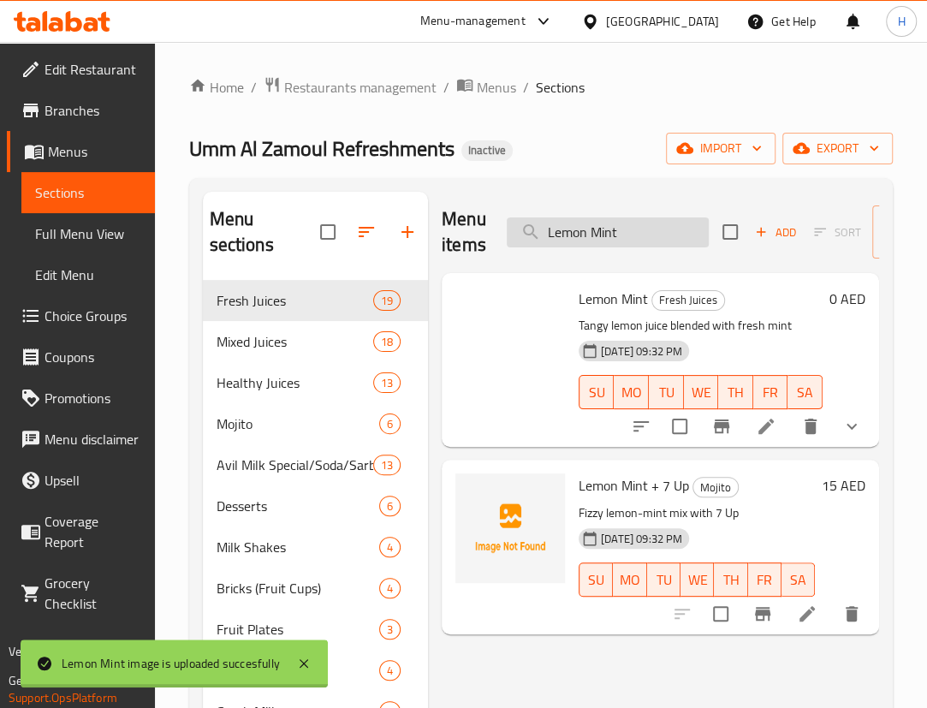
click at [623, 240] on input "Lemon Mint" at bounding box center [608, 232] width 202 height 30
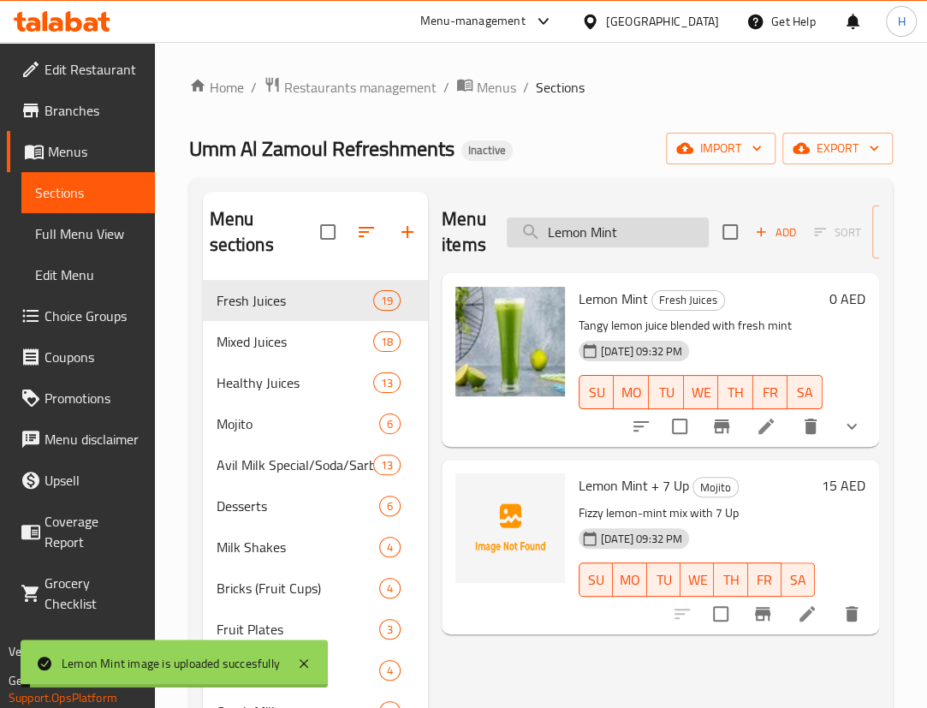
click at [623, 240] on input "Lemon Mint" at bounding box center [608, 232] width 202 height 30
paste input "ojito"
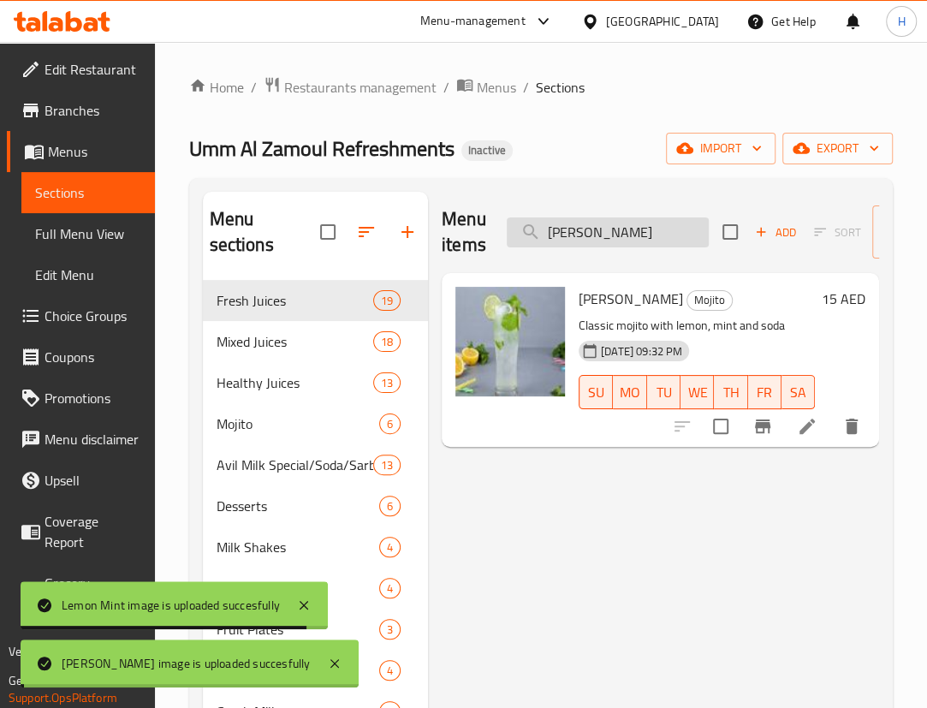
click at [613, 235] on input "Lemon Mojito" at bounding box center [608, 232] width 202 height 30
paste input "Majlis Meal"
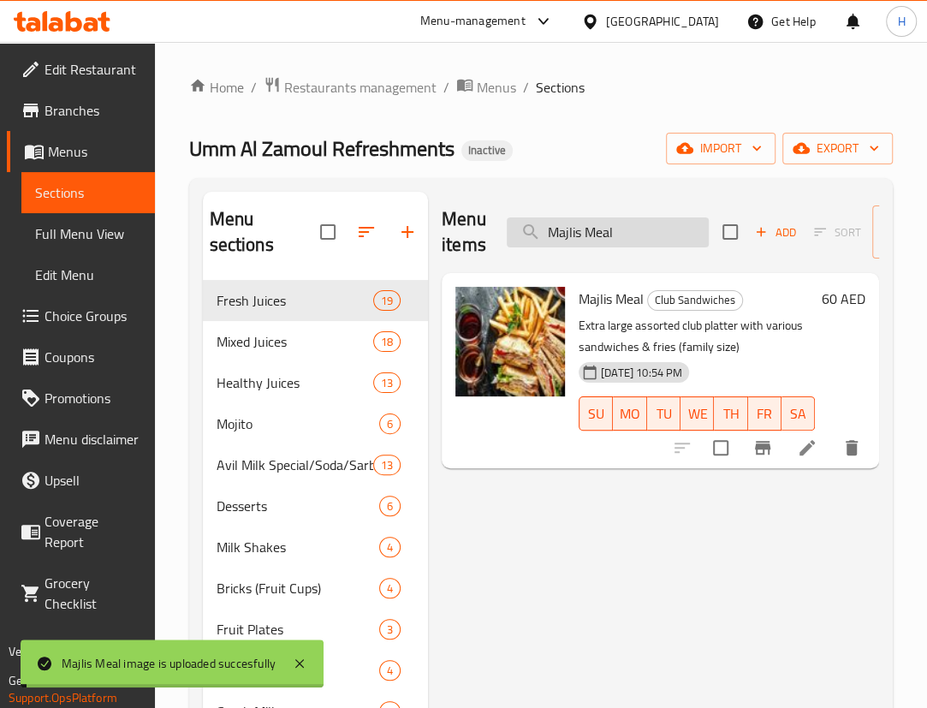
click at [617, 231] on input "Majlis Meal" at bounding box center [608, 232] width 202 height 30
paste input "ngo bricks"
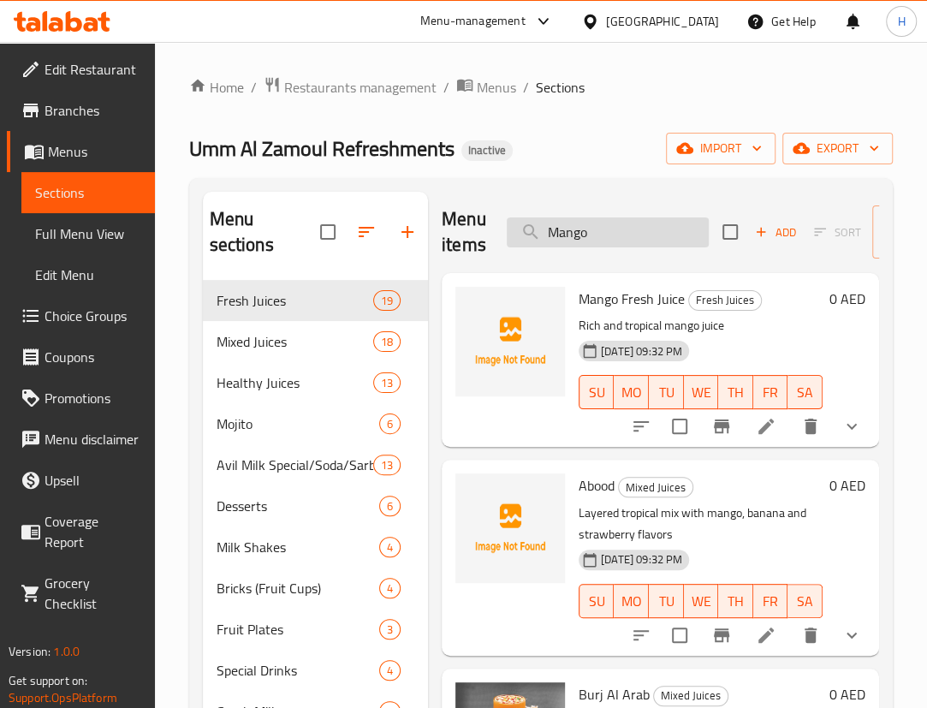
click at [637, 223] on input "Mango" at bounding box center [608, 232] width 202 height 30
paste input "Falooda"
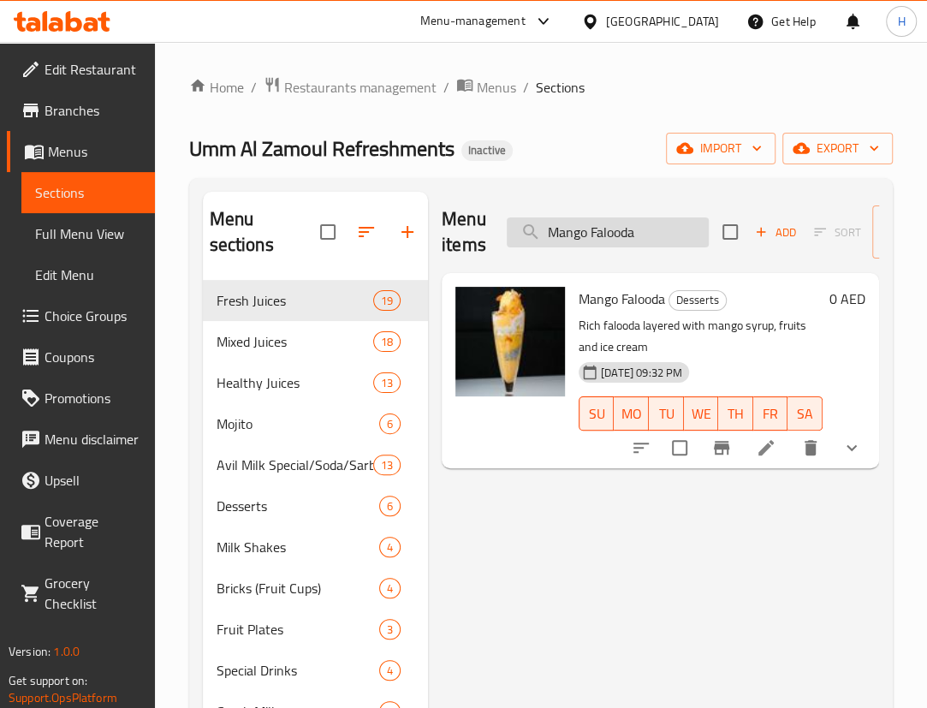
click at [667, 226] on input "Mango Falooda" at bounding box center [608, 232] width 202 height 30
paste input "bricks"
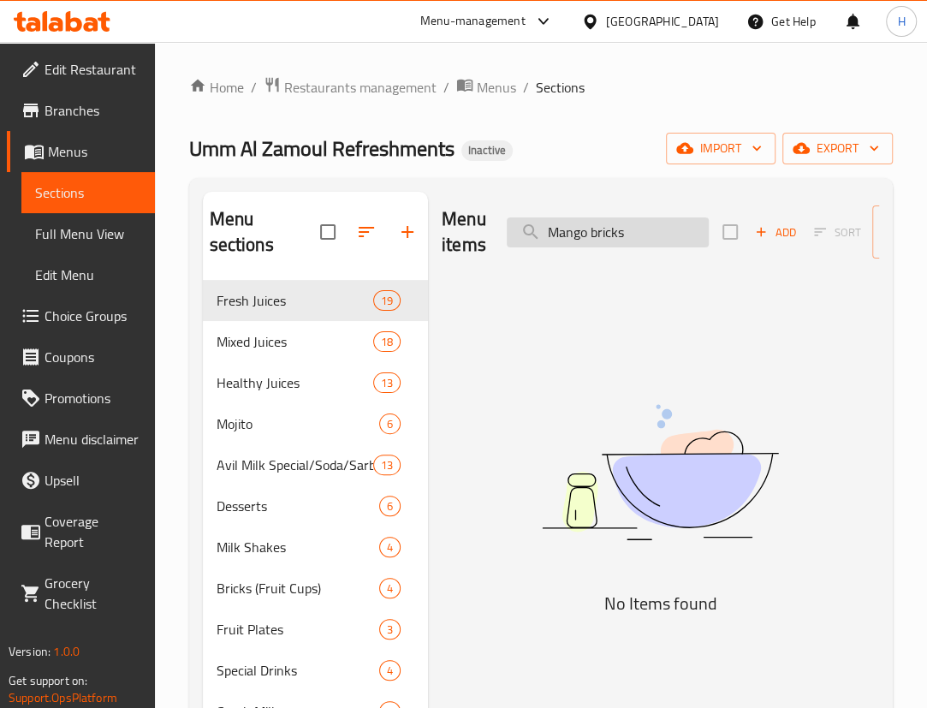
click at [660, 235] on input "Mango bricks" at bounding box center [608, 232] width 202 height 30
paste input "Falooda"
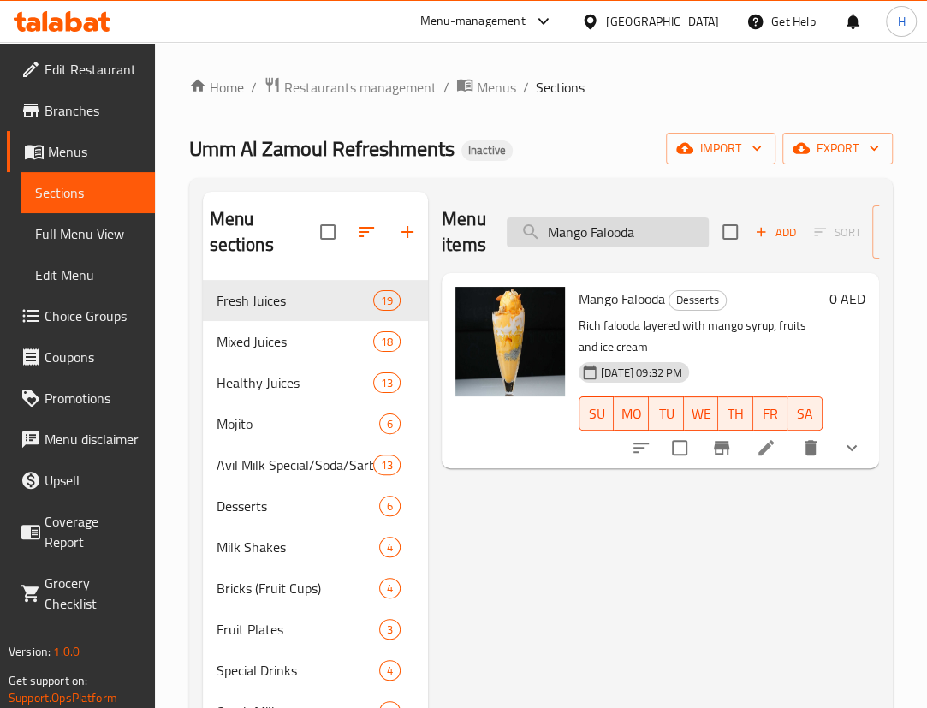
click at [641, 230] on input "Mango Falooda" at bounding box center [608, 232] width 202 height 30
paste input "riyam"
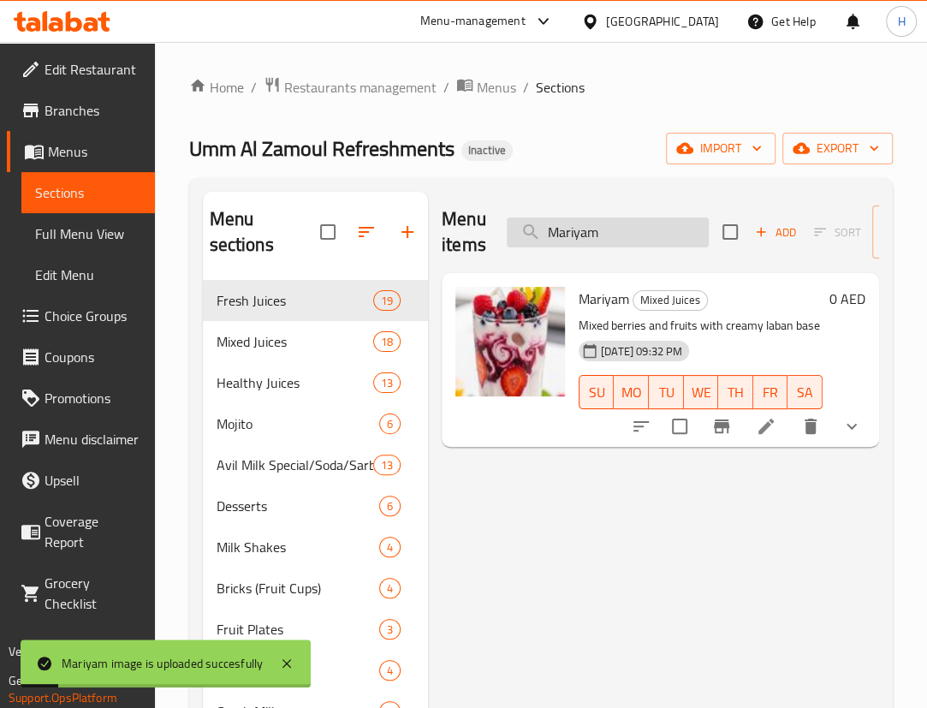
click at [608, 237] on input "Mariyam" at bounding box center [608, 232] width 202 height 30
paste input "thafi Cheetos Burger"
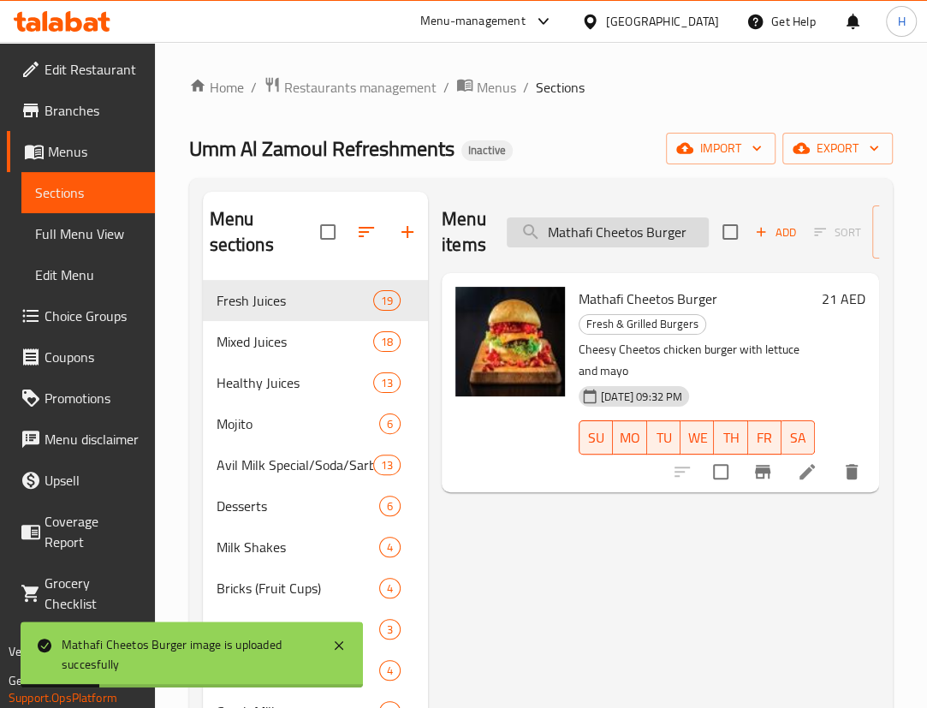
click at [681, 238] on input "Mathafi Cheetos Burger" at bounding box center [608, 232] width 202 height 30
paste input "Porotta"
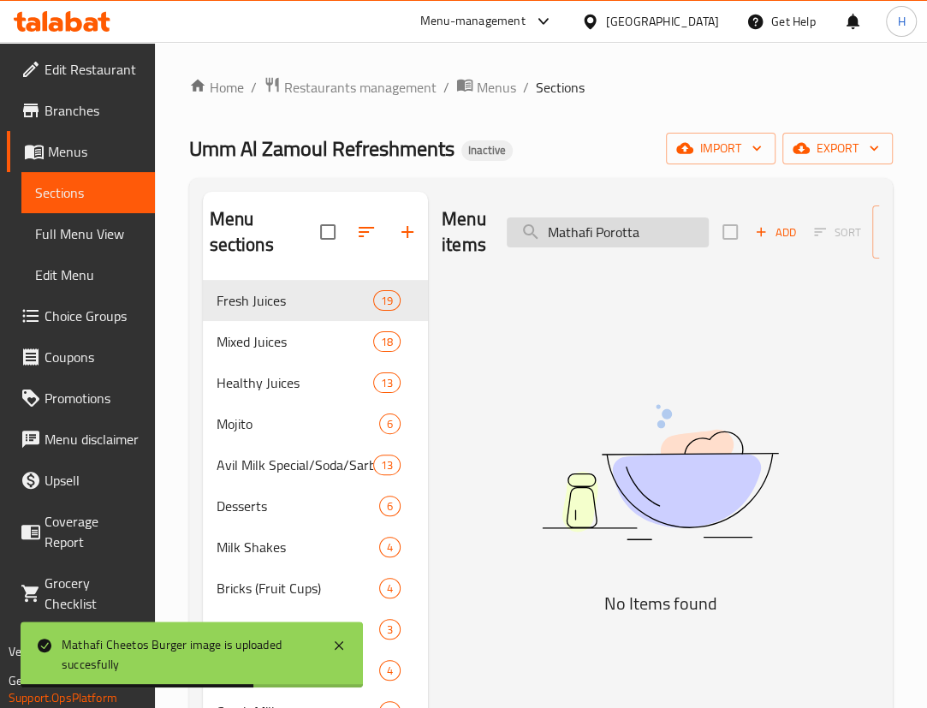
click at [622, 229] on input "Mathafi Porotta" at bounding box center [608, 232] width 202 height 30
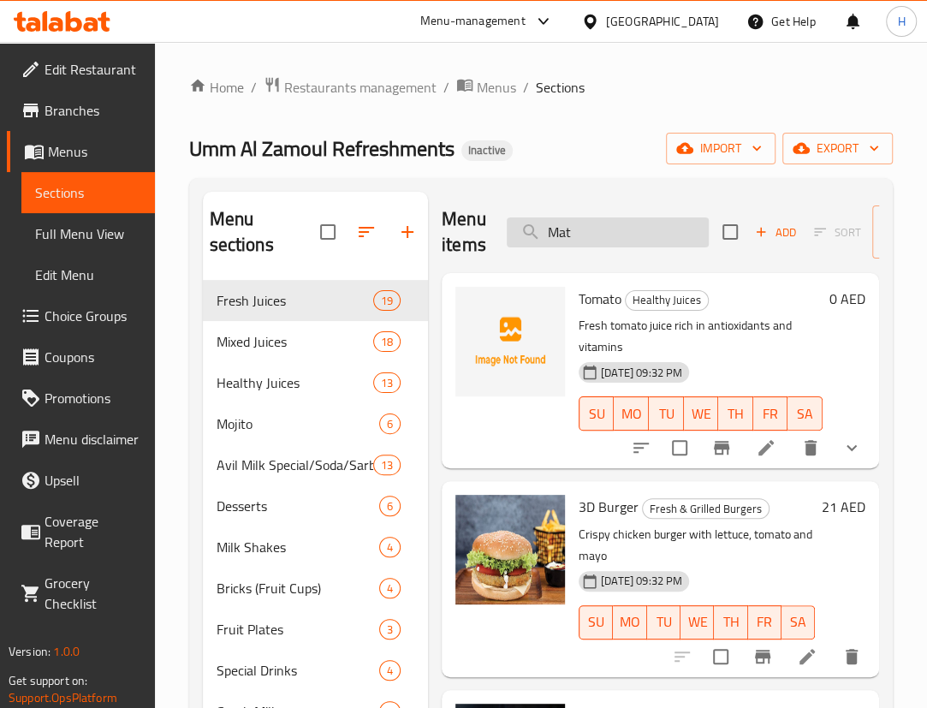
click at [647, 235] on input "Mat" at bounding box center [608, 232] width 202 height 30
paste input "hafi Porotta"
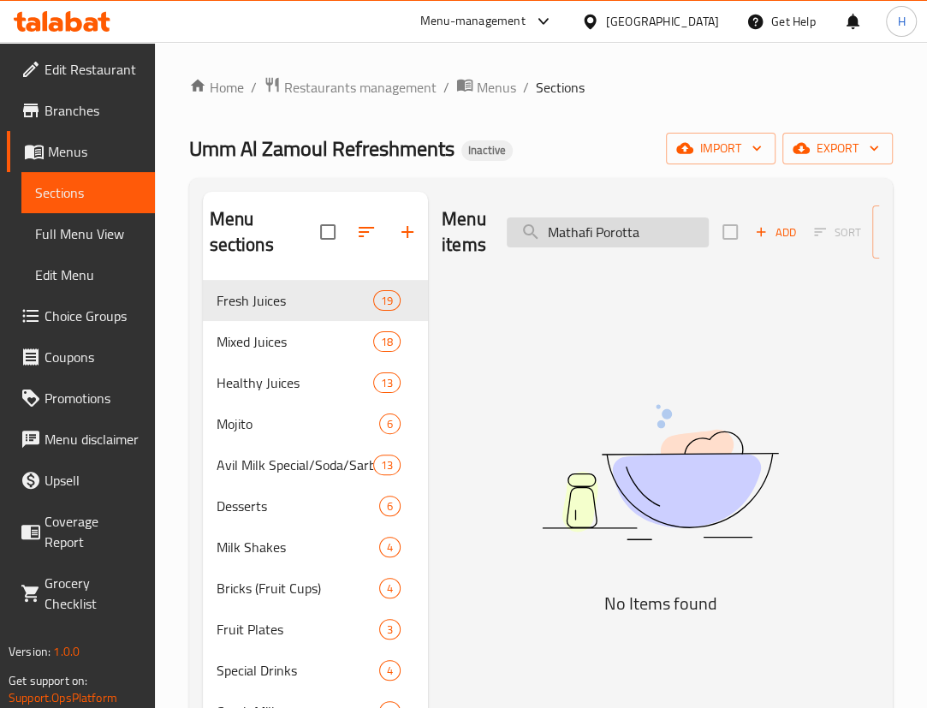
click at [605, 228] on input "Mathafi Porotta" at bounding box center [608, 232] width 202 height 30
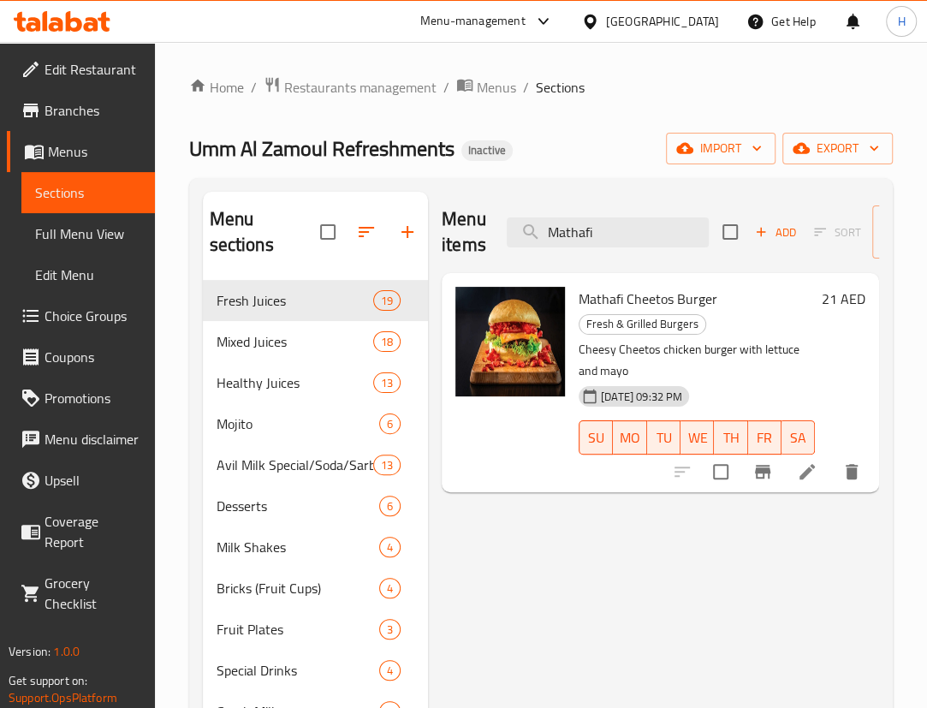
click at [608, 302] on span "Mathafi Cheetos Burger" at bounding box center [648, 299] width 139 height 26
copy span "Mathafi"
click at [605, 235] on input "Mathafi" at bounding box center [608, 232] width 202 height 30
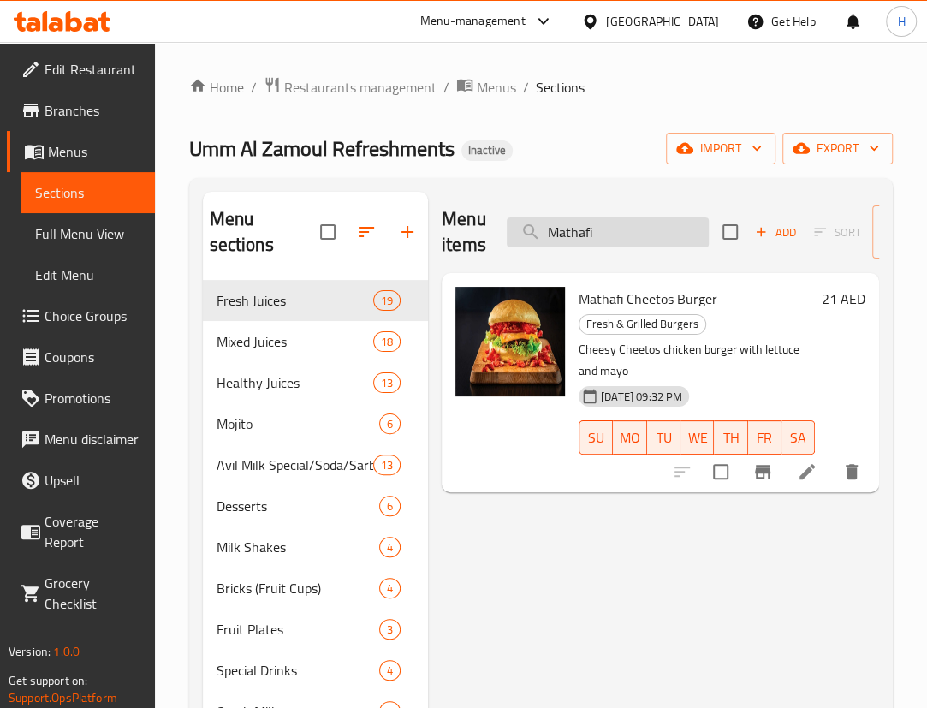
paste input "search"
click at [677, 234] on input "Mathaf" at bounding box center [608, 232] width 202 height 30
paste input "Porotta"
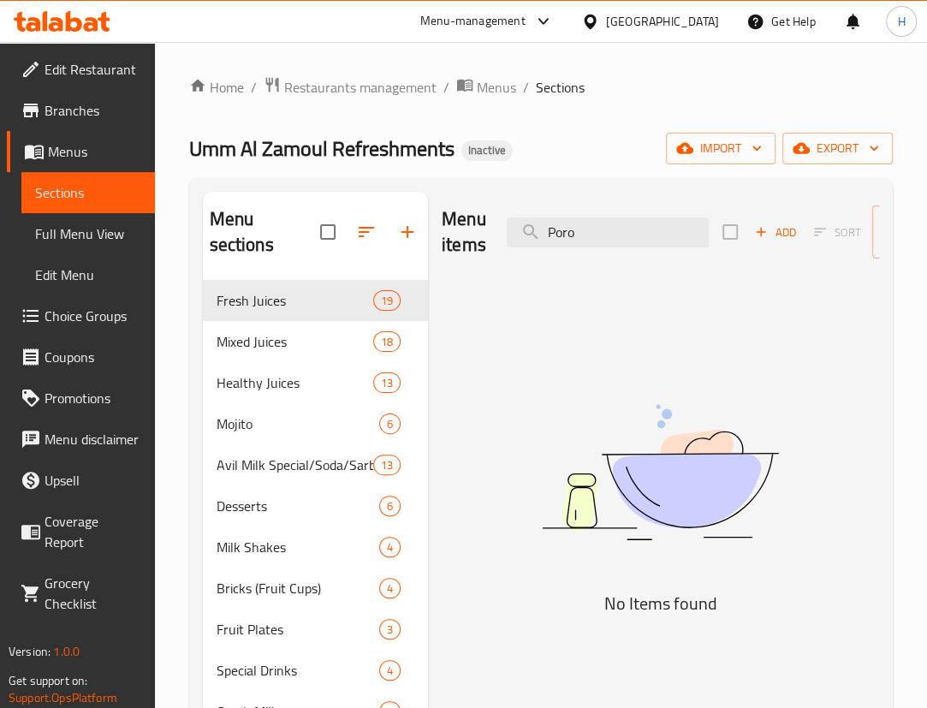
type input "Poro"
click at [558, 229] on input "Poro" at bounding box center [608, 232] width 202 height 30
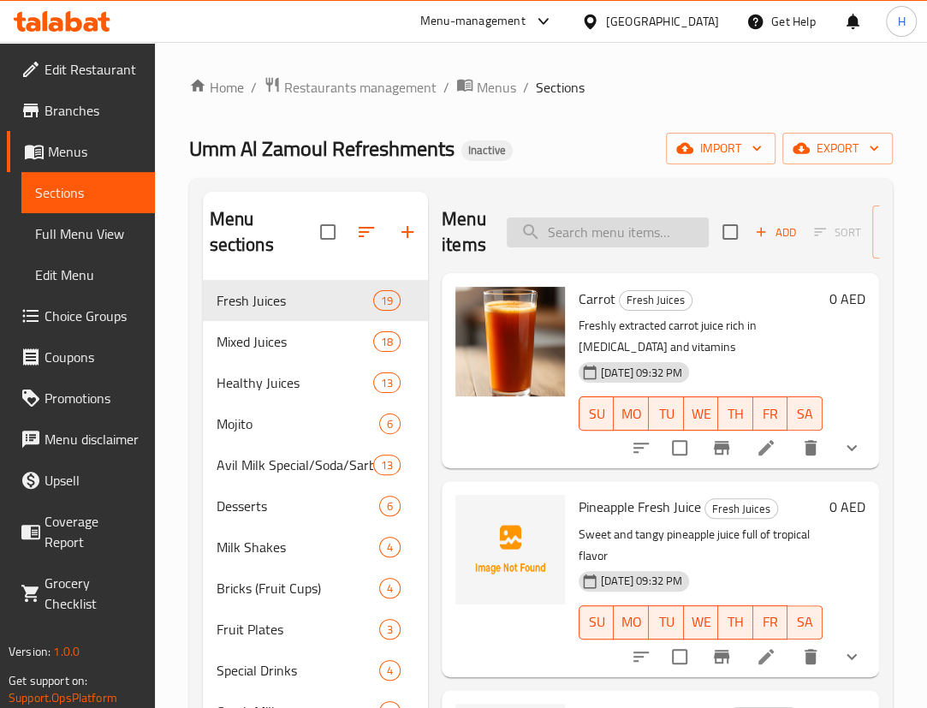
click at [627, 242] on input "search" at bounding box center [608, 232] width 202 height 30
paste input "Mini Prawns"
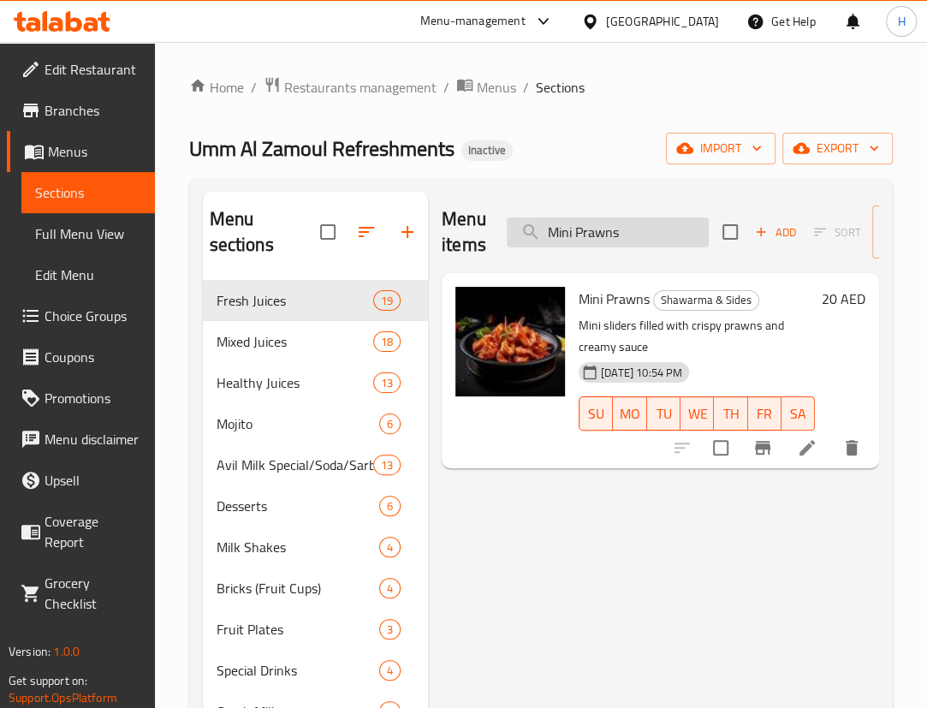
click at [670, 236] on input "Mini Prawns" at bounding box center [608, 232] width 202 height 30
paste input "xed Five"
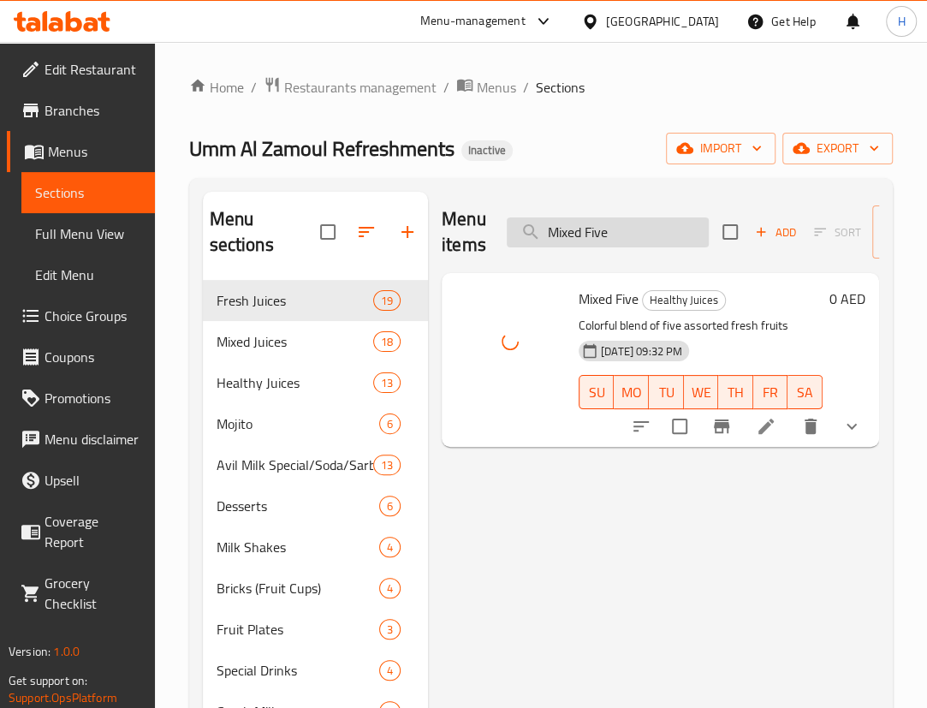
click at [618, 248] on div "Menu items Mixed Five Add Sort Manage items" at bounding box center [661, 232] width 438 height 81
click at [620, 241] on input "Mixed Five" at bounding box center [608, 232] width 202 height 30
click at [620, 240] on input "Mixed Five" at bounding box center [608, 232] width 202 height 30
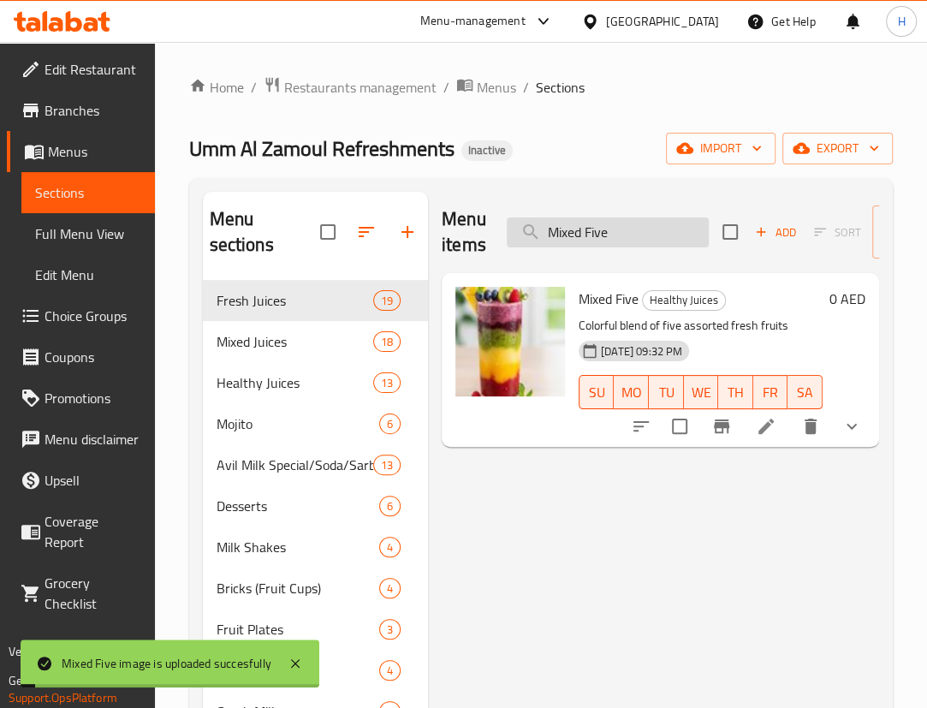
paste input "Ice Cream"
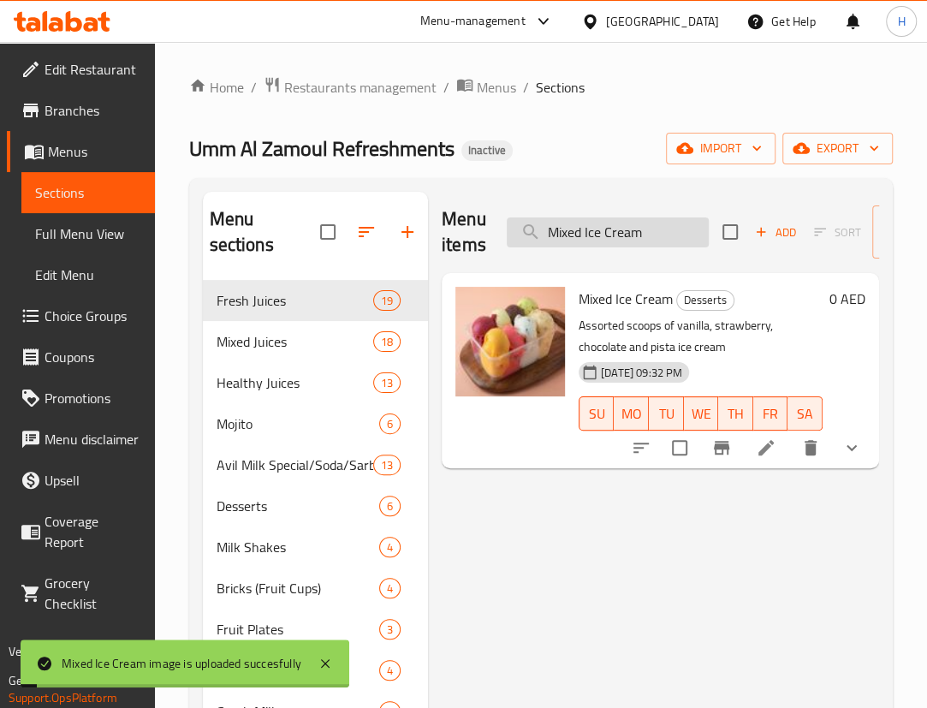
click at [613, 241] on input "Mixed Ice Cream" at bounding box center [608, 232] width 202 height 30
paste input "utton Burger"
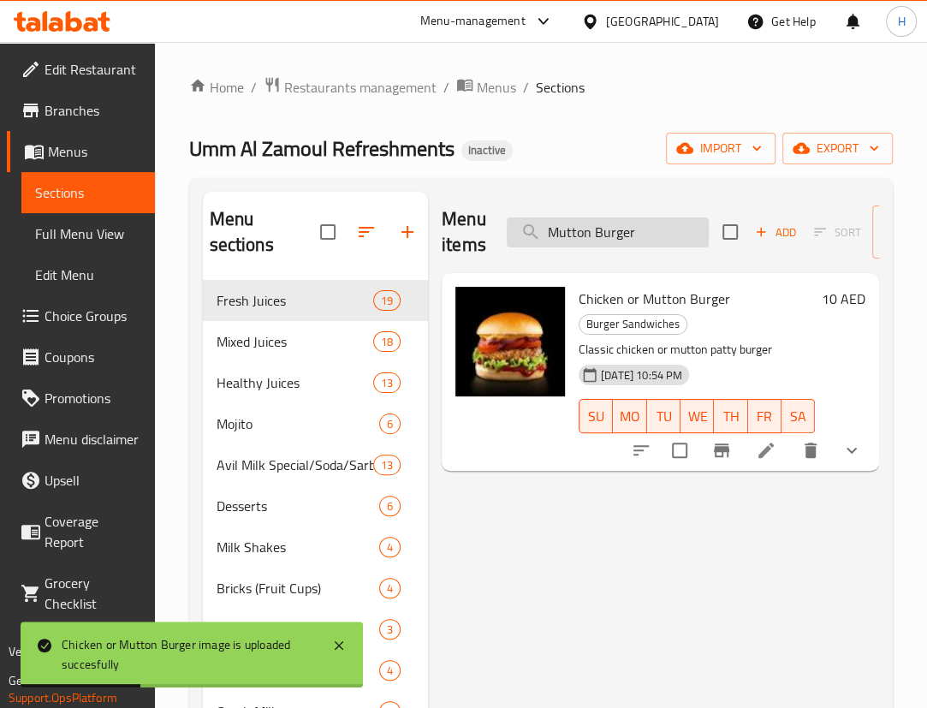
click at [644, 239] on input "Mutton Burger" at bounding box center [608, 232] width 202 height 30
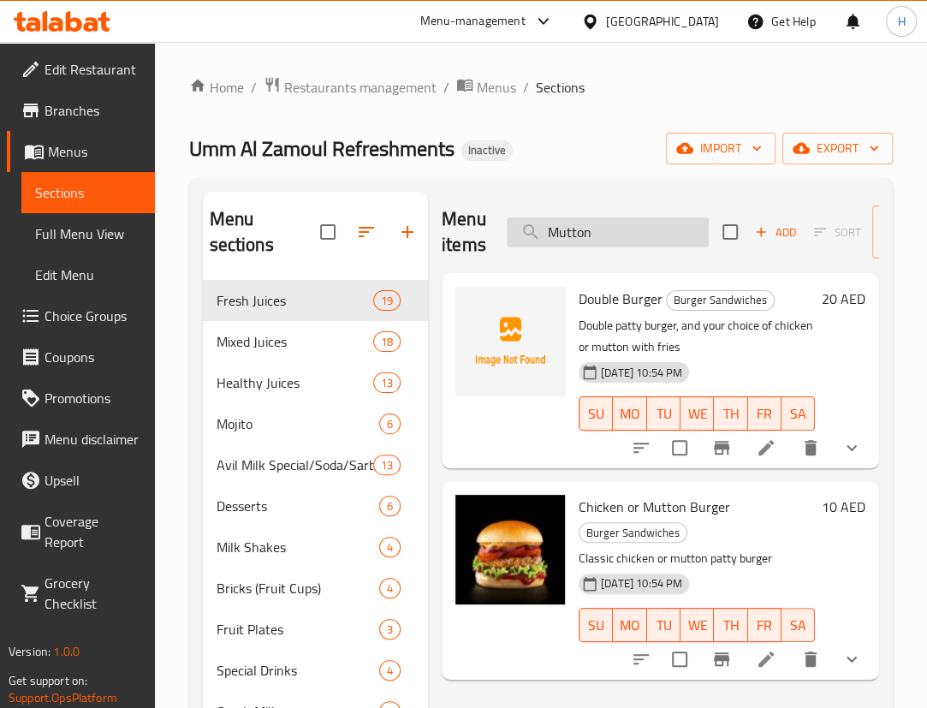
click at [641, 224] on input "Mutton" at bounding box center [608, 232] width 202 height 30
paste input "Nannari Soda Sarbath"
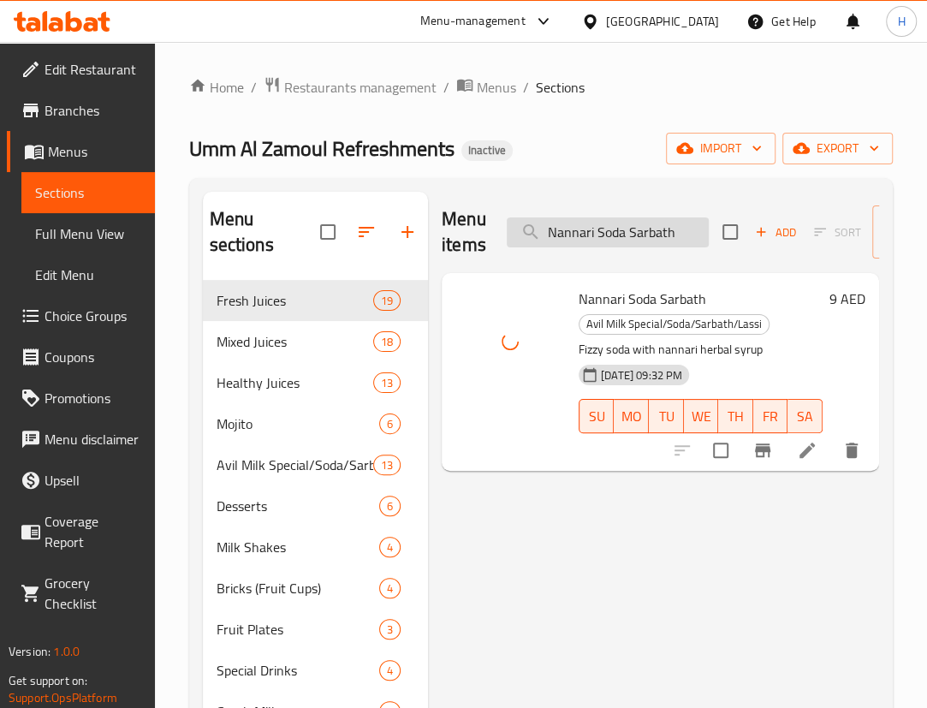
click at [636, 230] on input "Nannari Soda Sarbath" at bounding box center [608, 232] width 202 height 30
paste input "ri Nari"
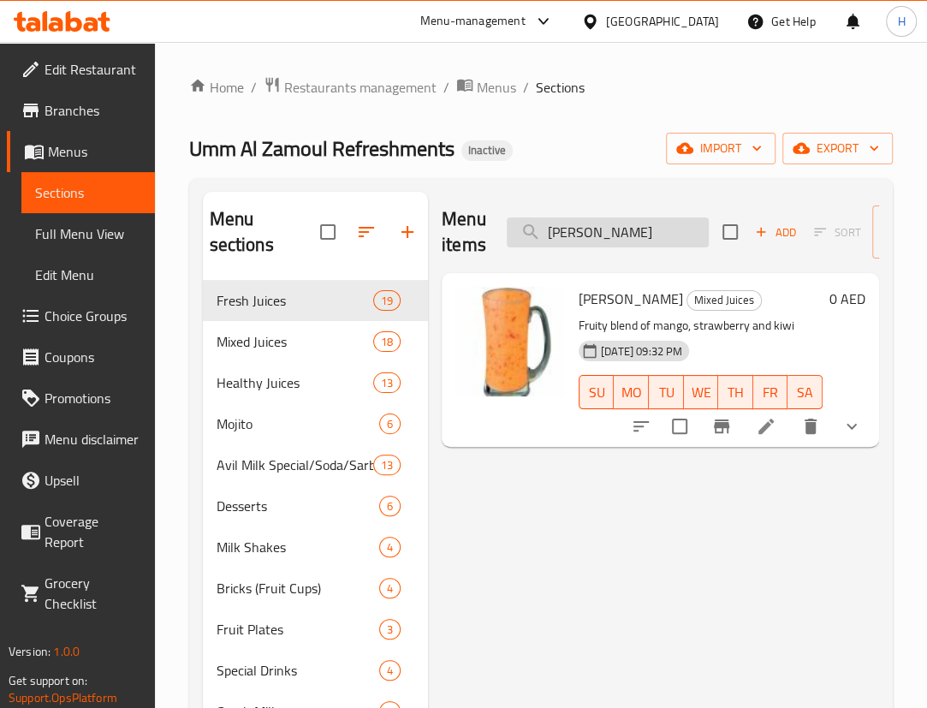
click at [613, 226] on input "Nari Nari" at bounding box center [608, 232] width 202 height 30
paste input "Zinger Porotta"
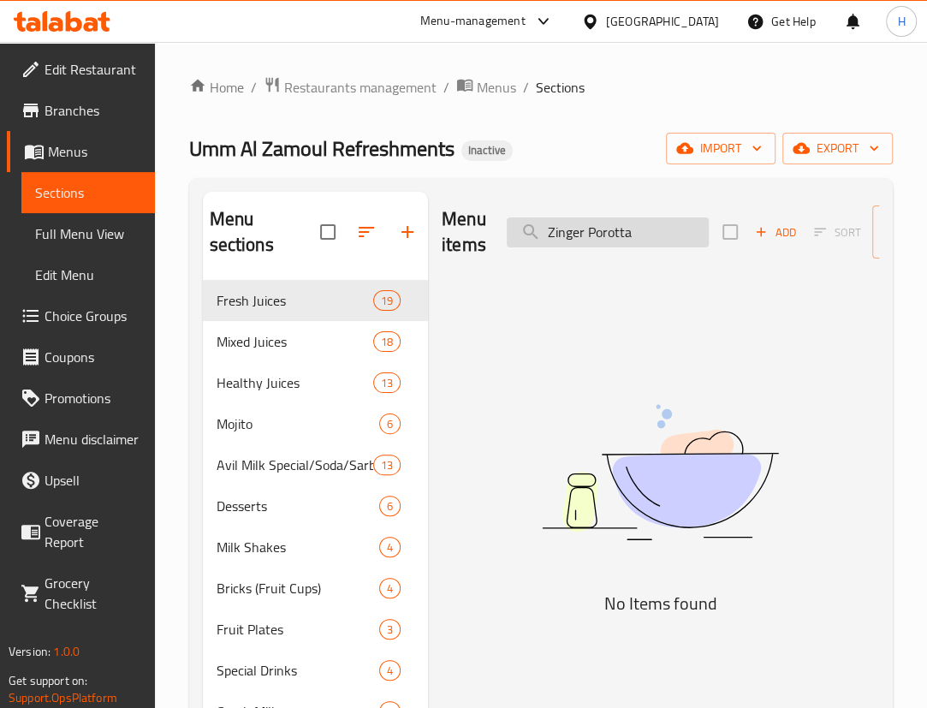
click at [625, 236] on input "Zinger Porotta" at bounding box center [608, 232] width 202 height 30
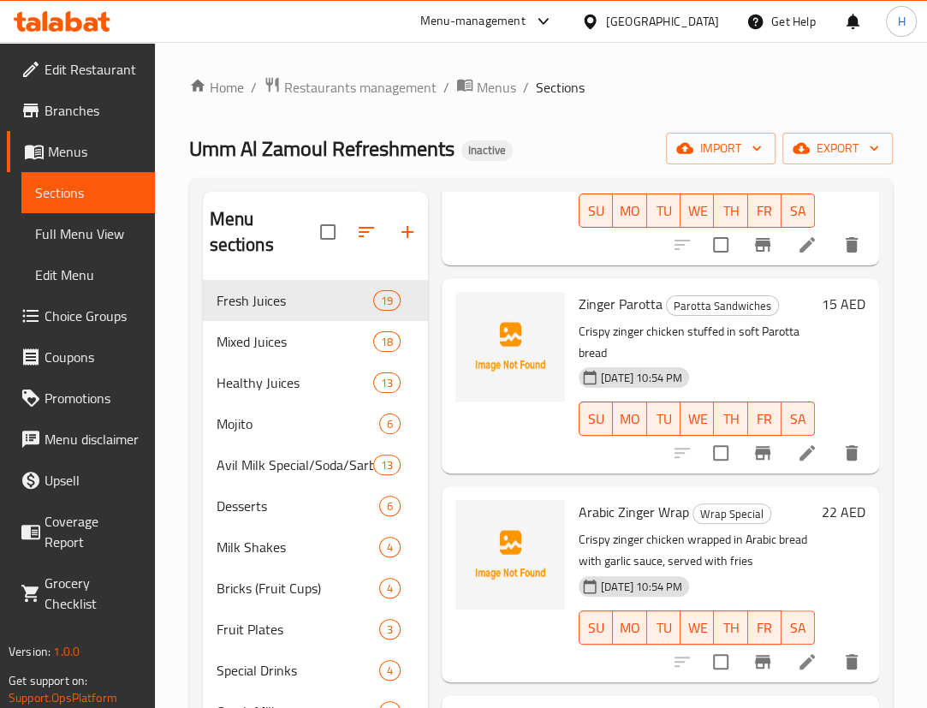
scroll to position [1557, 0]
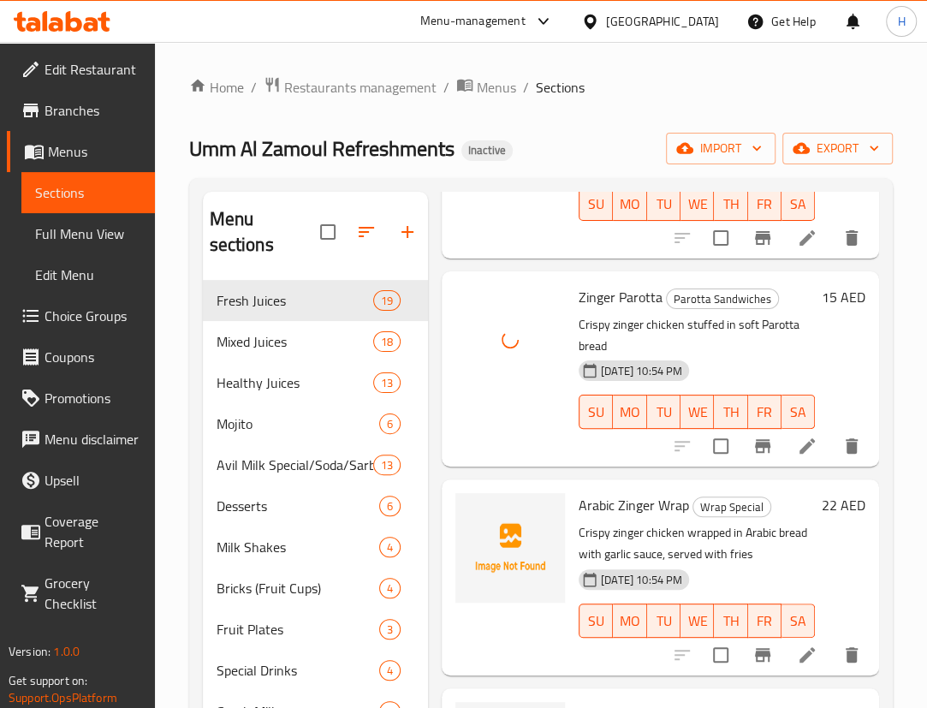
click at [634, 310] on span "Zinger Parotta" at bounding box center [621, 297] width 84 height 26
copy h6 "Parotta"
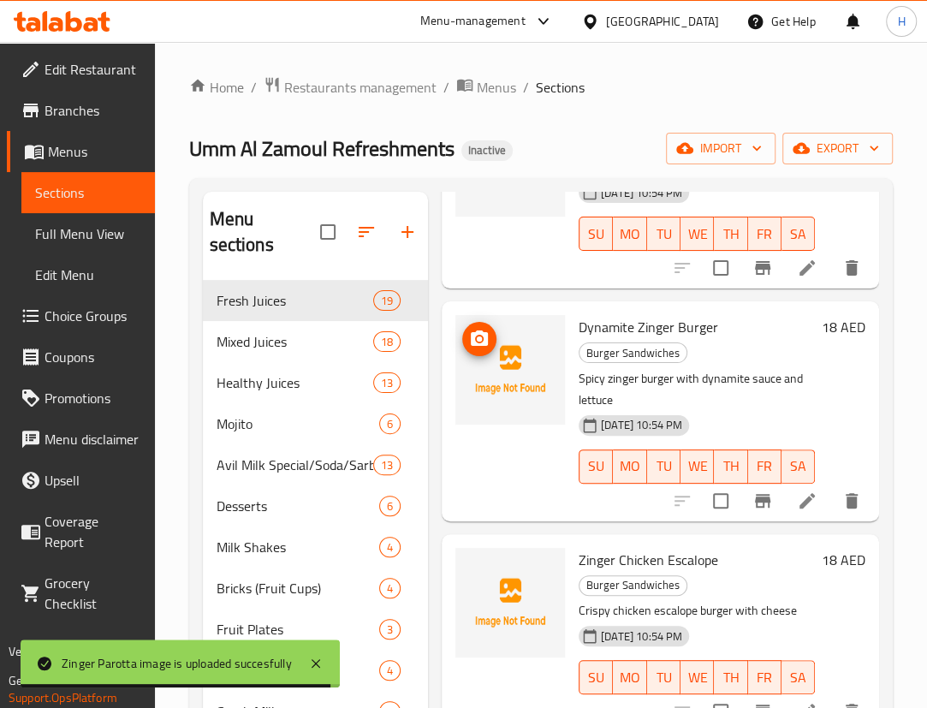
scroll to position [0, 0]
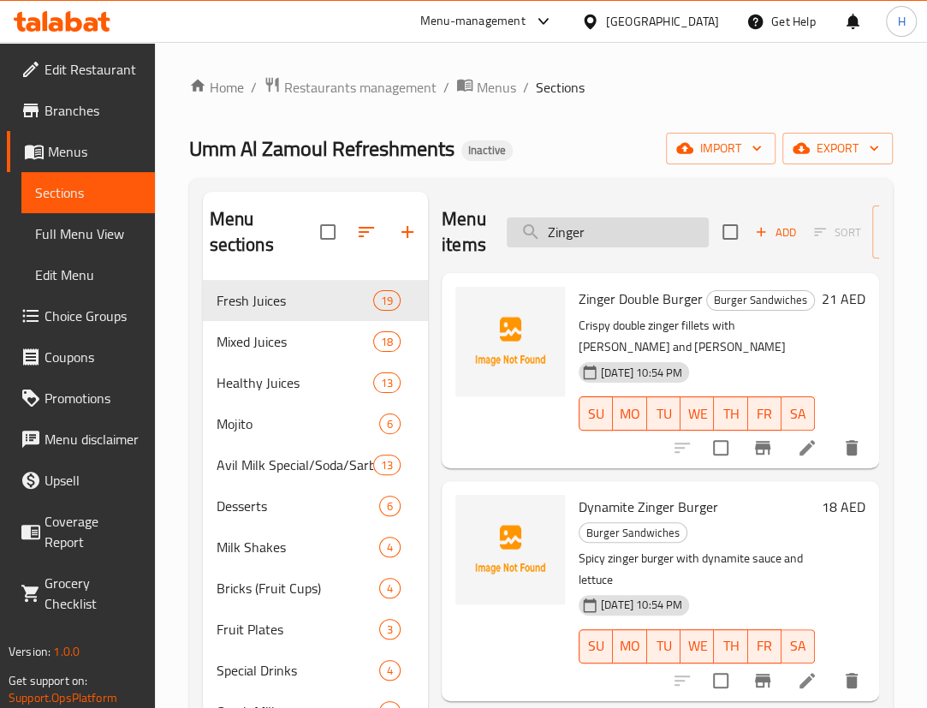
click at [650, 240] on input "Zinger" at bounding box center [608, 232] width 202 height 30
paste input "Parotta"
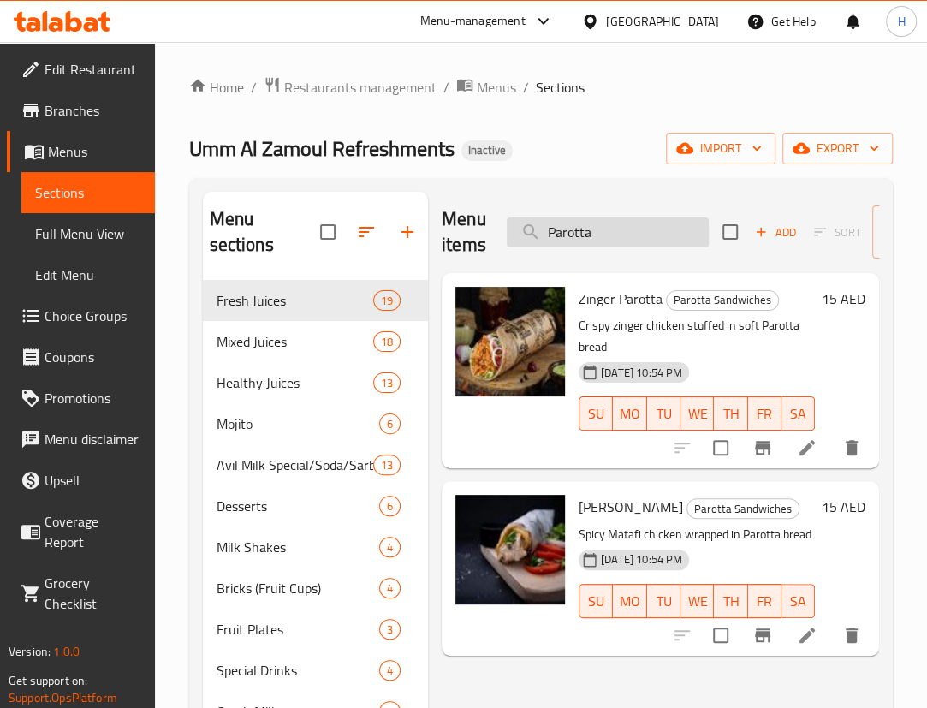
click at [647, 232] on input "Parotta" at bounding box center [608, 232] width 202 height 30
paste input "Chicken Nuggets"
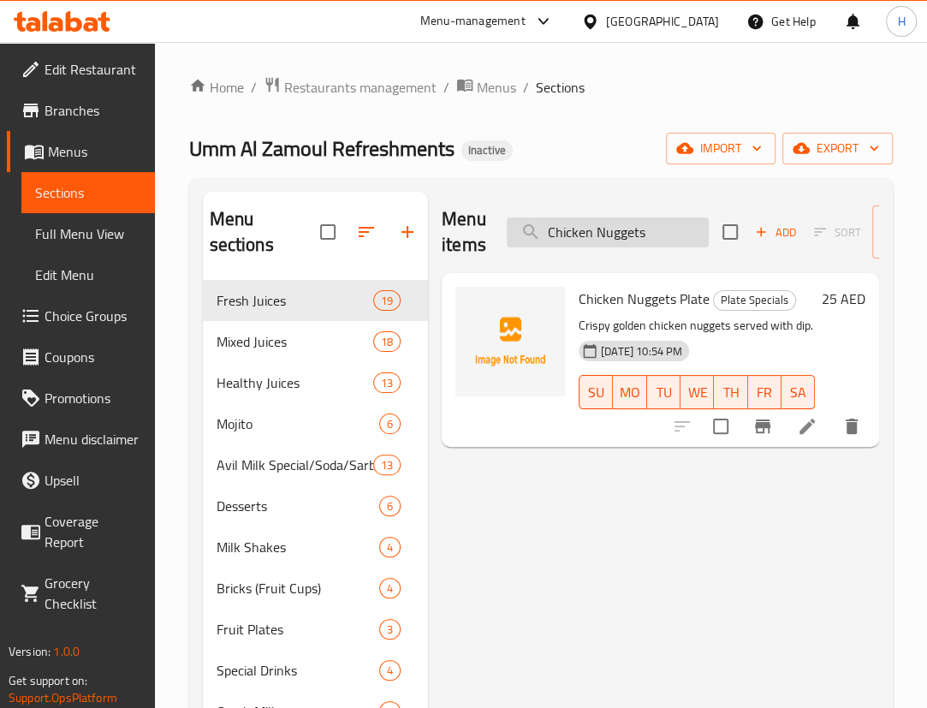
click at [680, 235] on input "Chicken Nuggets" at bounding box center [608, 232] width 202 height 30
paste input "Zinger Lebanani"
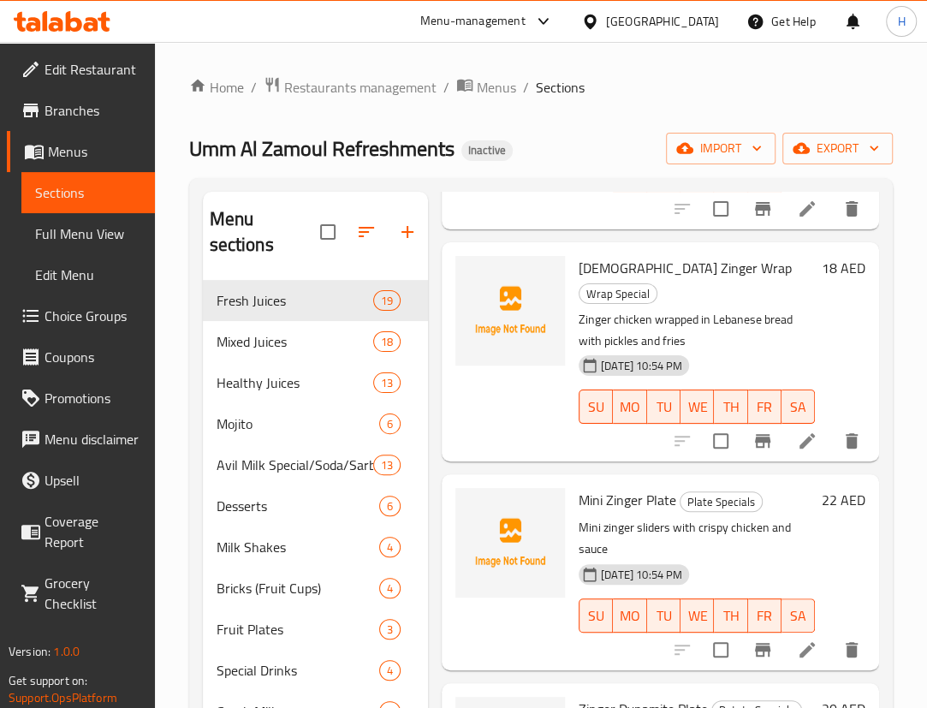
scroll to position [2077, 0]
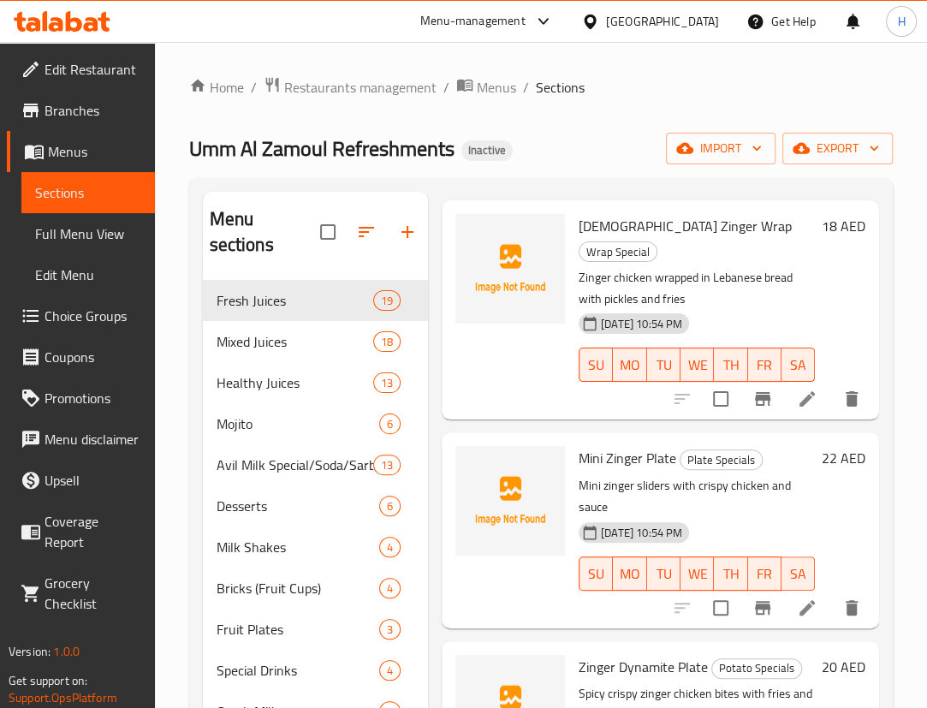
click at [625, 223] on span "Lebanese Zinger Wrap" at bounding box center [685, 226] width 213 height 26
copy span "Lebanese"
click at [667, 267] on p "Zinger chicken wrapped in Lebanese bread with pickles and fries" at bounding box center [697, 288] width 236 height 43
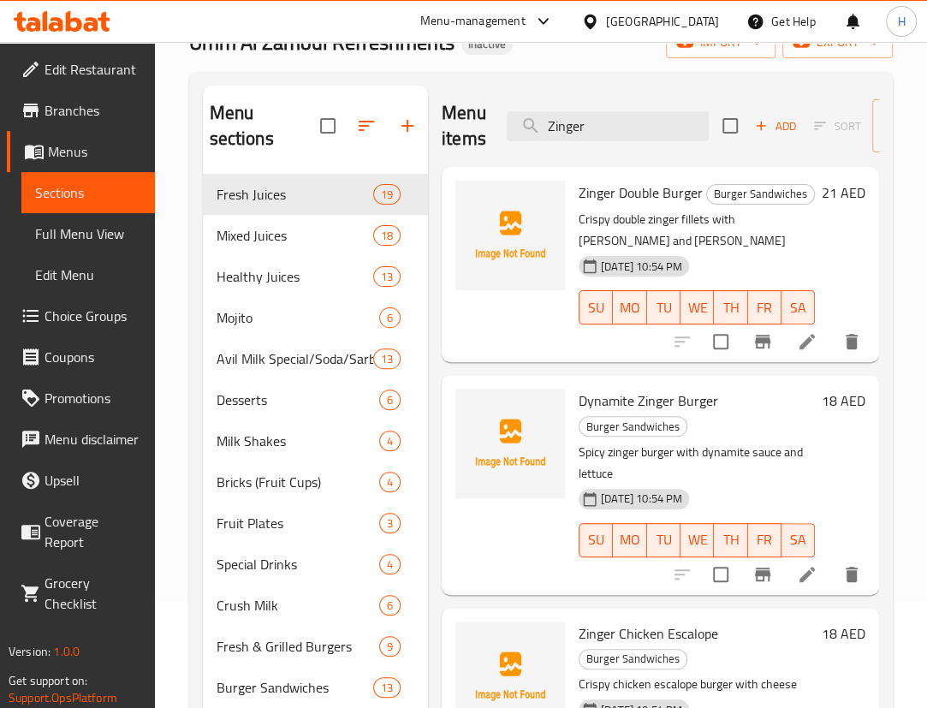
scroll to position [0, 0]
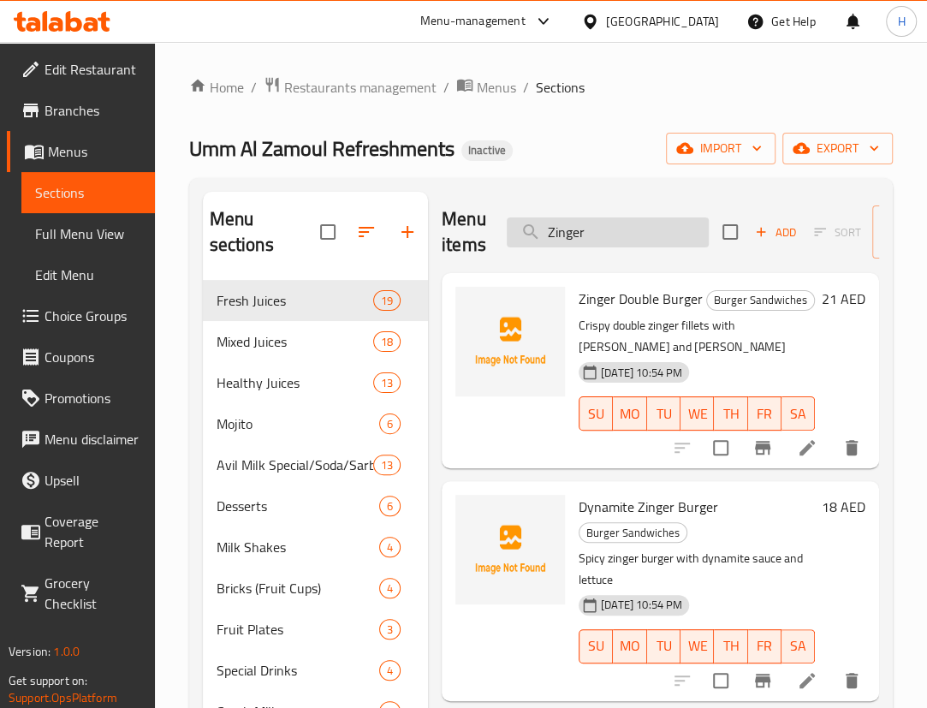
click at [642, 234] on input "Zinger" at bounding box center [608, 232] width 202 height 30
paste input "Lebanese"
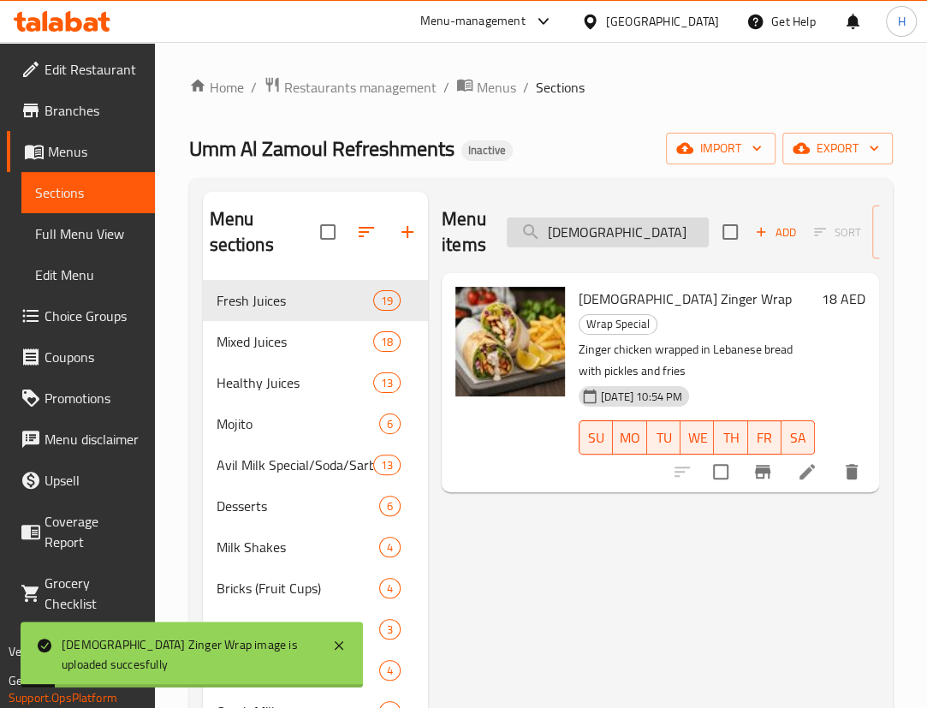
click at [626, 237] on input "Lebanese" at bounding box center [608, 232] width 202 height 30
paste input "Zinger Double Burger"
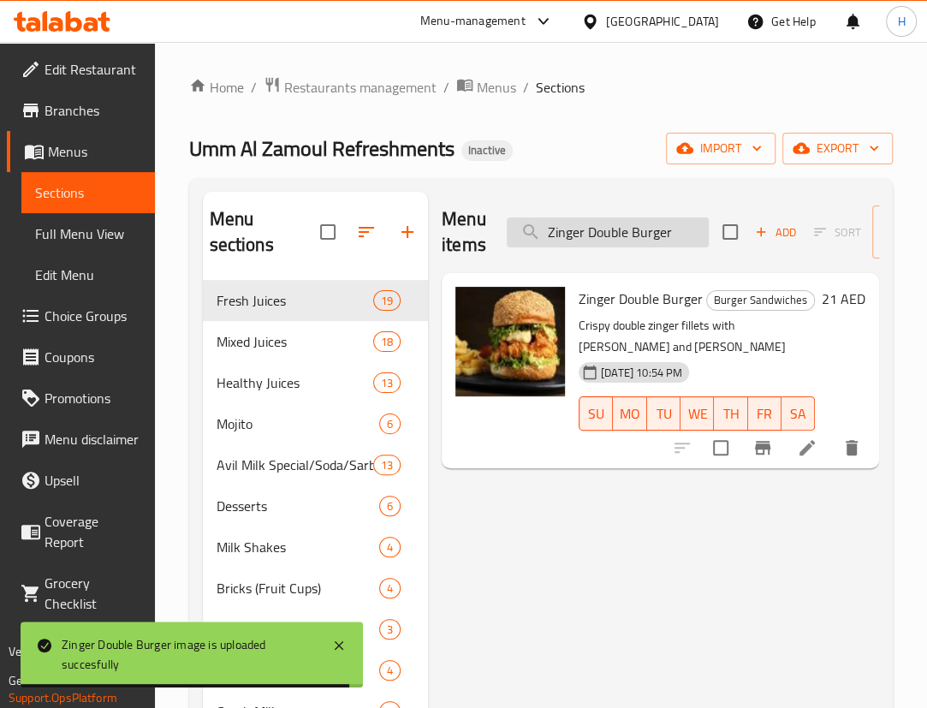
click at [634, 243] on input "Zinger Double Burger" at bounding box center [608, 232] width 202 height 30
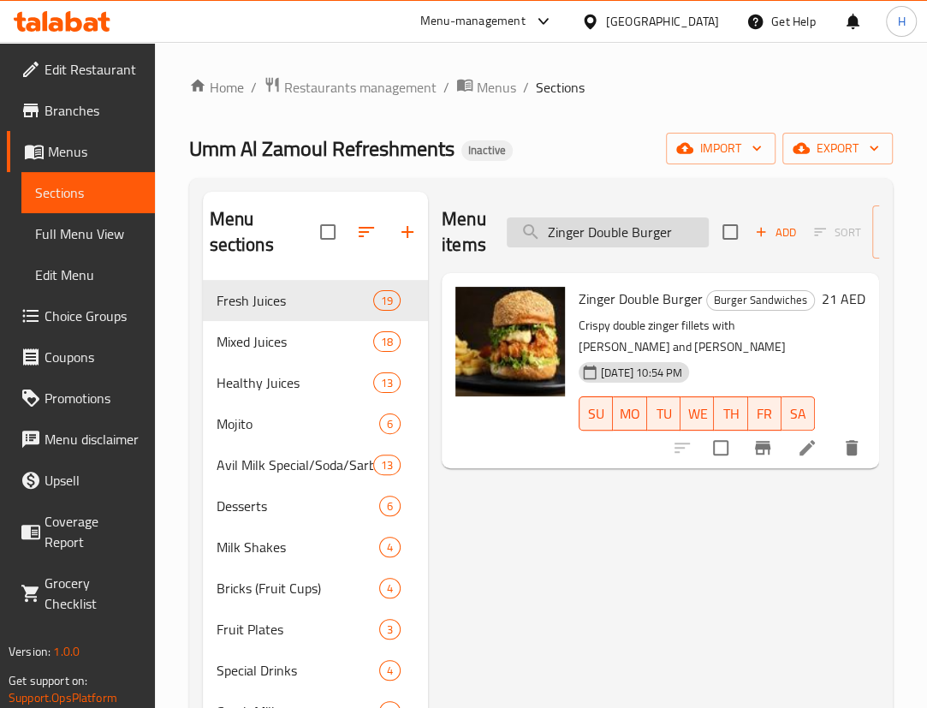
click at [634, 243] on input "Zinger Double Burger" at bounding box center [608, 232] width 202 height 30
paste input "Watermelon Plate"
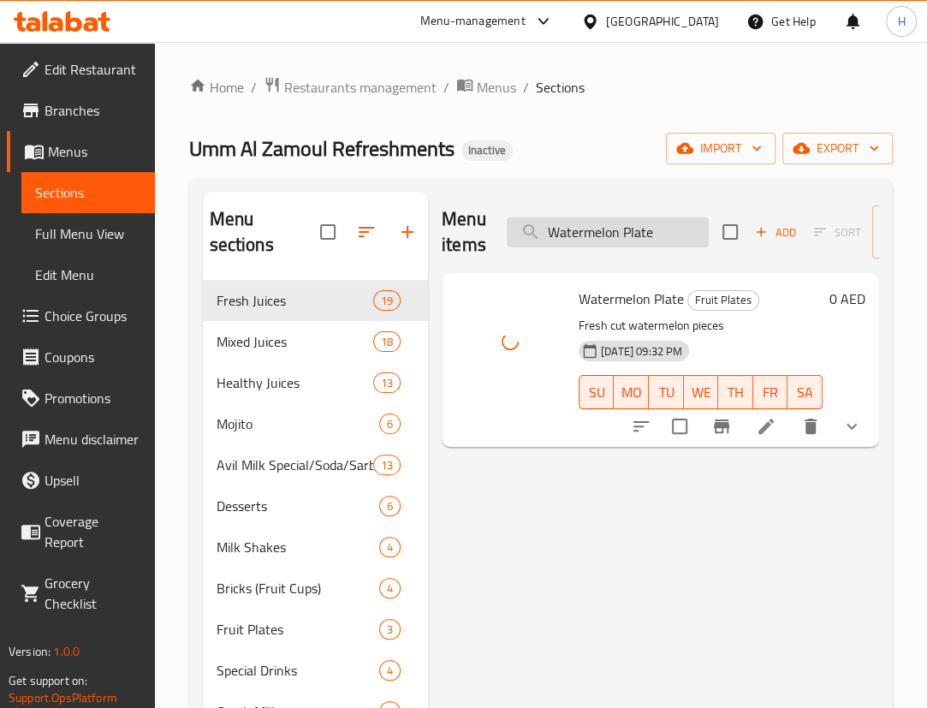
click at [676, 234] on input "Watermelon Plate" at bounding box center [608, 232] width 202 height 30
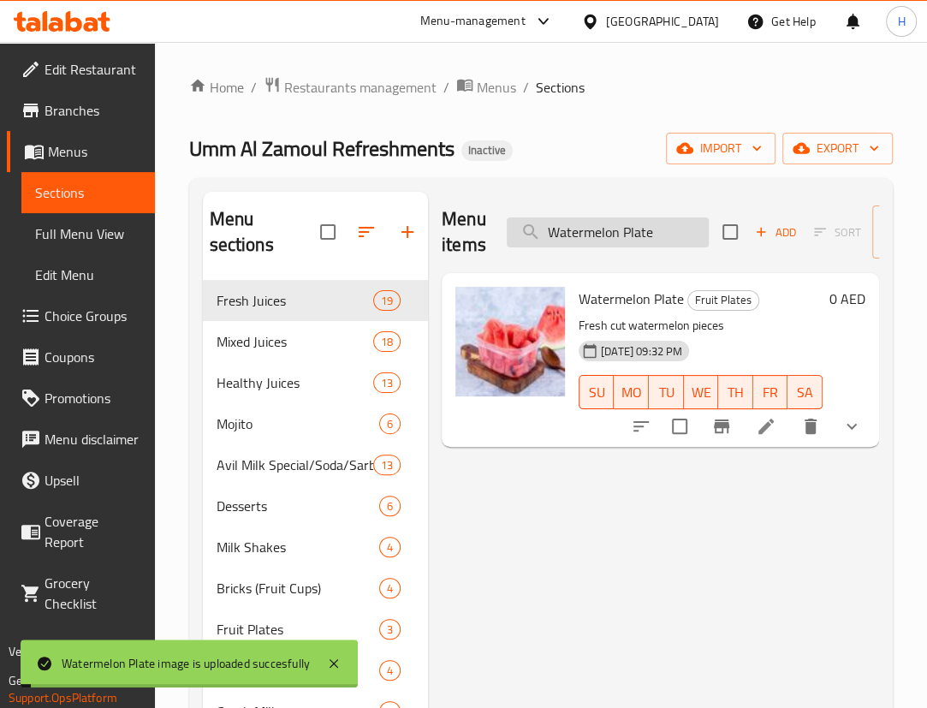
click at [676, 234] on input "Watermelon Plate" at bounding box center [608, 232] width 202 height 30
paste input "Vitamine Load"
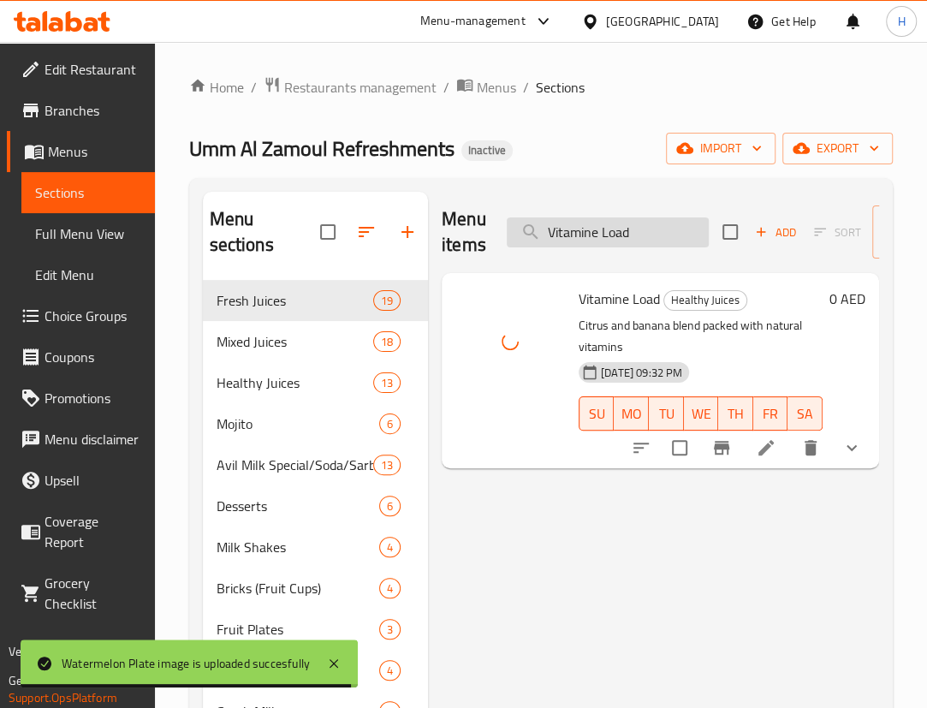
click at [650, 230] on input "Vitamine Load" at bounding box center [608, 232] width 202 height 30
paste input "egetable Burger"
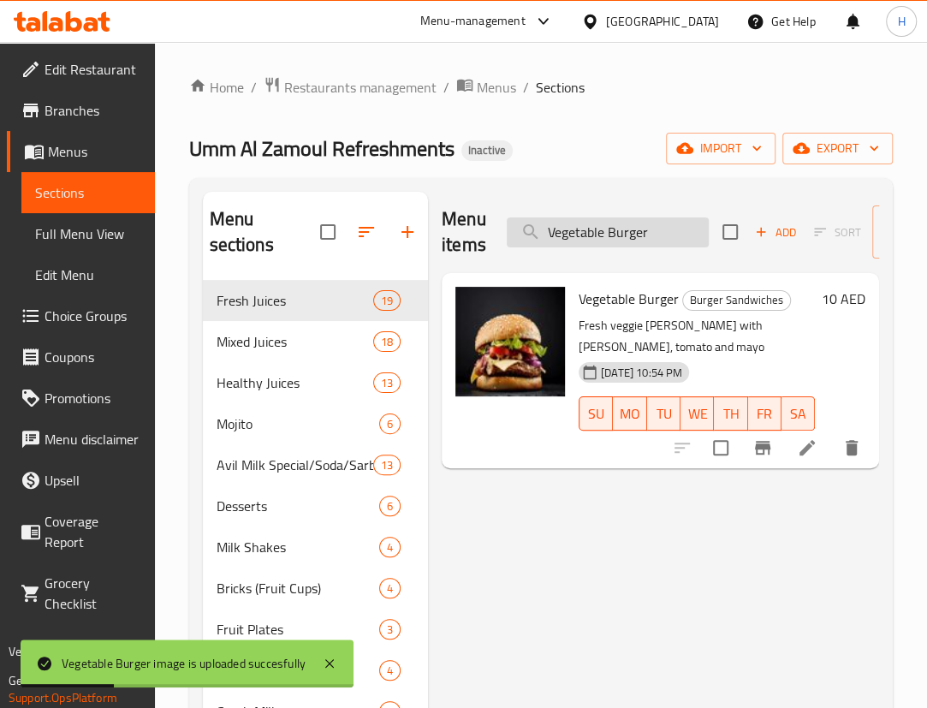
click at [658, 238] on input "Vegetable Burger" at bounding box center [608, 232] width 202 height 30
paste input "anilla"
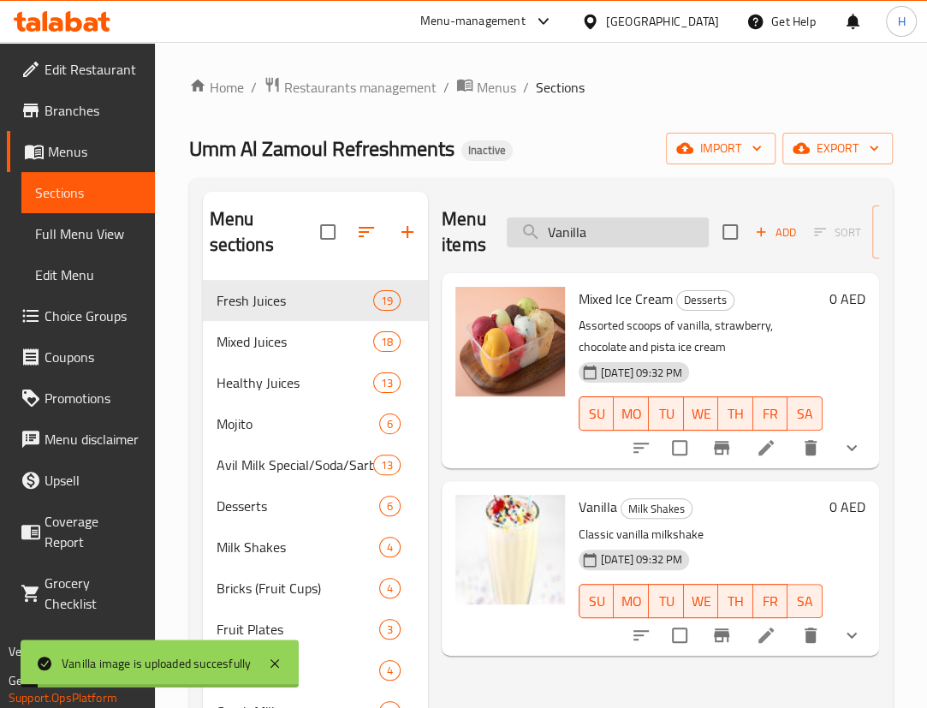
click at [633, 223] on input "Vanilla" at bounding box center [608, 232] width 202 height 30
paste input "Tomato"
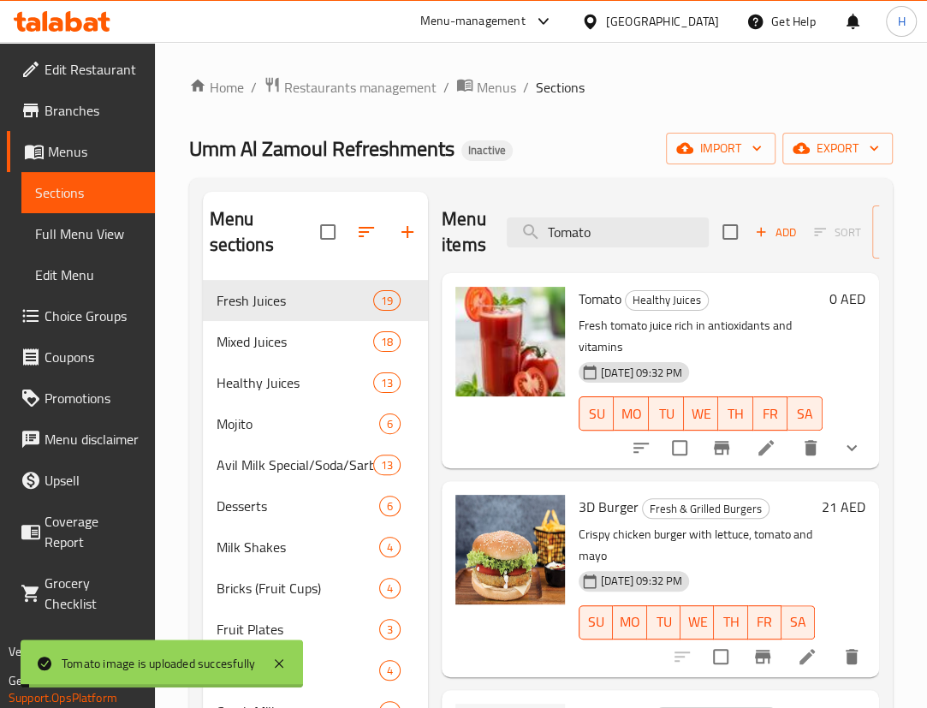
click at [617, 253] on div "Menu items Tomato Add Sort Manage items" at bounding box center [661, 232] width 438 height 81
click at [620, 244] on input "Tomato" at bounding box center [608, 232] width 202 height 30
paste input "ikka Supreme Comb"
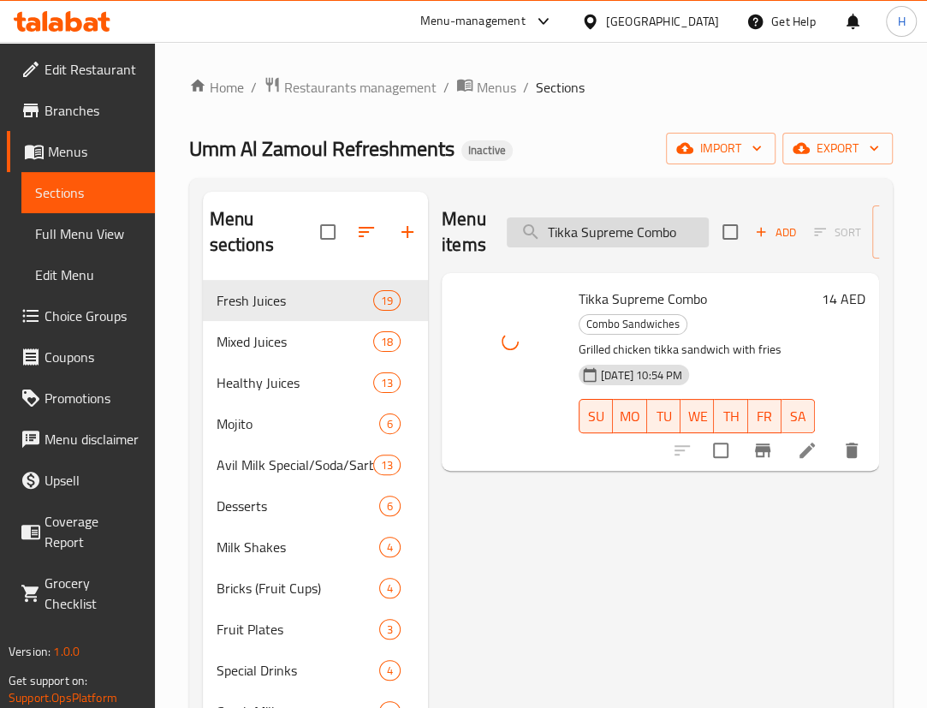
click at [650, 229] on input "Tikka Supreme Combo" at bounding box center [608, 232] width 202 height 30
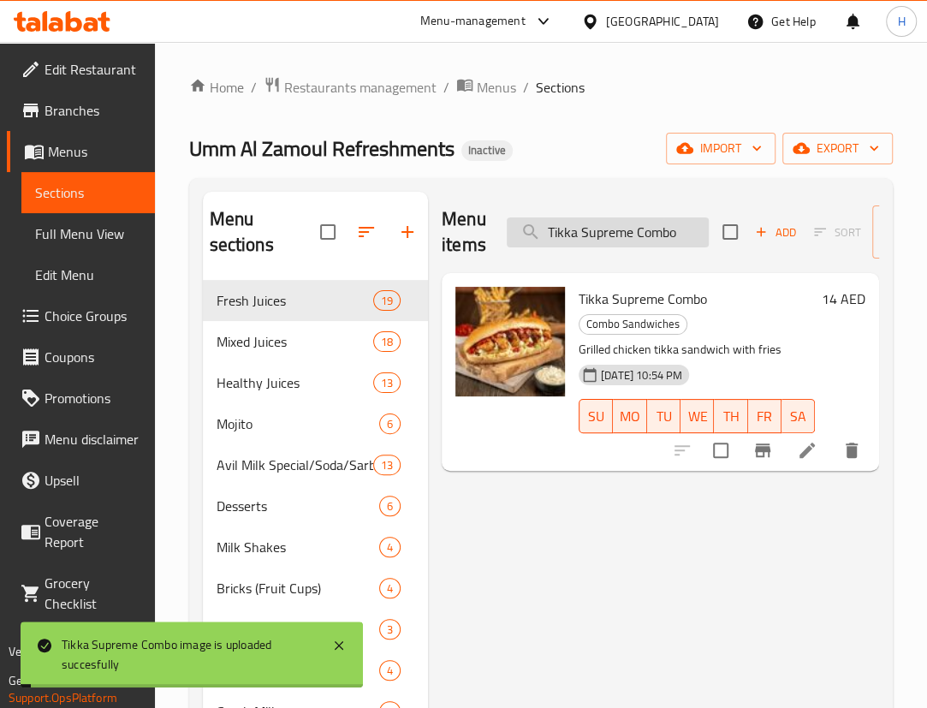
click at [650, 229] on input "Tikka Supreme Combo" at bounding box center [608, 232] width 202 height 30
paste input "Burger"
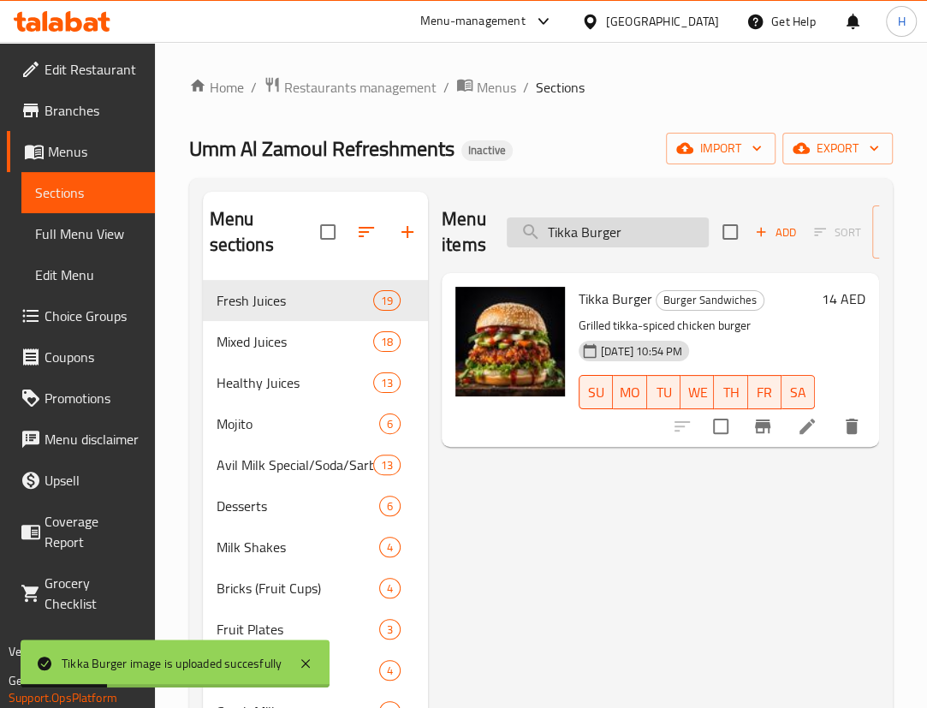
click at [612, 227] on input "Tikka Burger" at bounding box center [608, 232] width 202 height 30
paste input "habakath"
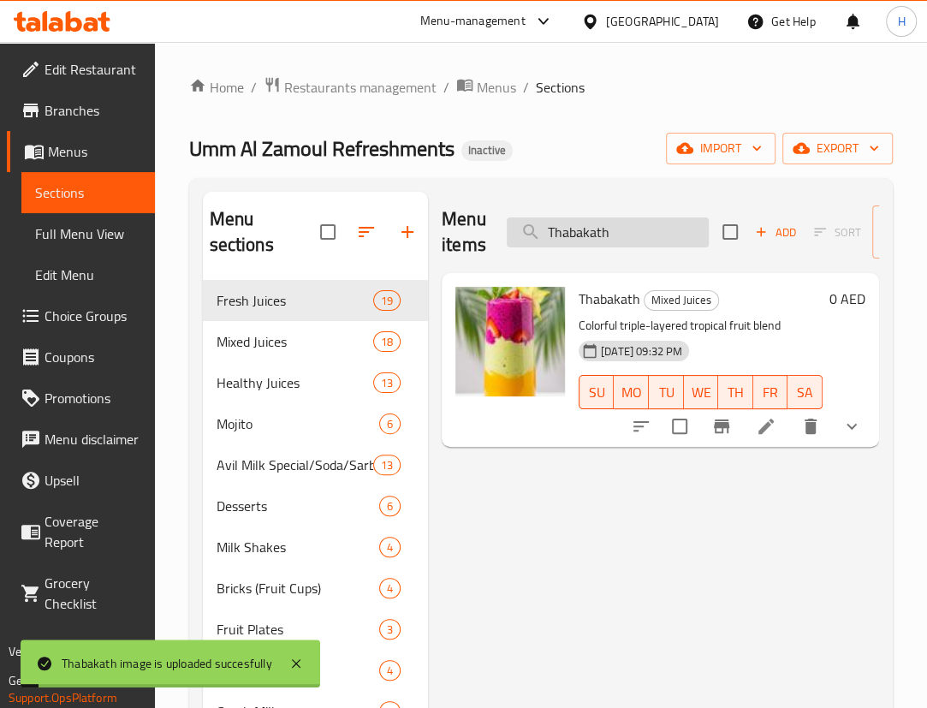
click at [664, 227] on input "Thabakath" at bounding box center [608, 232] width 202 height 30
paste input "ender Coconut Shake"
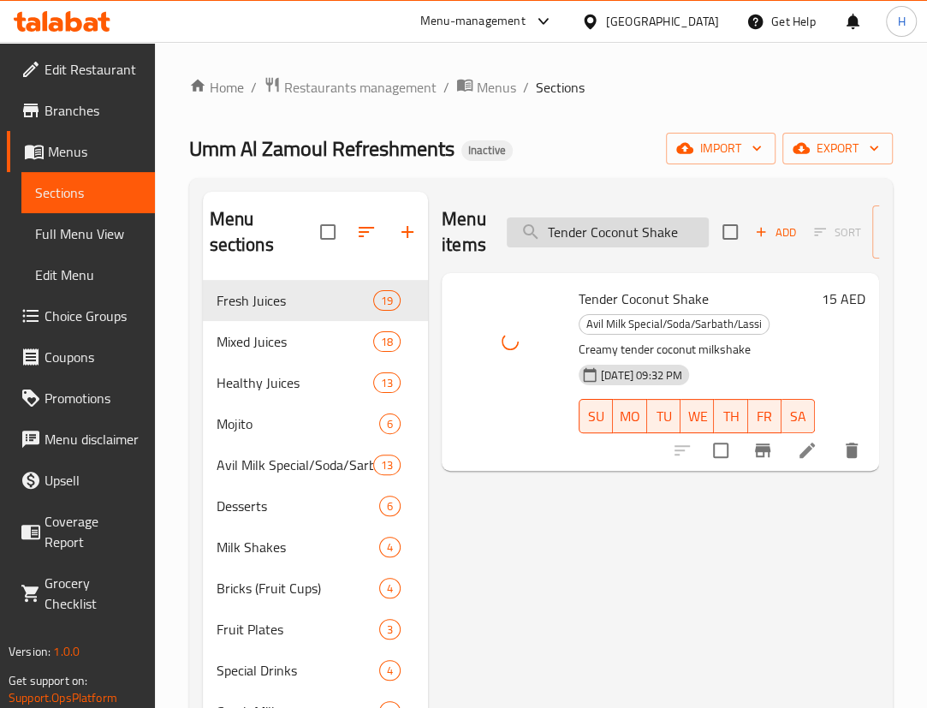
click at [628, 246] on input "Tender Coconut Shake" at bounding box center [608, 232] width 202 height 30
paste
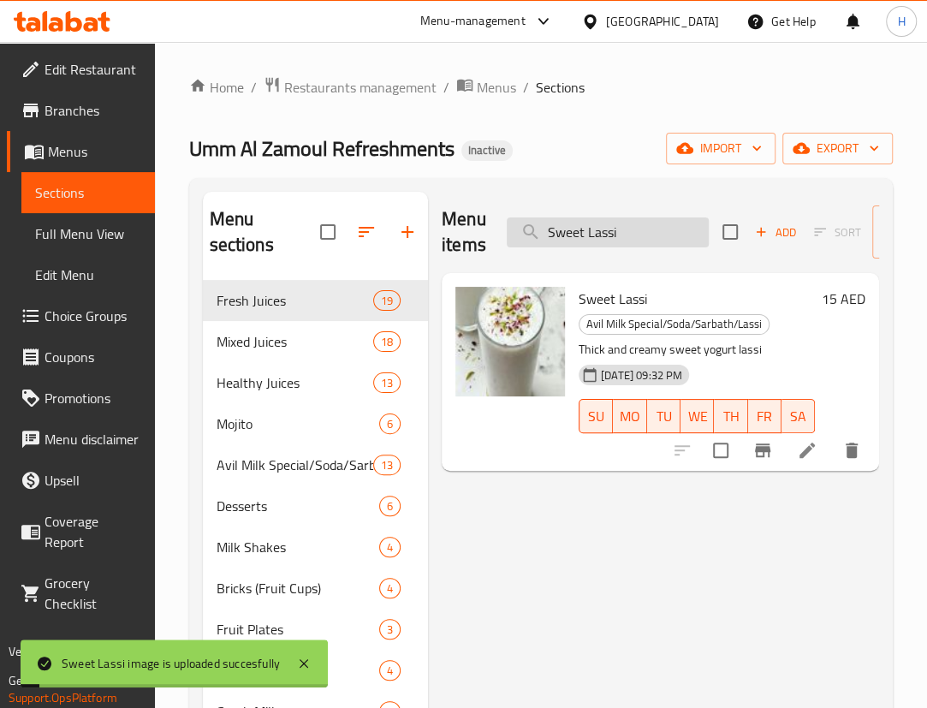
click at [635, 228] on input "Sweet Lassi" at bounding box center [608, 232] width 202 height 30
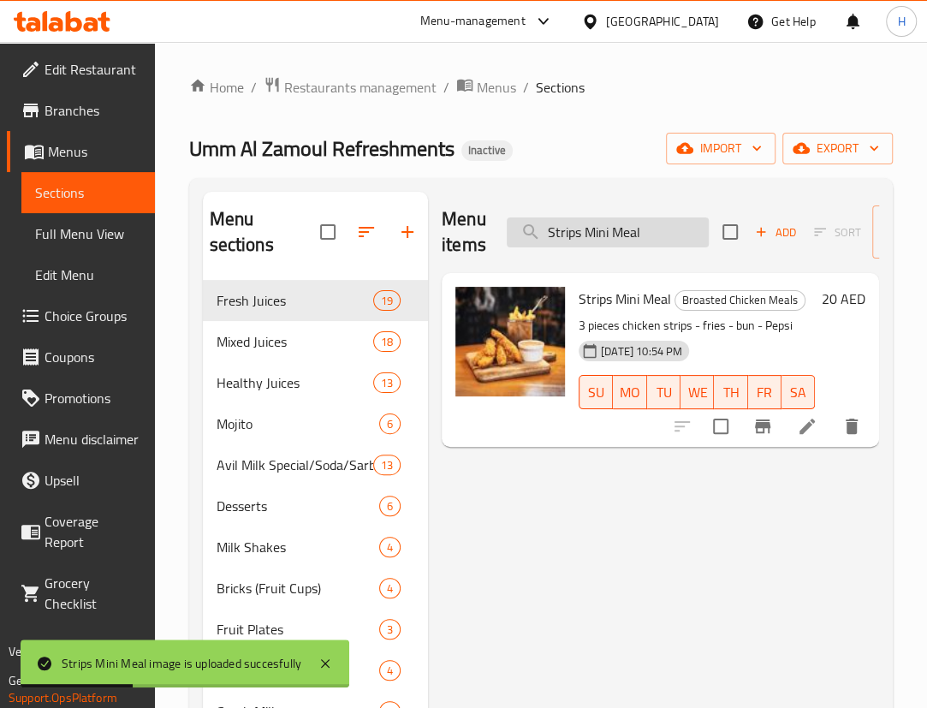
click at [615, 235] on input "Strips Mini Meal" at bounding box center [608, 232] width 202 height 30
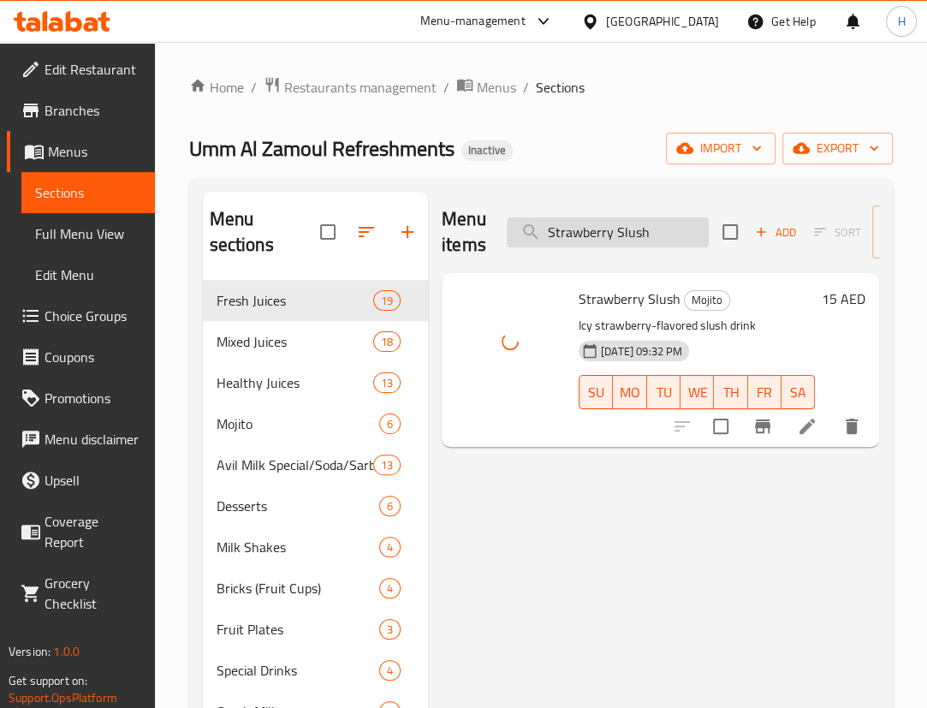
click at [663, 228] on input "Strawberry Slush" at bounding box center [608, 232] width 202 height 30
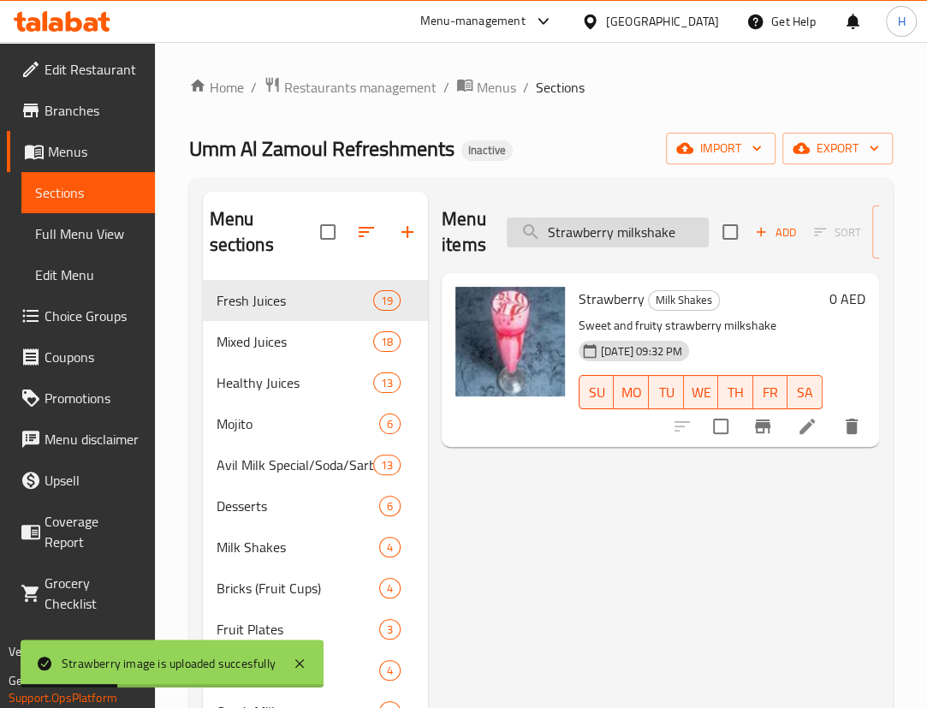
click at [638, 247] on input "Strawberry milkshake" at bounding box center [608, 232] width 202 height 30
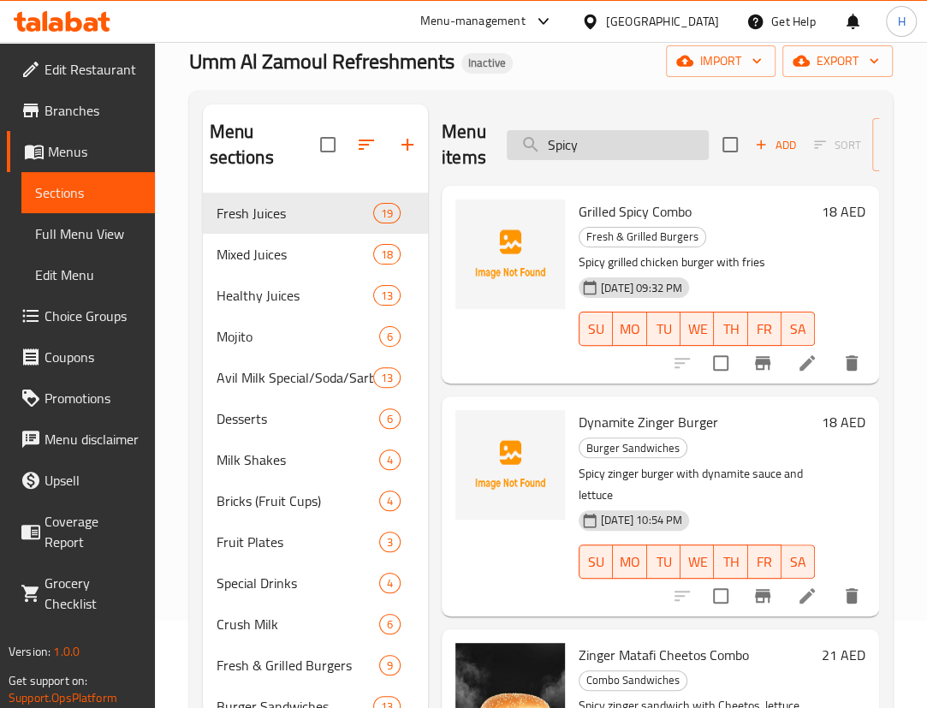
click at [656, 151] on input "Spicy" at bounding box center [608, 145] width 202 height 30
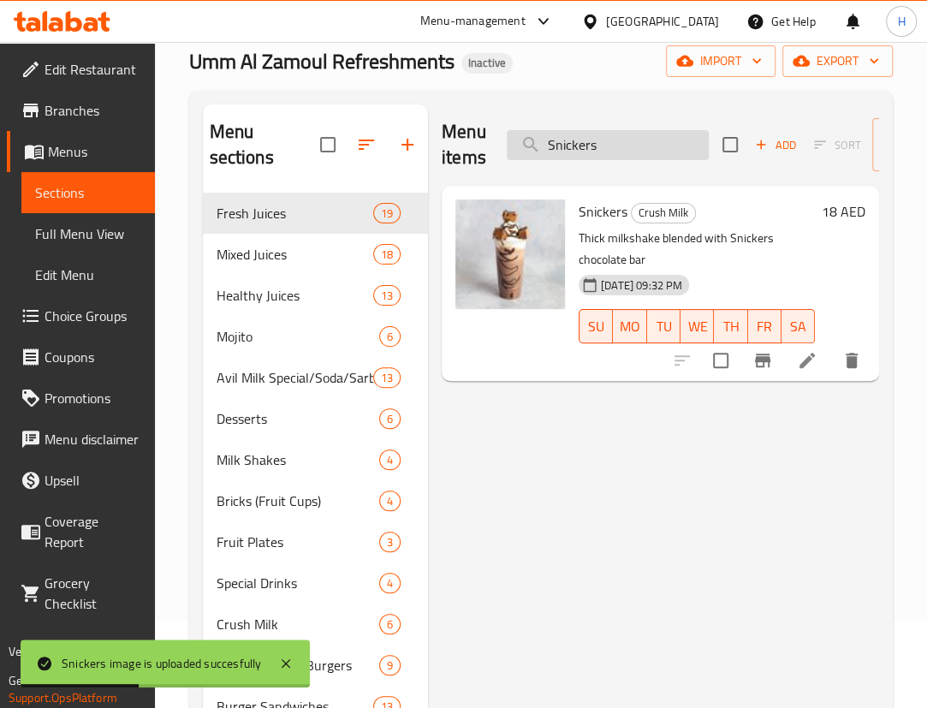
click at [617, 143] on input "Snickers" at bounding box center [608, 145] width 202 height 30
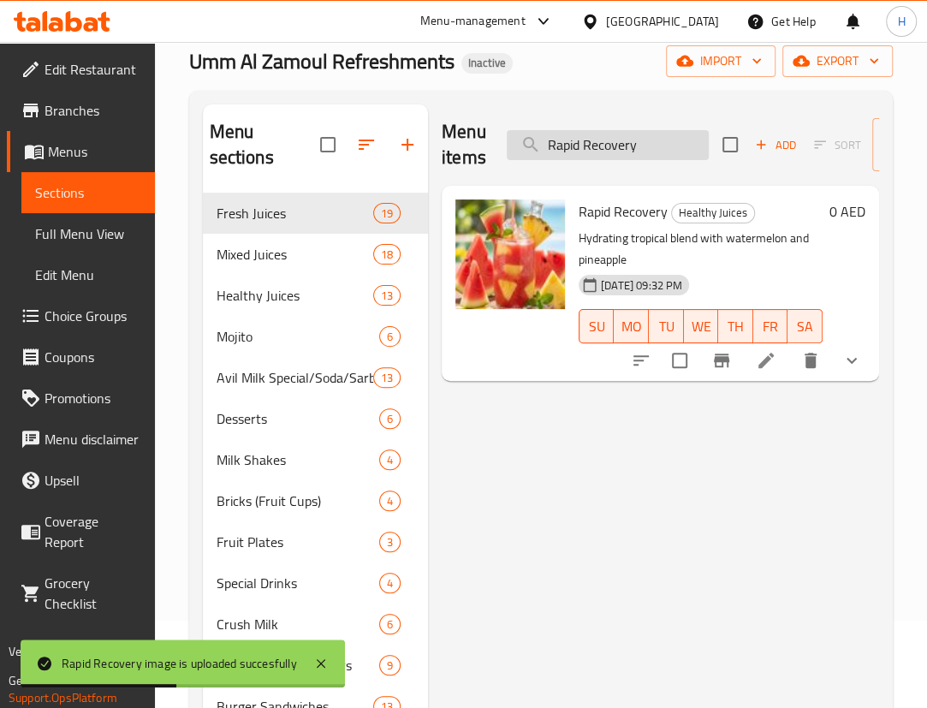
click at [641, 144] on input "Rapid Recovery" at bounding box center [608, 145] width 202 height 30
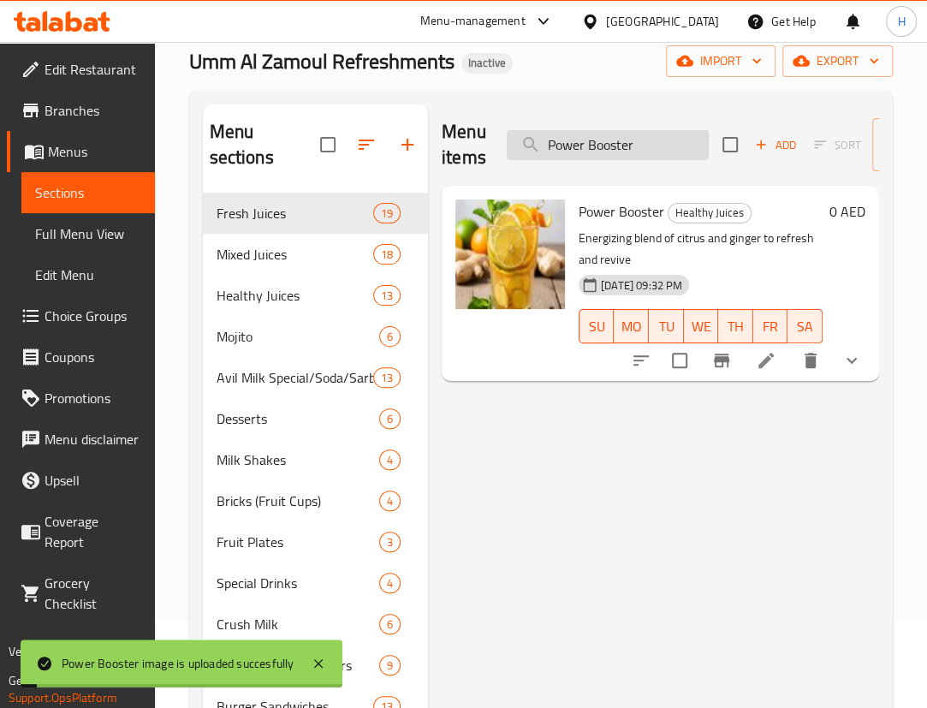
click at [651, 145] on input "Power Booster" at bounding box center [608, 145] width 202 height 30
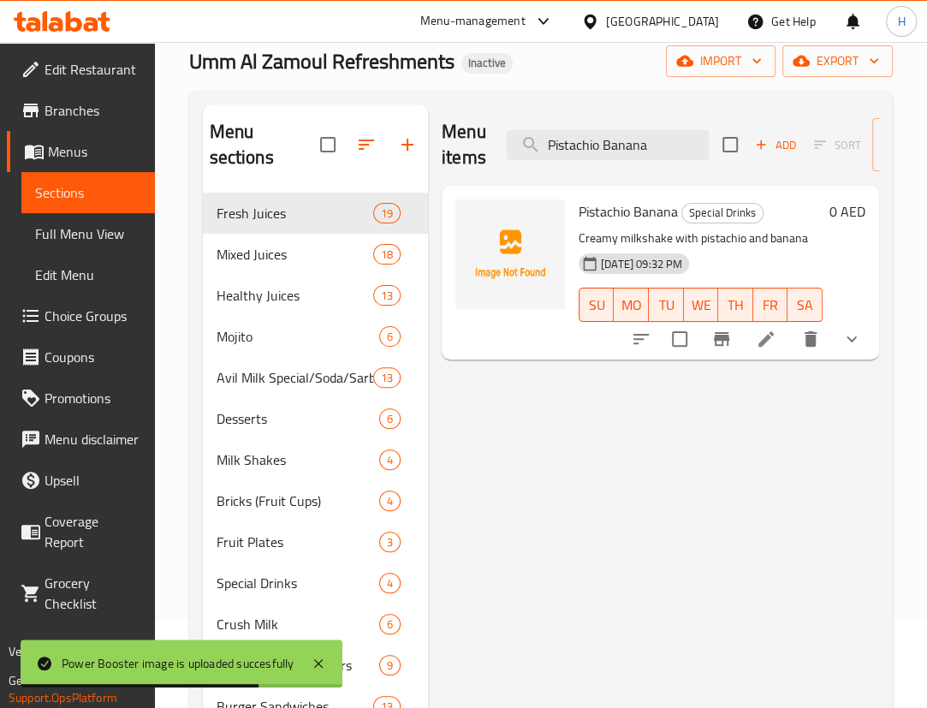
type input "Pistachio Banana"
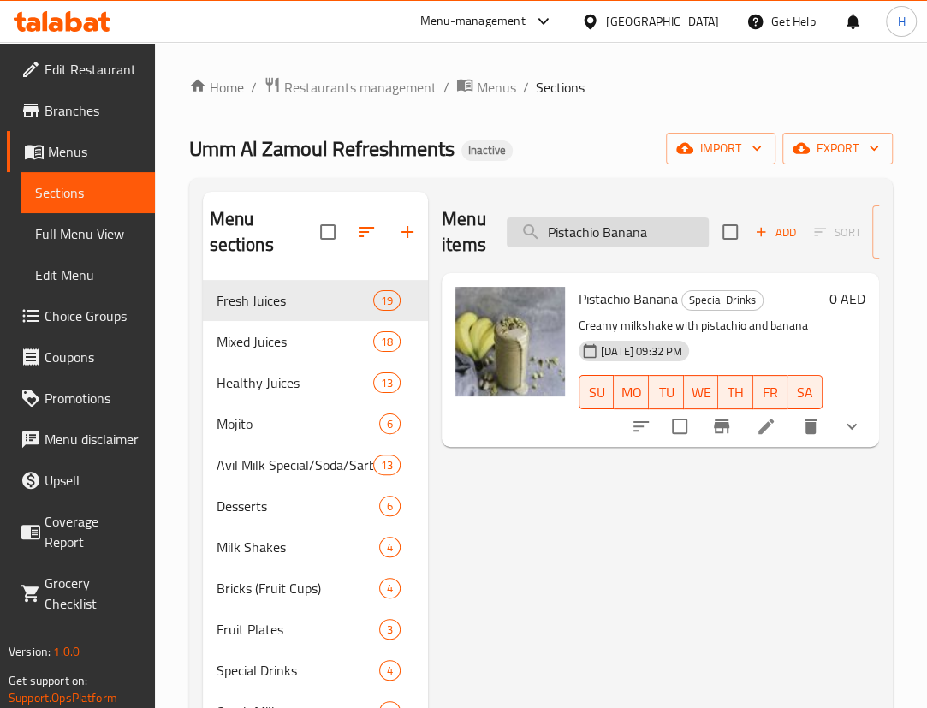
click at [621, 243] on input "Pistachio Banana" at bounding box center [608, 232] width 202 height 30
click at [627, 195] on div "Menu items Add Sort Manage items" at bounding box center [661, 232] width 438 height 81
